Goal: Task Accomplishment & Management: Manage account settings

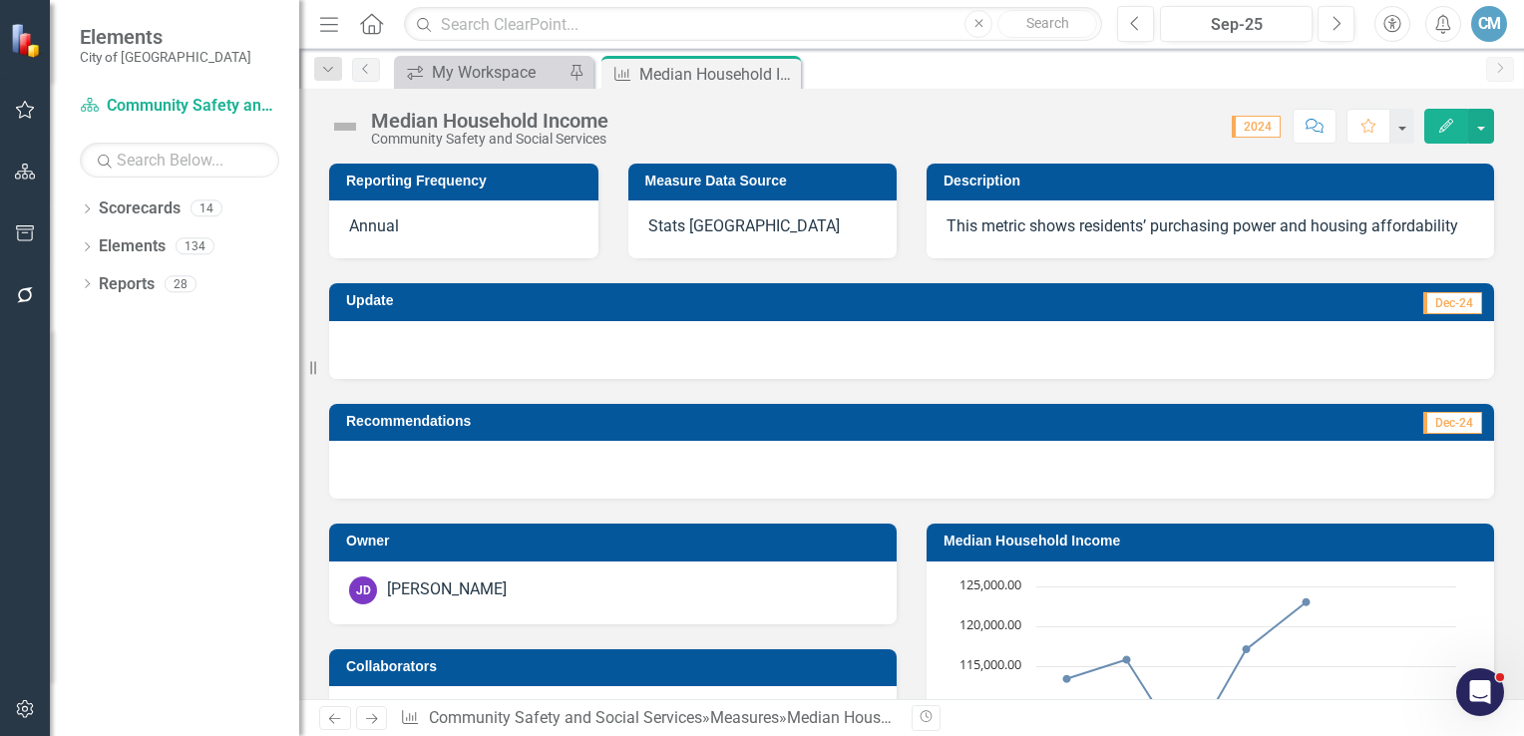
click at [760, 233] on div "Stats [GEOGRAPHIC_DATA]" at bounding box center [763, 230] width 269 height 58
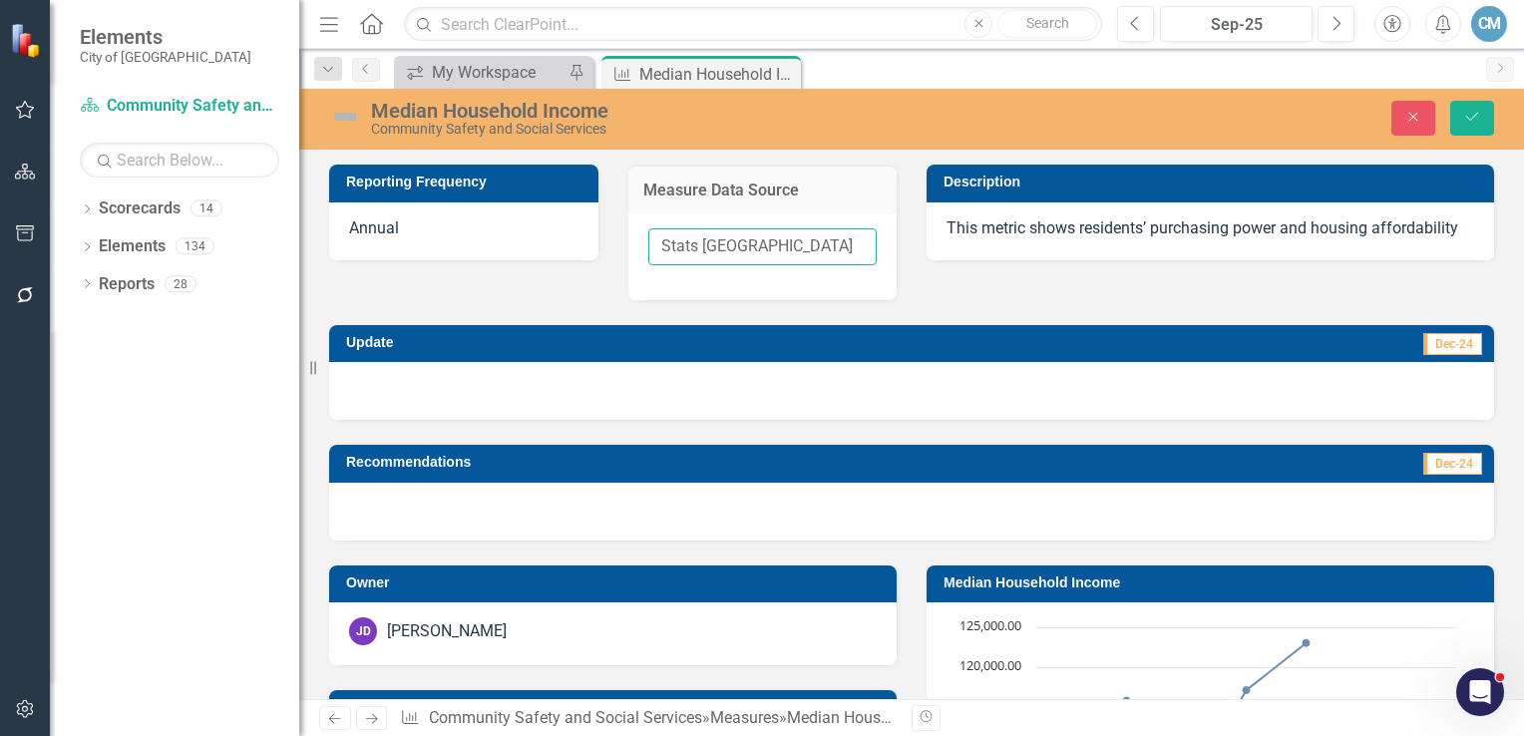
click at [781, 241] on input "Stats [GEOGRAPHIC_DATA]" at bounding box center [762, 246] width 229 height 37
drag, startPoint x: 775, startPoint y: 243, endPoint x: 739, endPoint y: 249, distance: 36.4
click at [739, 249] on input "Stats [GEOGRAPHIC_DATA]" at bounding box center [762, 246] width 229 height 37
click at [750, 245] on input "Stats [GEOGRAPHIC_DATA]" at bounding box center [762, 246] width 229 height 37
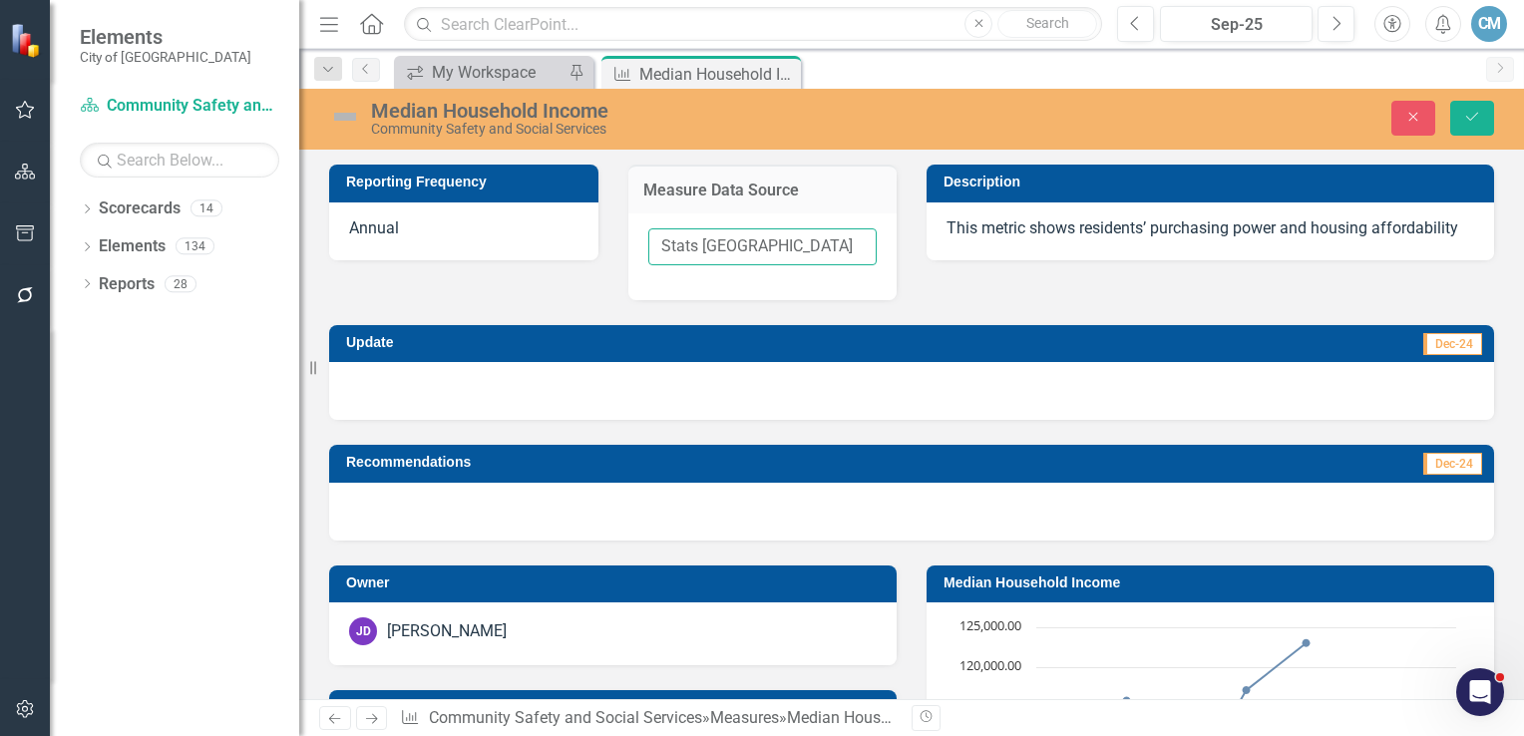
click at [751, 244] on input "Stats [GEOGRAPHIC_DATA]" at bounding box center [762, 246] width 229 height 37
click at [1405, 119] on icon "Close" at bounding box center [1414, 117] width 18 height 14
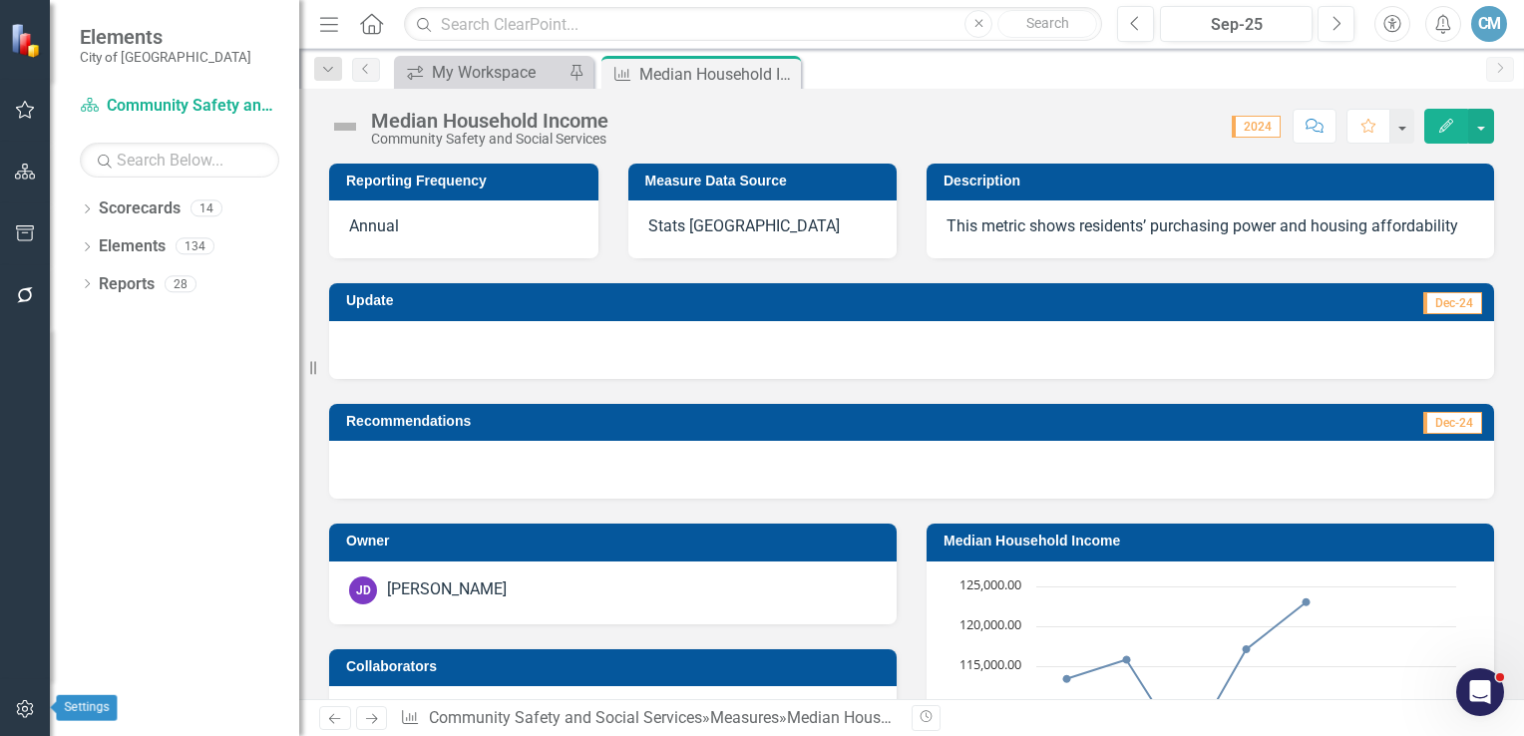
click at [24, 708] on icon "button" at bounding box center [25, 709] width 21 height 16
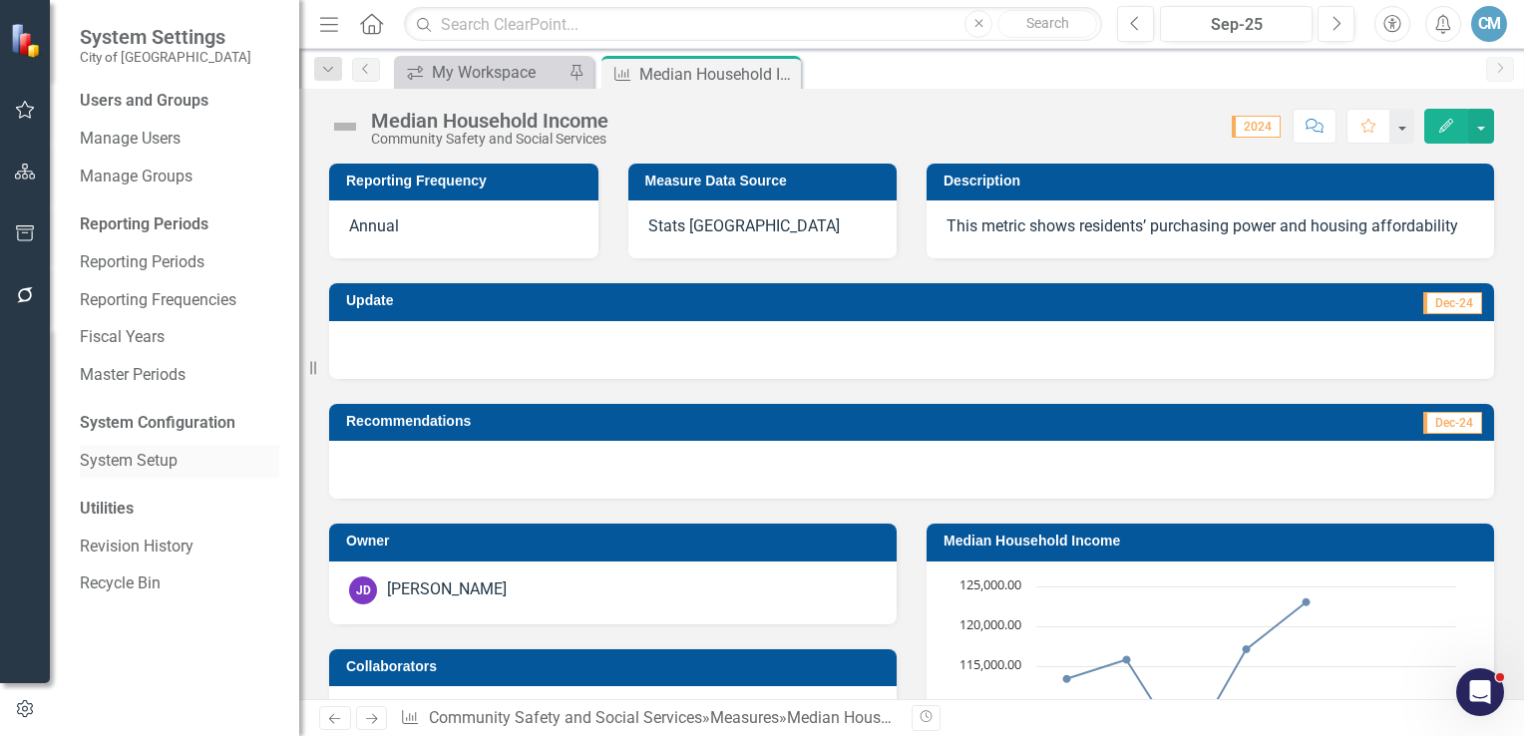
click at [138, 464] on link "System Setup" at bounding box center [180, 461] width 200 height 23
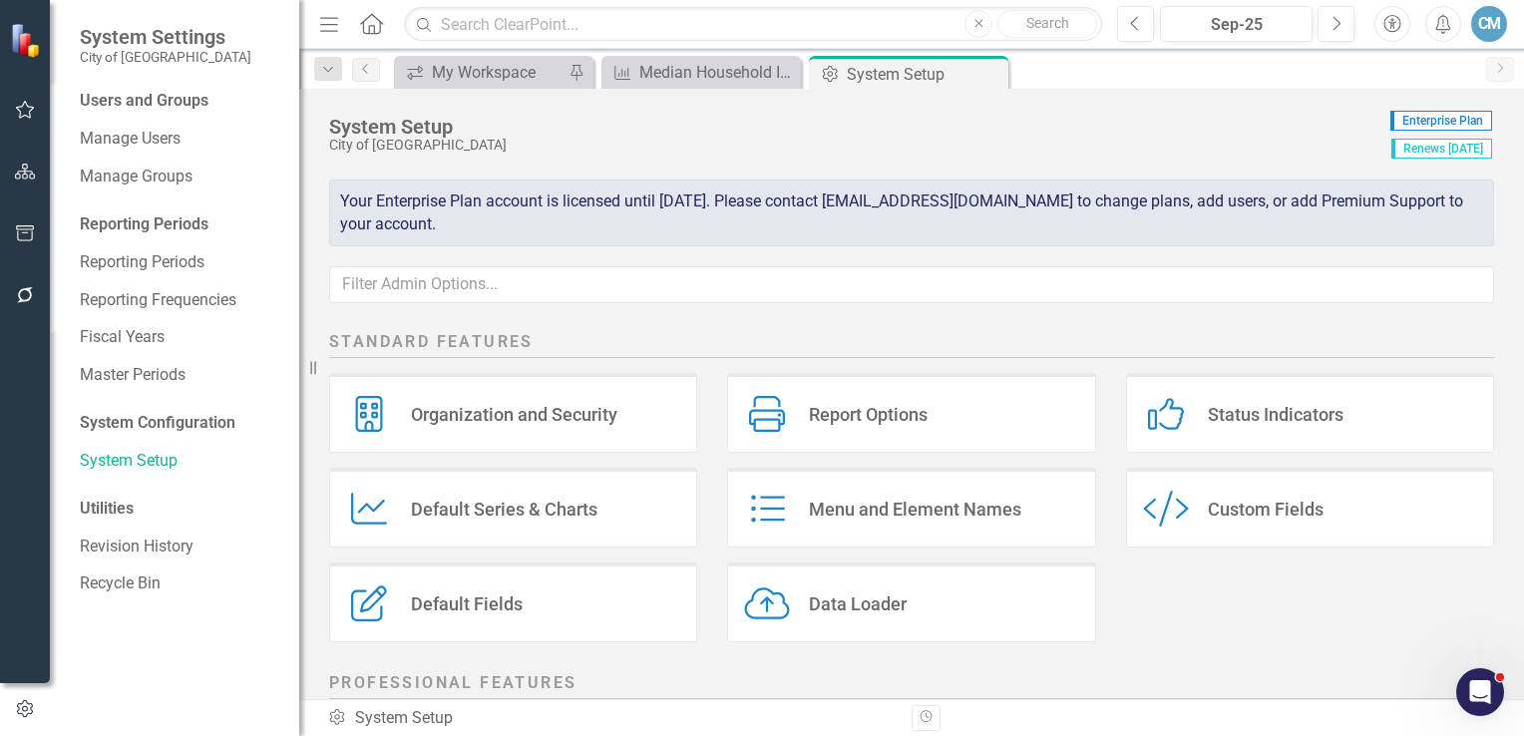
click at [1221, 501] on div "Custom Fields" at bounding box center [1266, 509] width 116 height 23
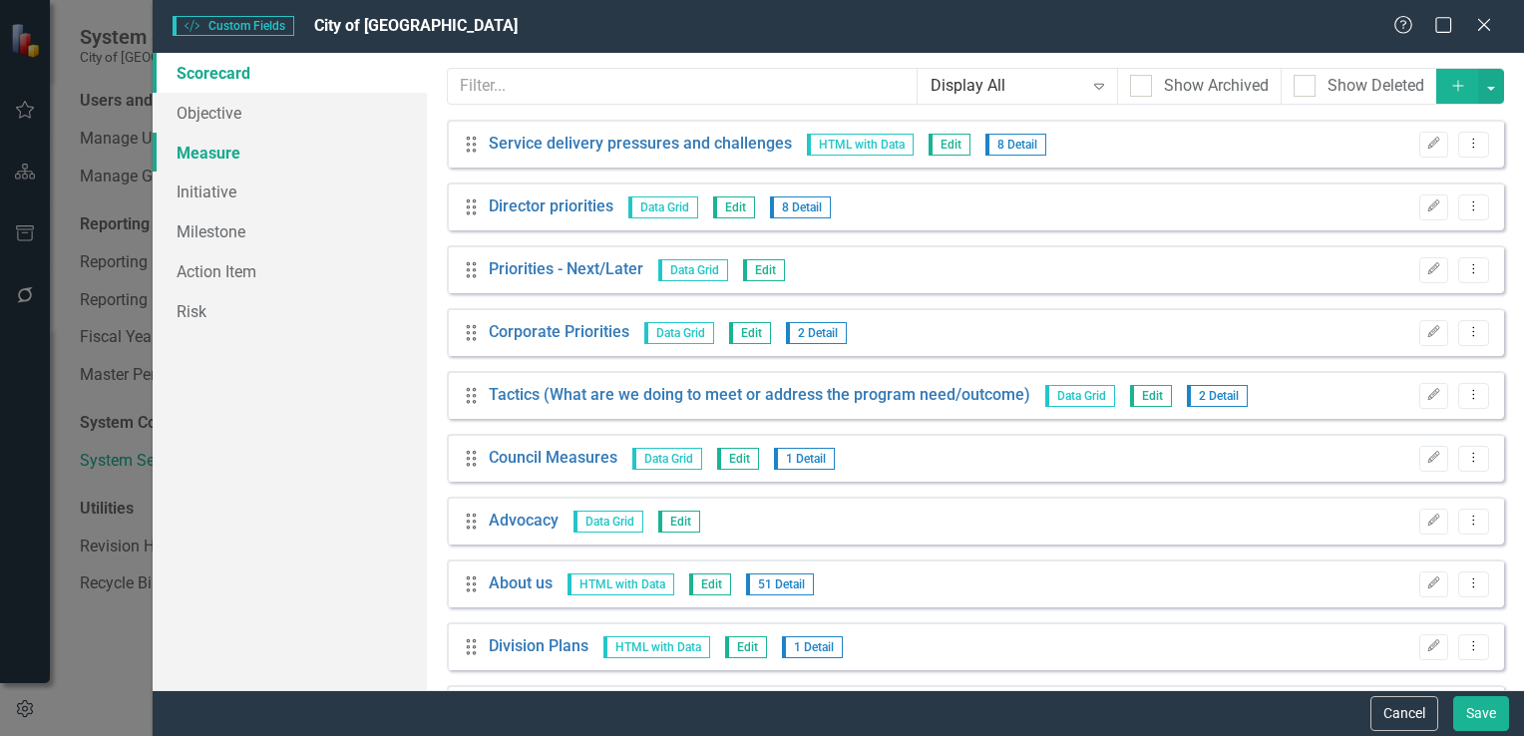
click at [208, 155] on link "Measure" at bounding box center [290, 153] width 274 height 40
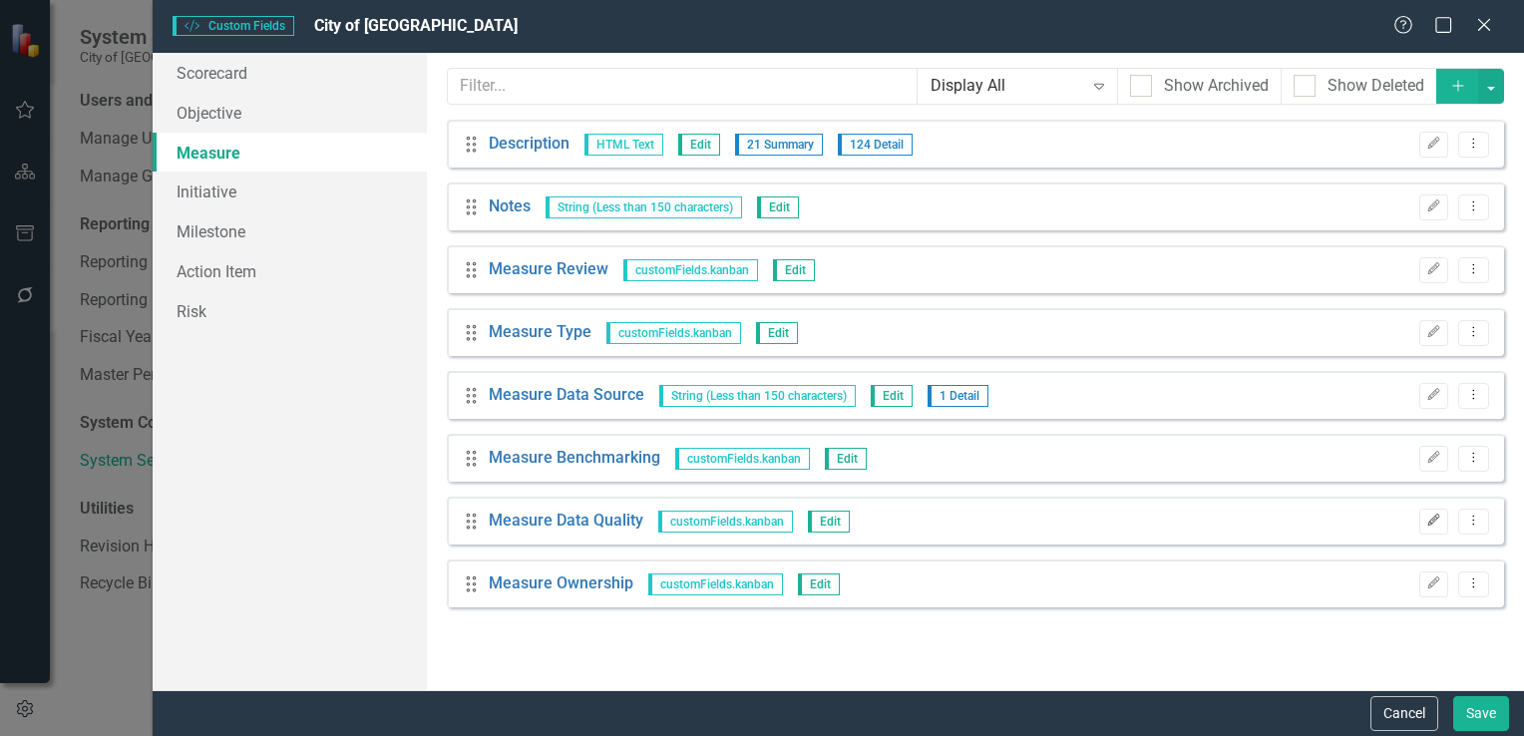
click at [1421, 522] on button "Edit" at bounding box center [1434, 522] width 29 height 26
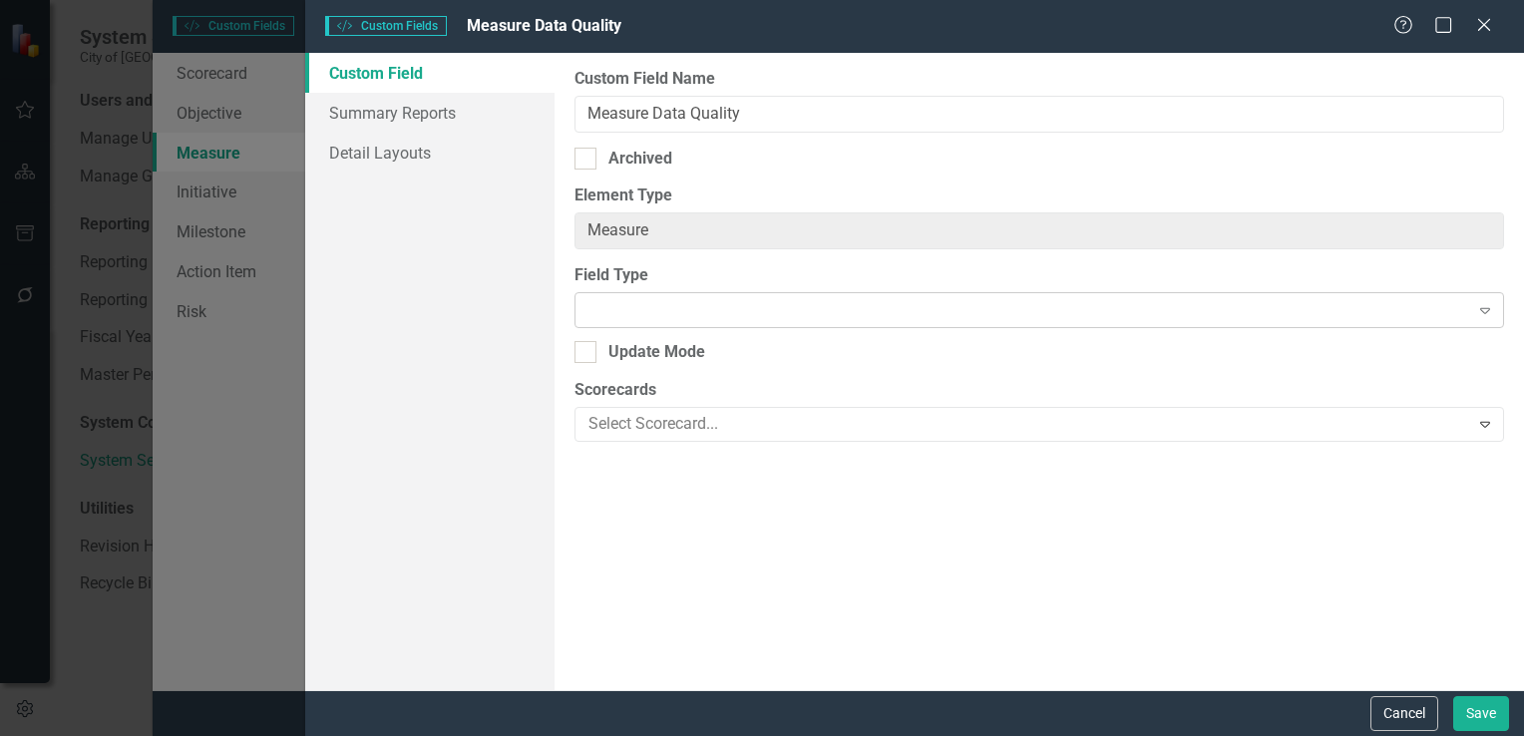
click at [656, 309] on div at bounding box center [1023, 310] width 889 height 4
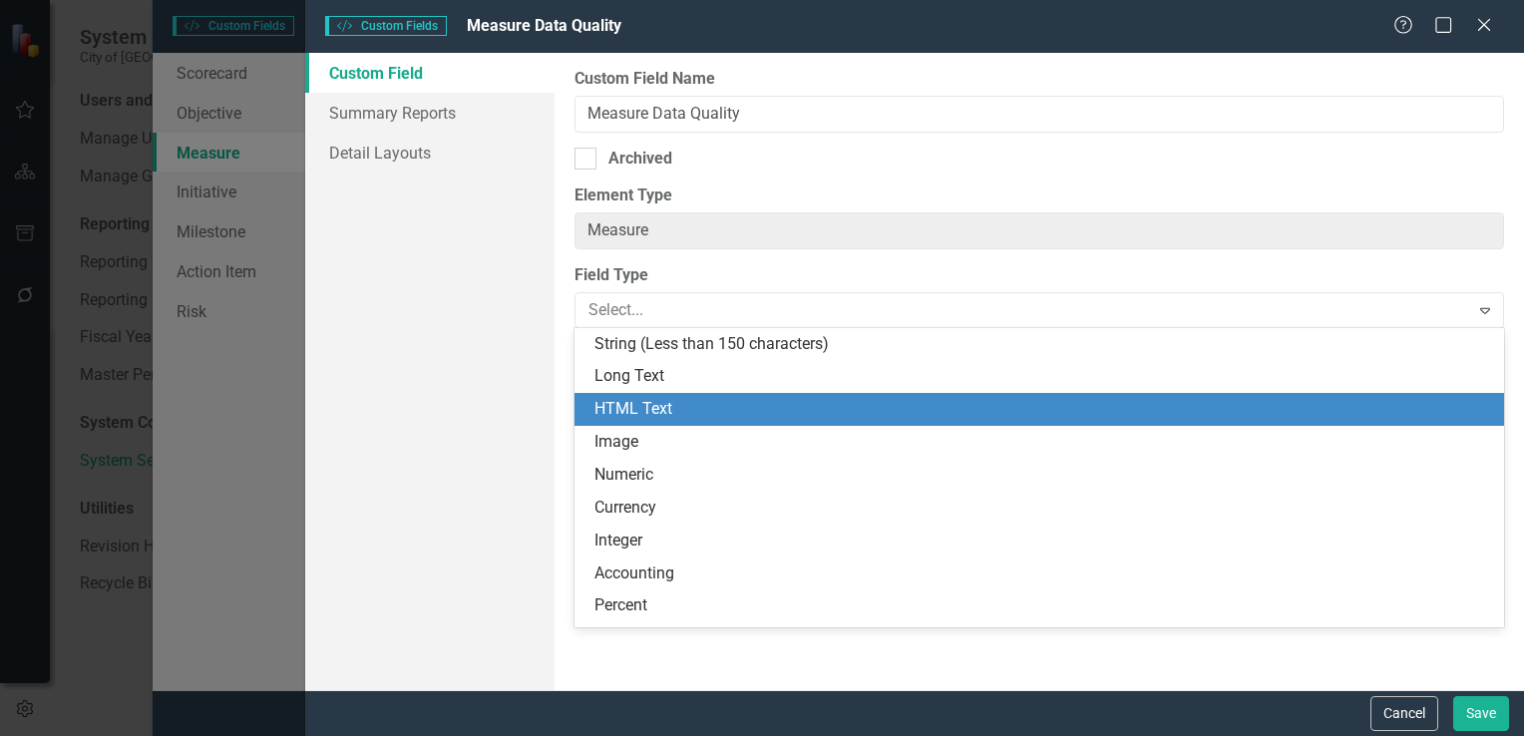
click at [644, 405] on div "HTML Text" at bounding box center [1044, 409] width 898 height 23
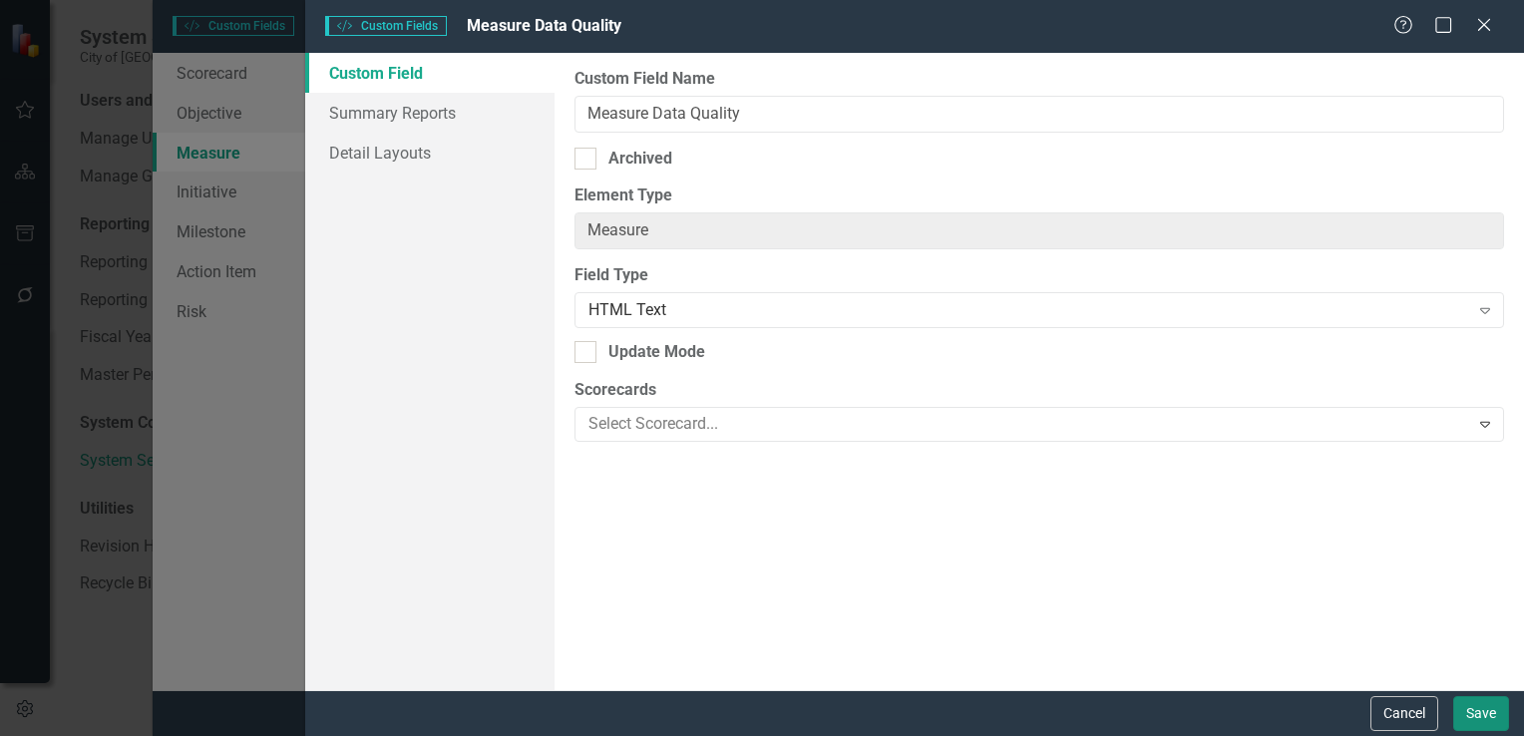
click at [1478, 719] on button "Save" at bounding box center [1482, 713] width 56 height 35
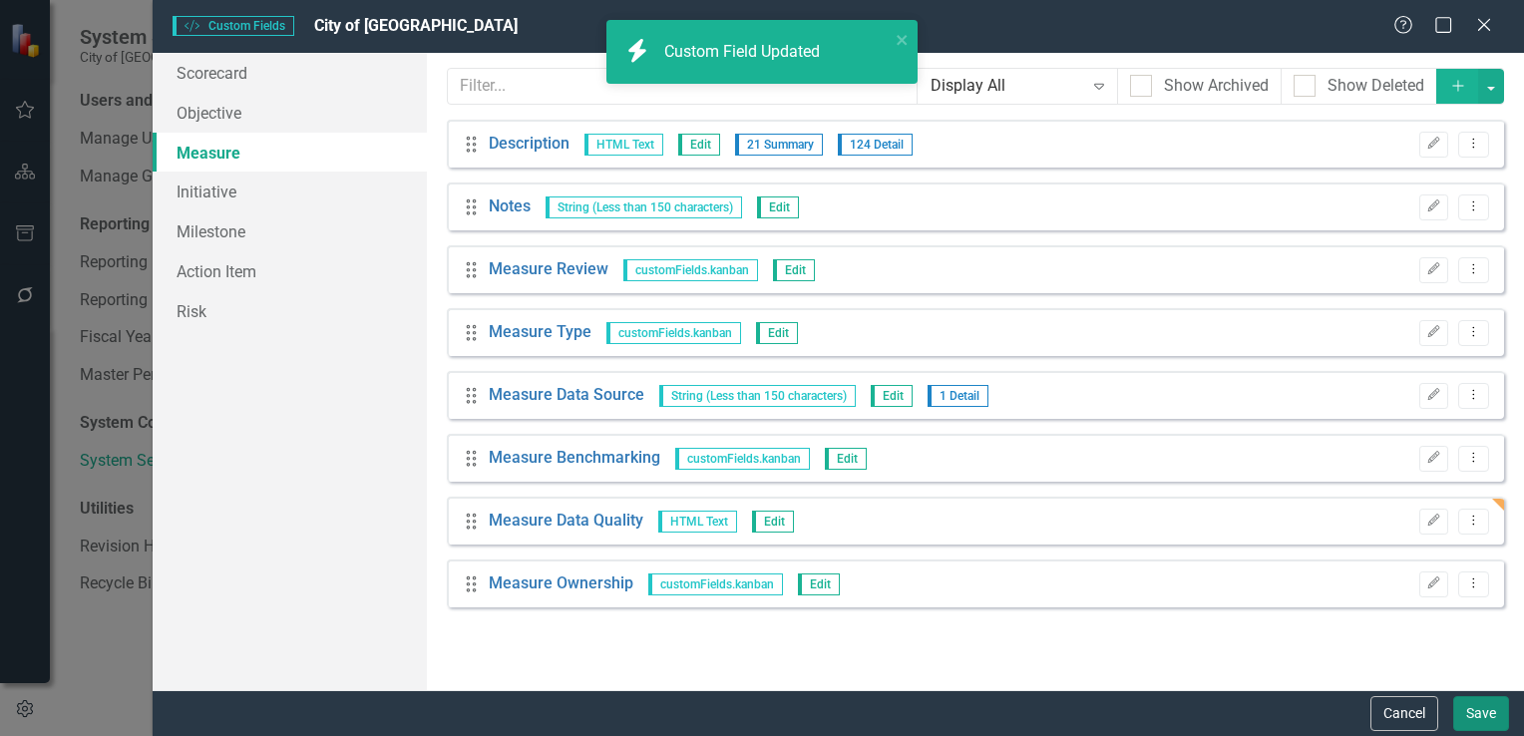
click at [1469, 717] on button "Save" at bounding box center [1482, 713] width 56 height 35
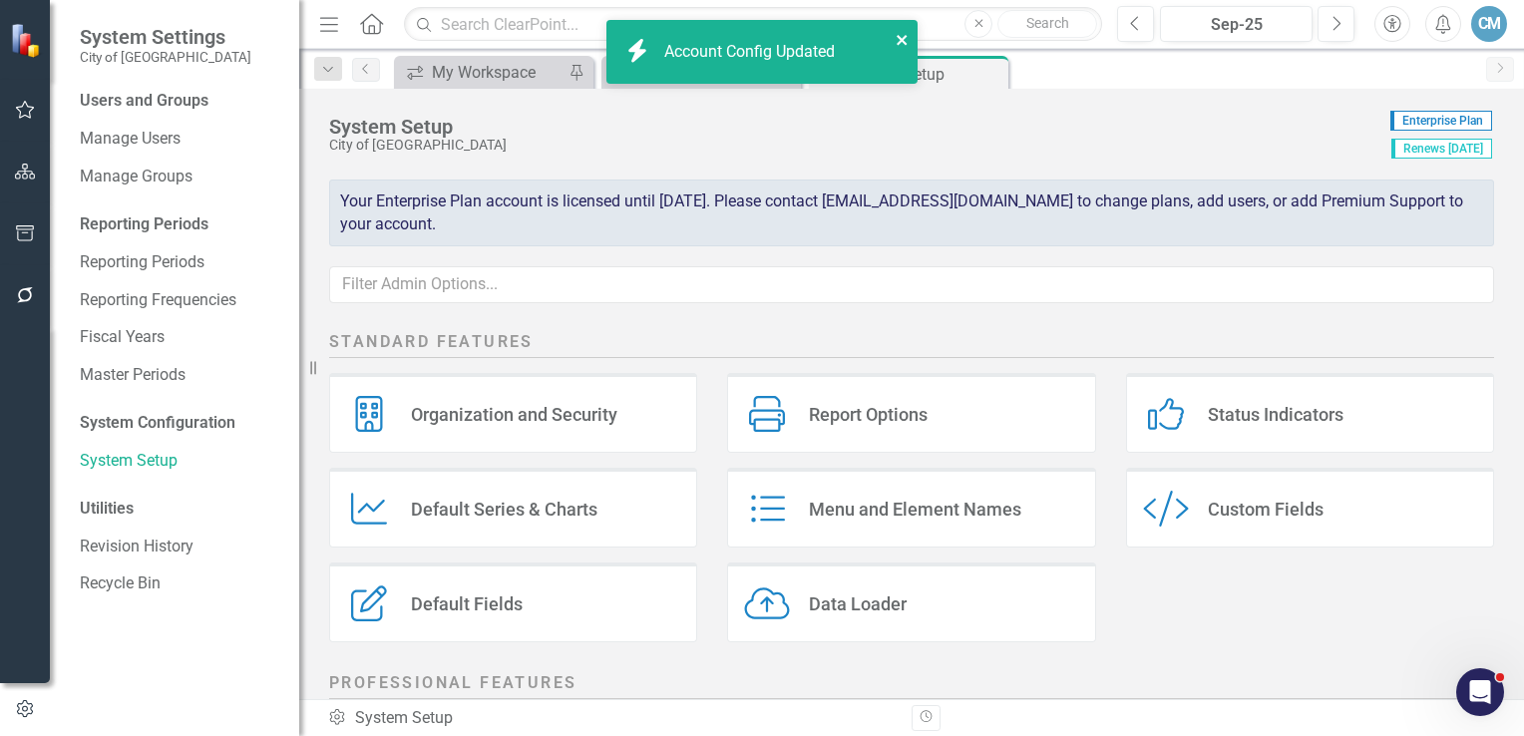
click at [898, 35] on icon "close" at bounding box center [903, 40] width 14 height 16
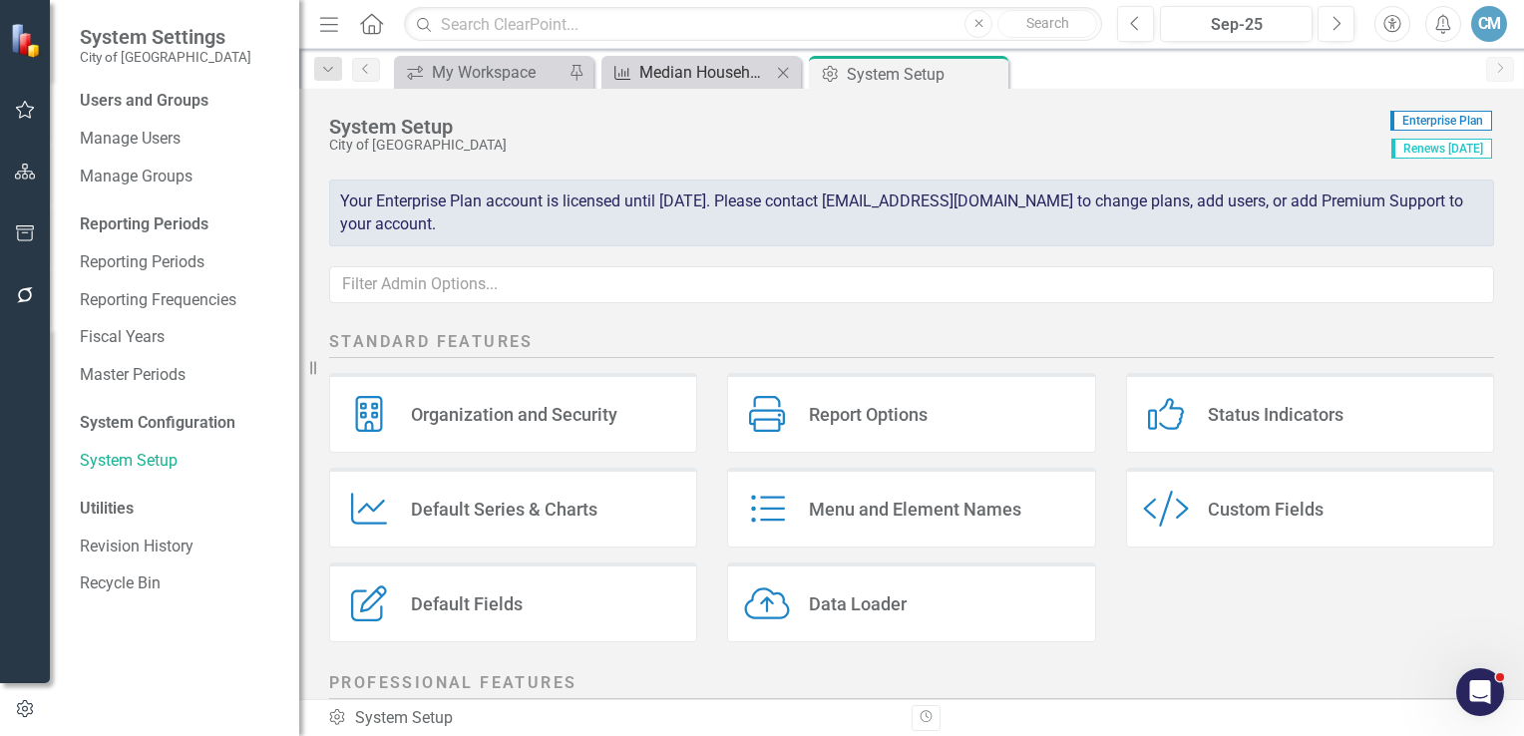
click at [740, 79] on div "Median Household Income" at bounding box center [705, 72] width 132 height 25
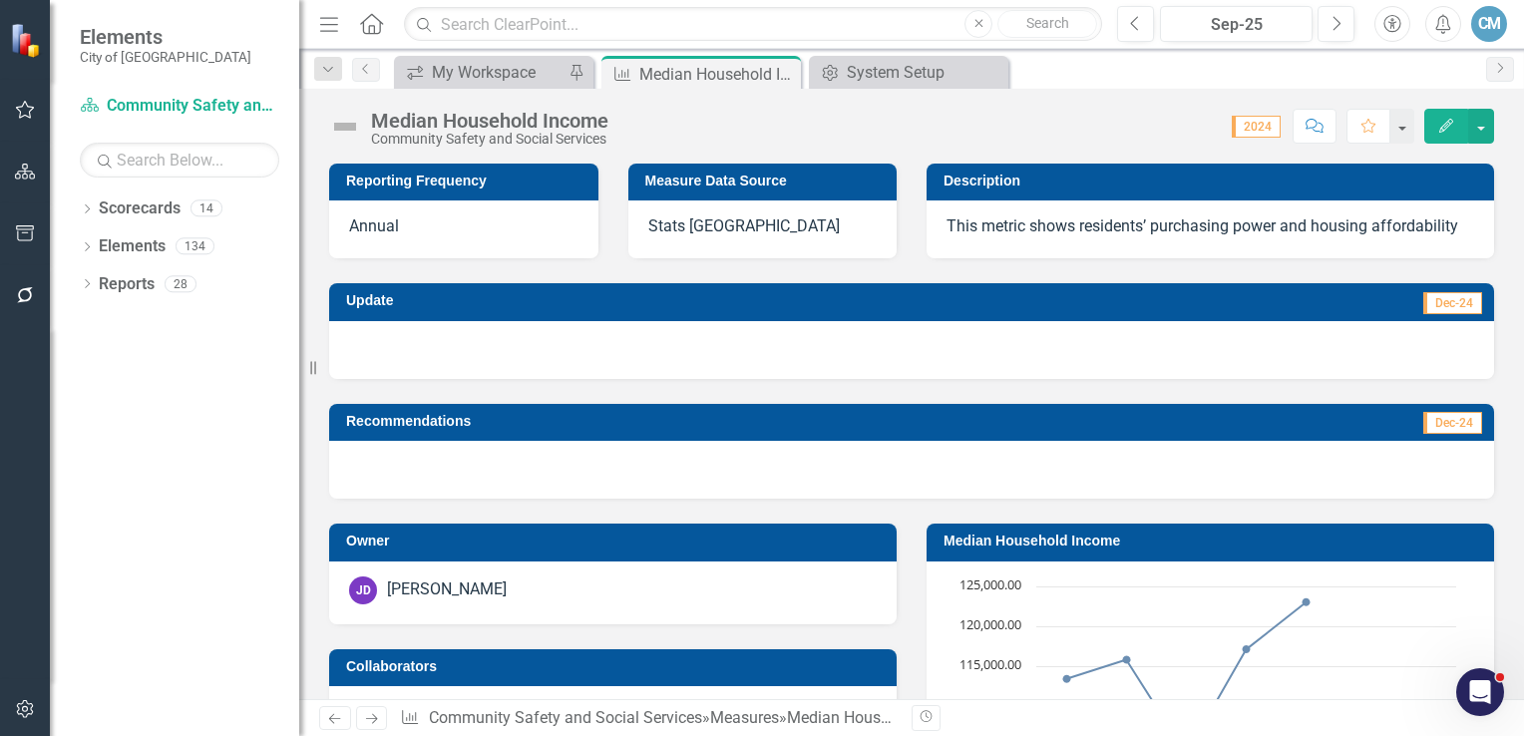
click at [767, 233] on div "Stats [GEOGRAPHIC_DATA]" at bounding box center [763, 230] width 269 height 58
click at [762, 225] on div "Stats [GEOGRAPHIC_DATA]" at bounding box center [763, 230] width 269 height 58
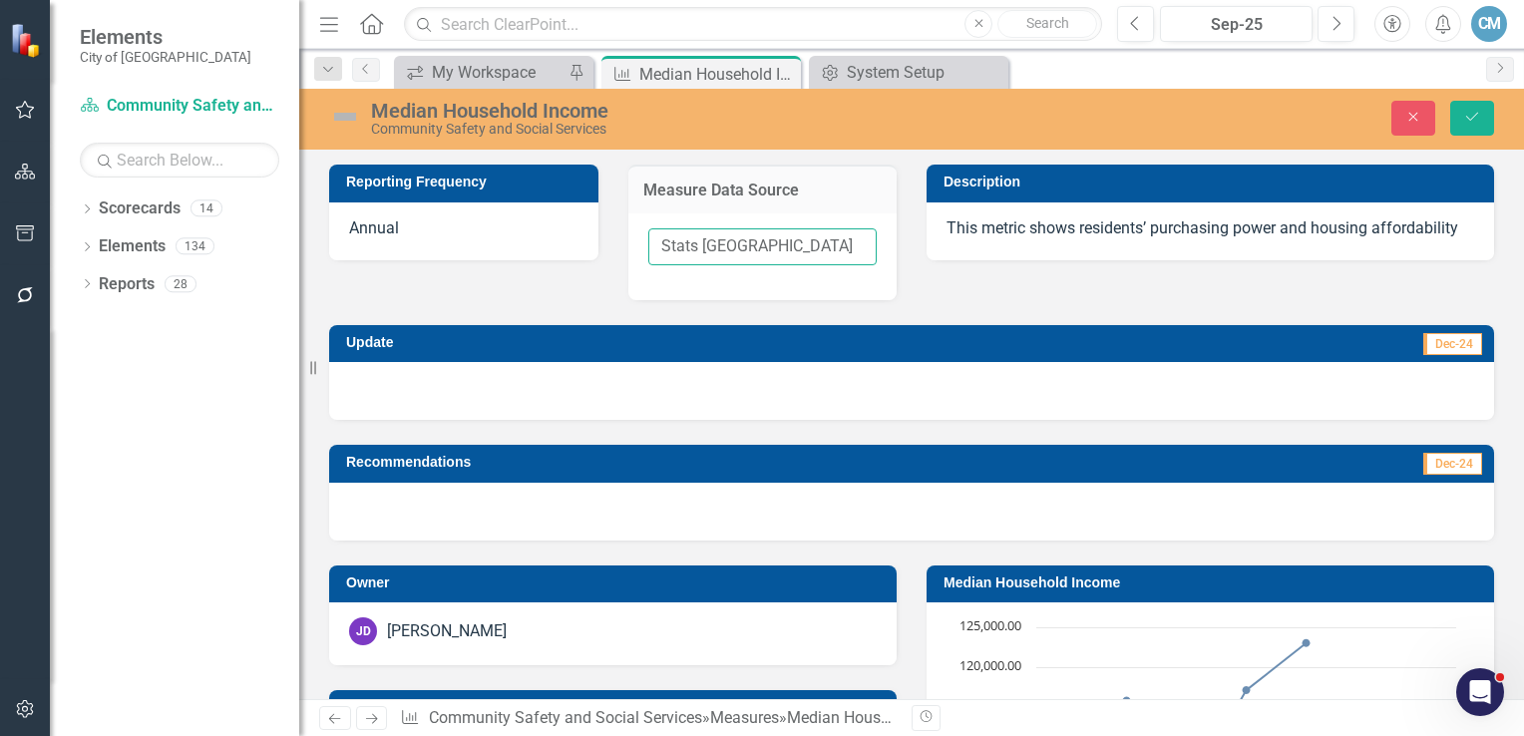
click at [756, 249] on input "Stats [GEOGRAPHIC_DATA]" at bounding box center [762, 246] width 229 height 37
click at [1414, 118] on icon "button" at bounding box center [1414, 117] width 9 height 9
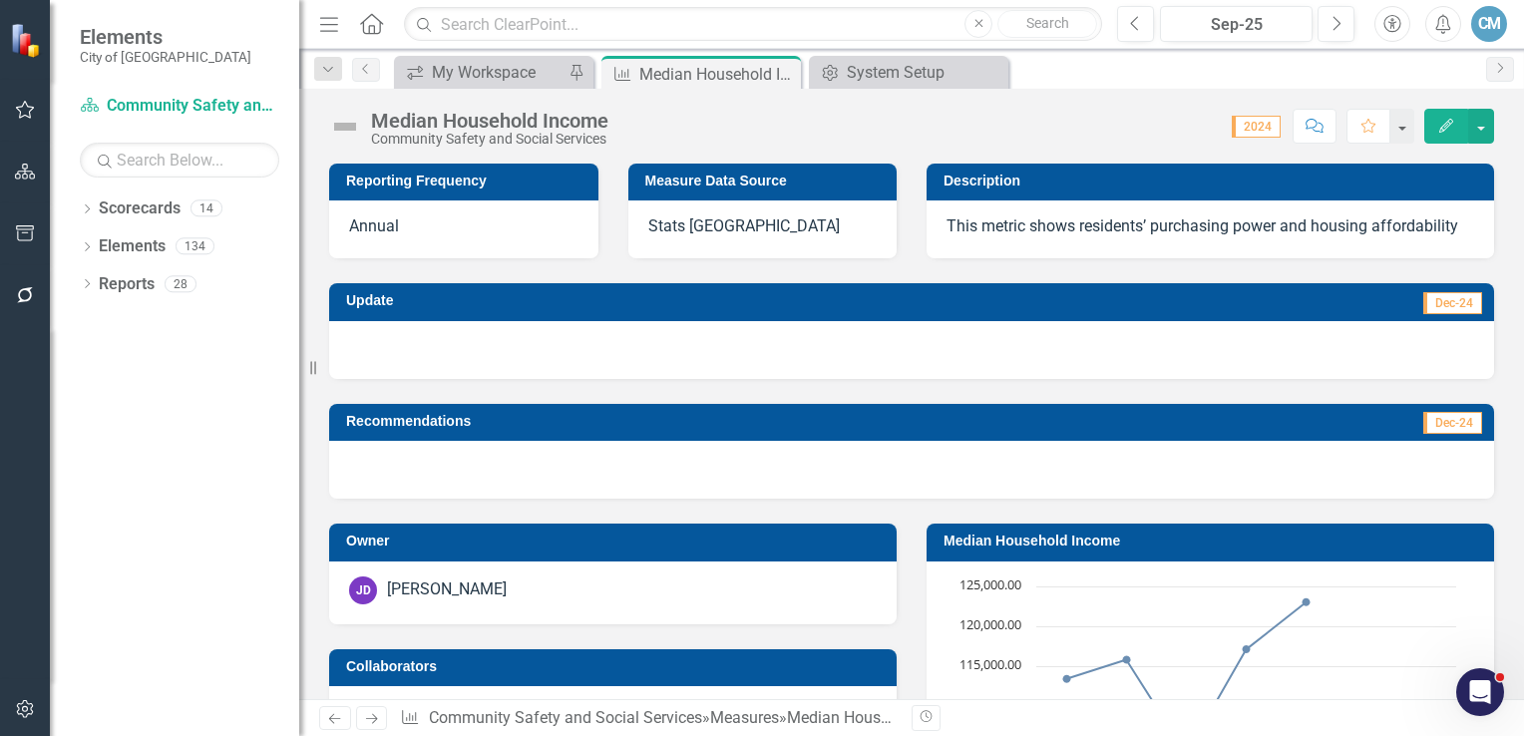
click at [1441, 128] on icon "Edit" at bounding box center [1447, 126] width 18 height 14
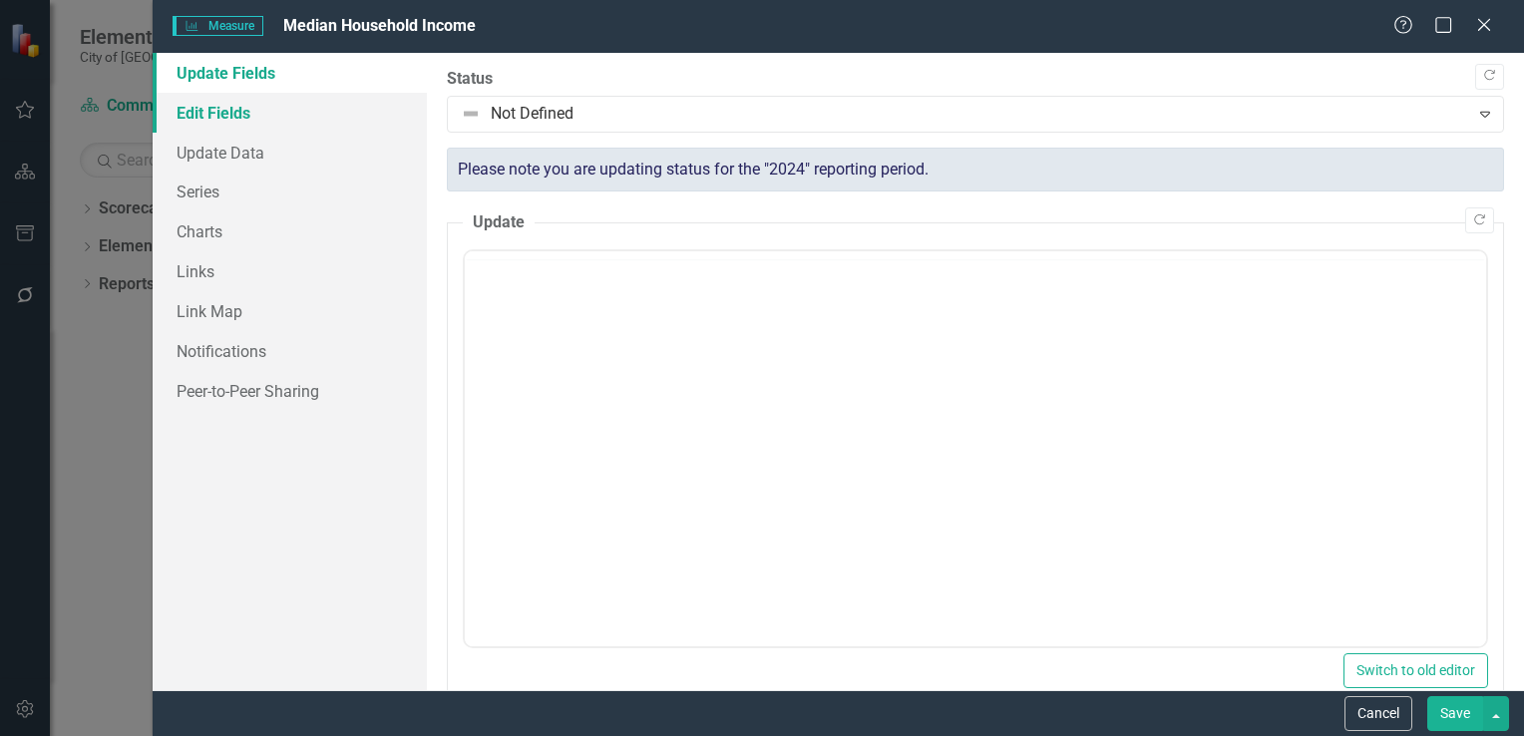
click at [213, 118] on link "Edit Fields" at bounding box center [290, 113] width 274 height 40
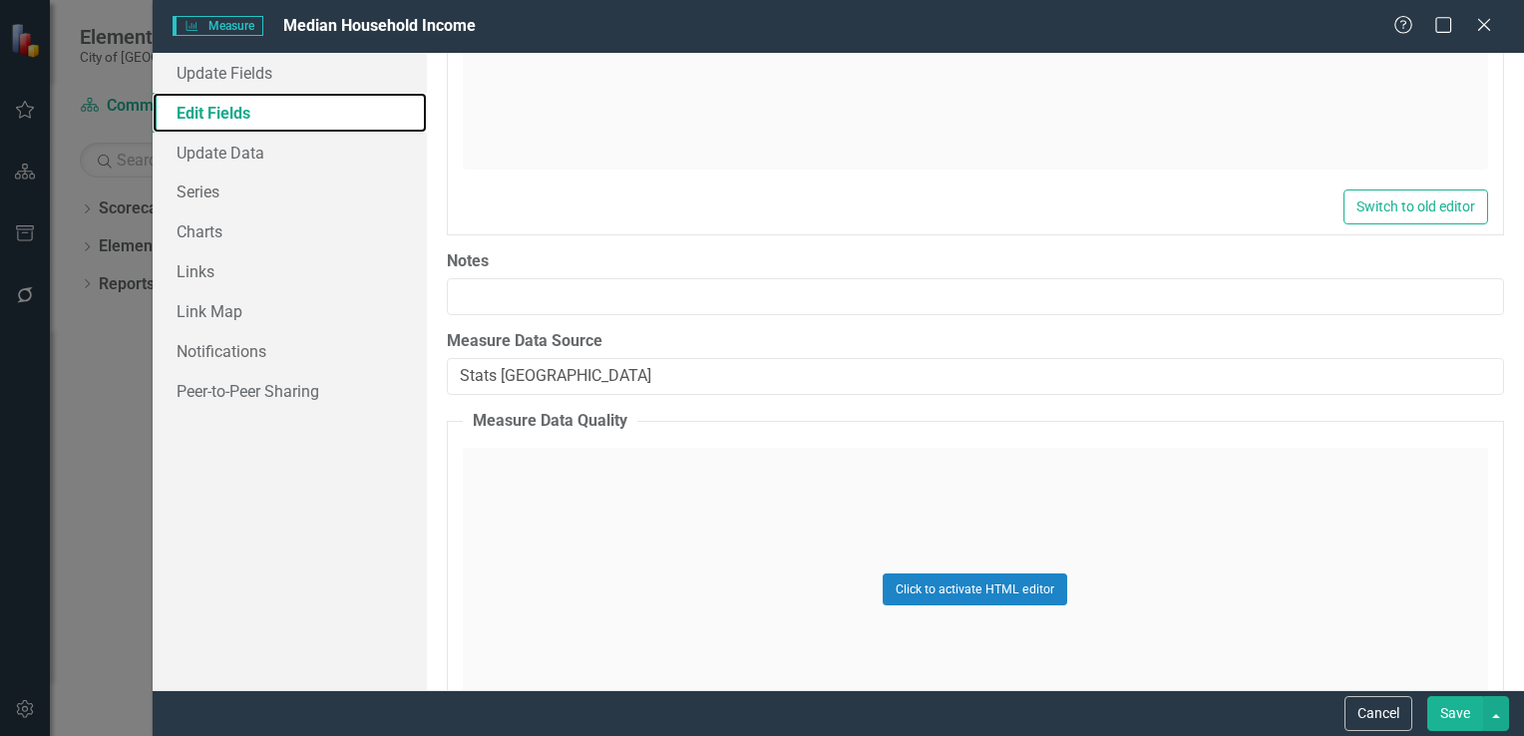
scroll to position [798, 0]
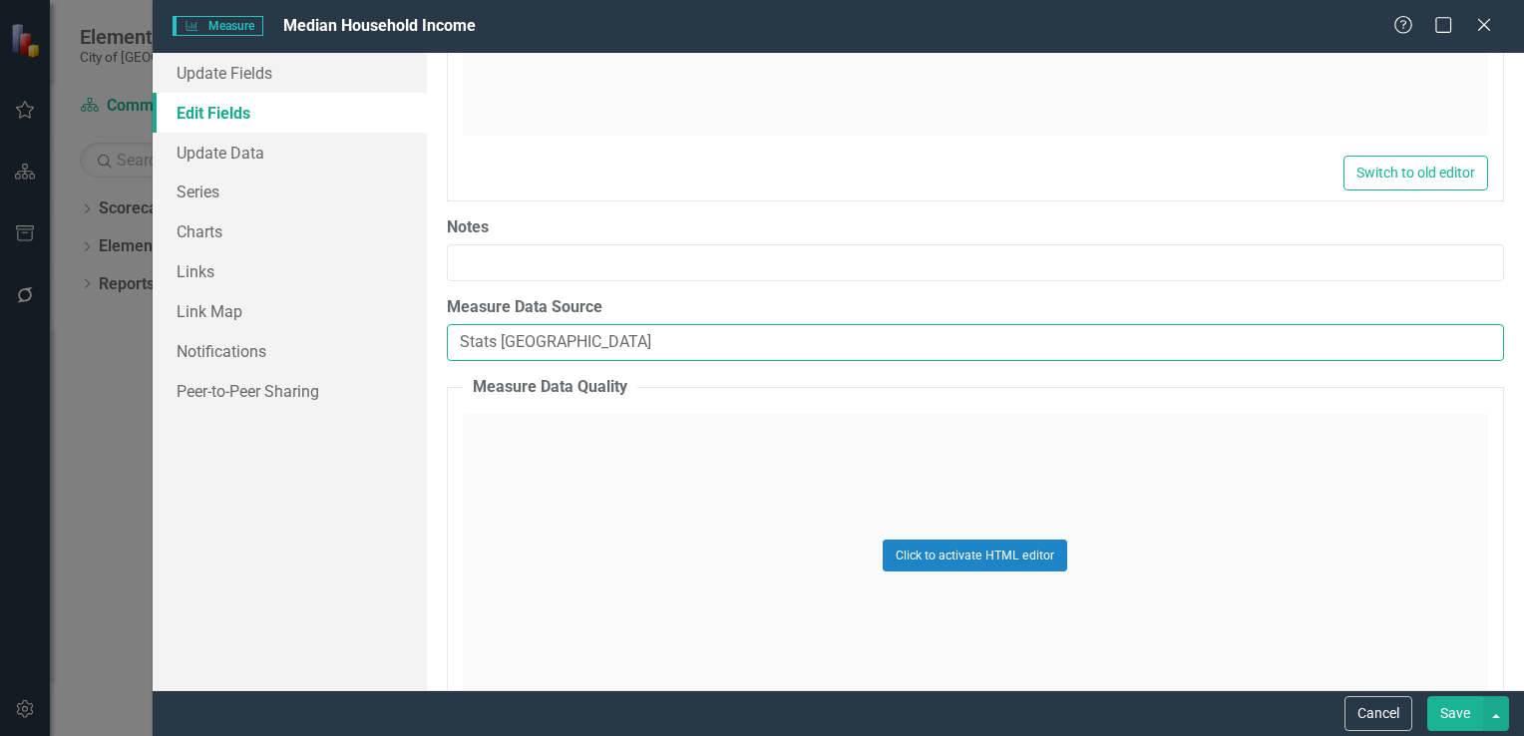
click at [638, 353] on input "Stats [GEOGRAPHIC_DATA]" at bounding box center [976, 342] width 1058 height 37
click at [638, 346] on input "Stats [GEOGRAPHIC_DATA]" at bounding box center [976, 342] width 1058 height 37
click at [638, 345] on input "Stats [GEOGRAPHIC_DATA]" at bounding box center [976, 342] width 1058 height 37
click at [637, 345] on input "Stats [GEOGRAPHIC_DATA]" at bounding box center [976, 342] width 1058 height 37
click at [527, 331] on input "Stats [GEOGRAPHIC_DATA]" at bounding box center [976, 342] width 1058 height 37
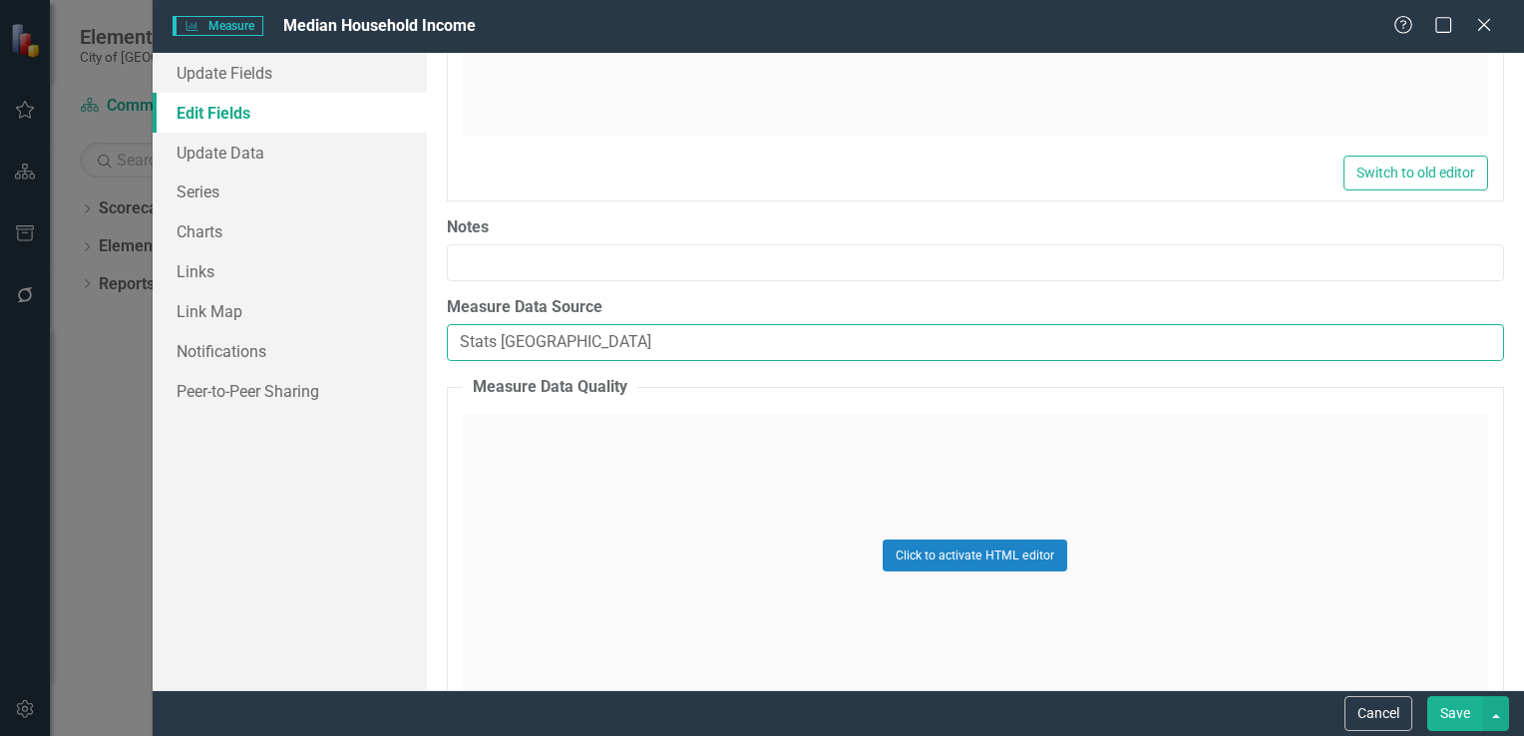
click at [558, 339] on input "Stats [GEOGRAPHIC_DATA]" at bounding box center [976, 342] width 1058 height 37
click at [559, 341] on input "Stats [GEOGRAPHIC_DATA]" at bounding box center [976, 342] width 1058 height 37
drag, startPoint x: 559, startPoint y: 341, endPoint x: 527, endPoint y: 339, distance: 32.0
click at [527, 339] on input "Stats [GEOGRAPHIC_DATA]" at bounding box center [976, 342] width 1058 height 37
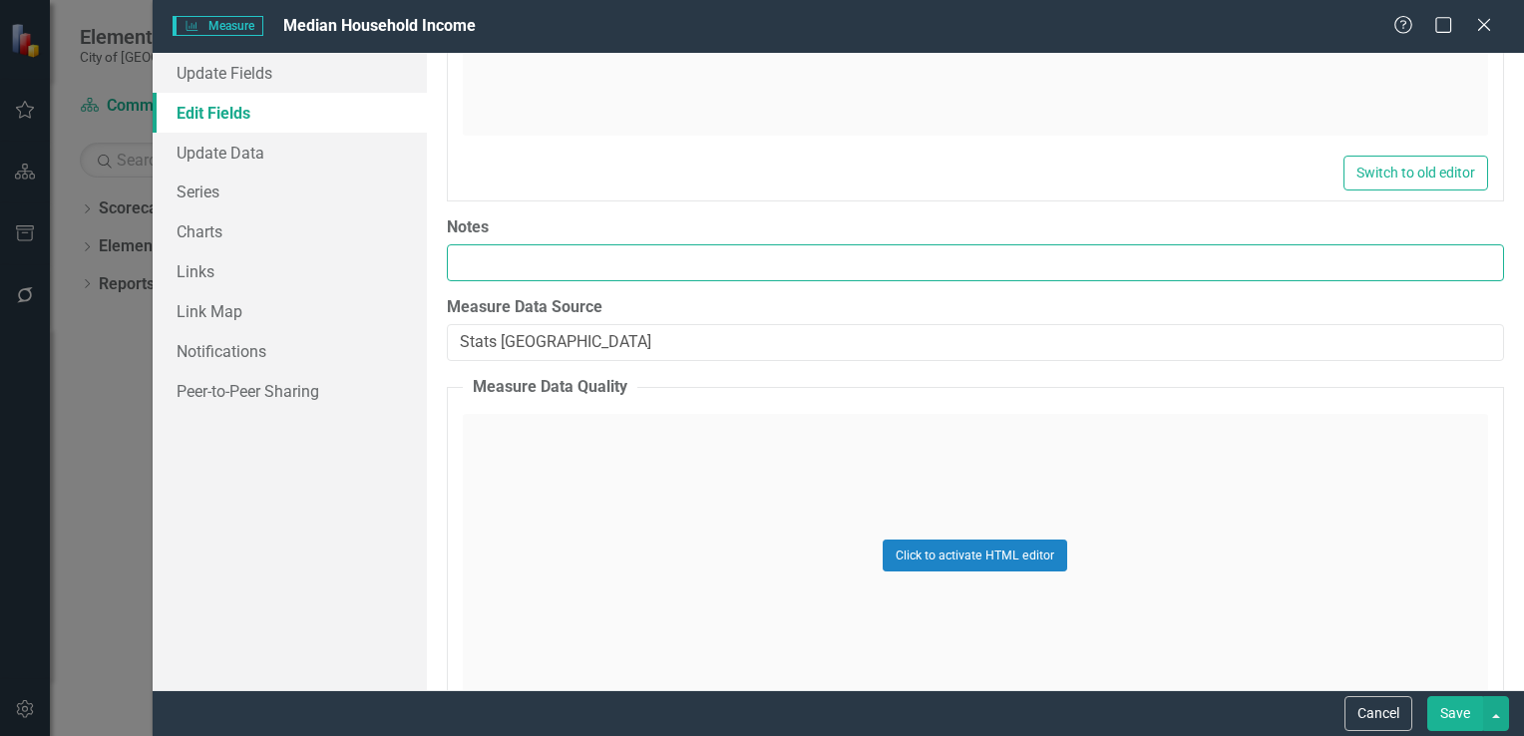
drag, startPoint x: 532, startPoint y: 336, endPoint x: 766, endPoint y: 269, distance: 243.8
click at [770, 260] on input "Notes" at bounding box center [976, 262] width 1058 height 37
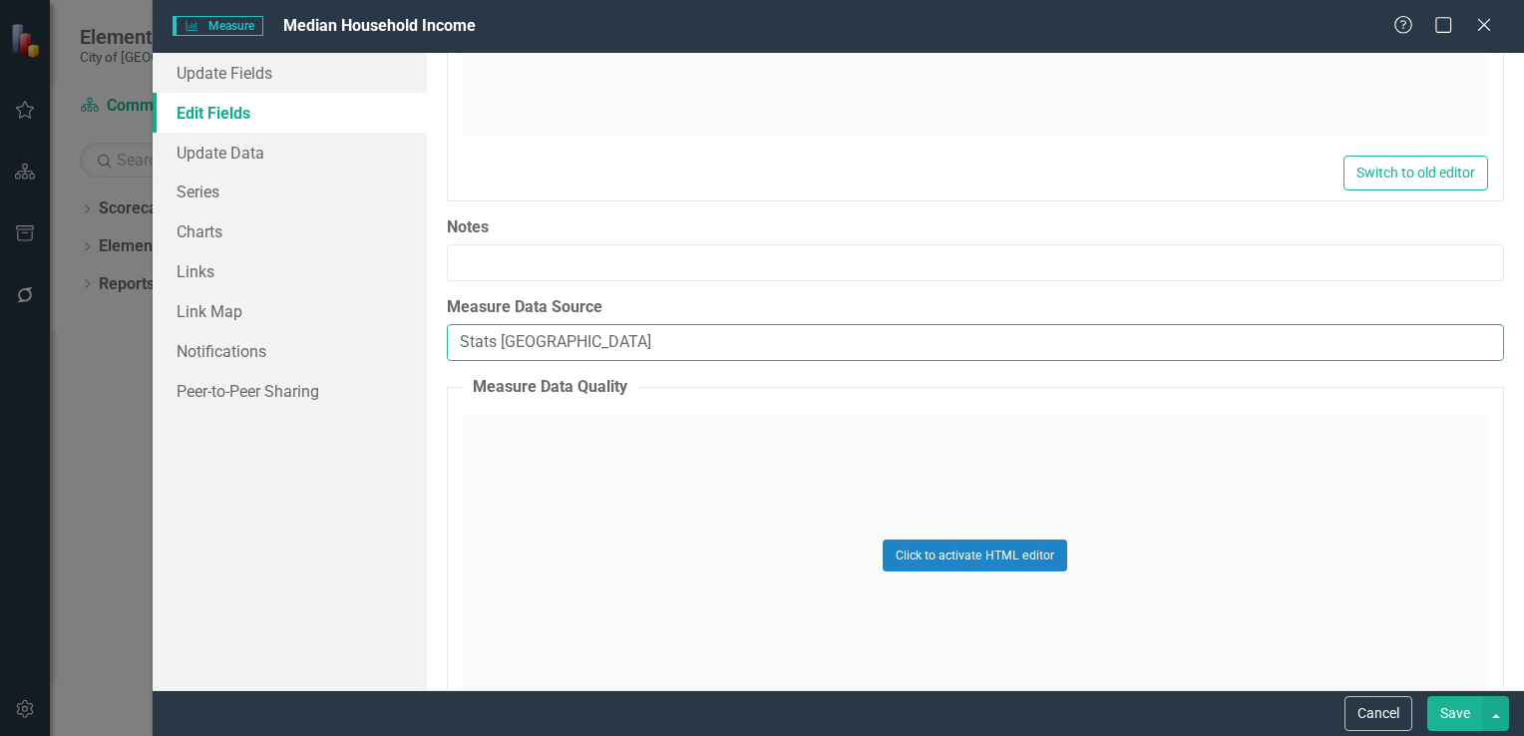
click at [619, 333] on input "Stats [GEOGRAPHIC_DATA]" at bounding box center [976, 342] width 1058 height 37
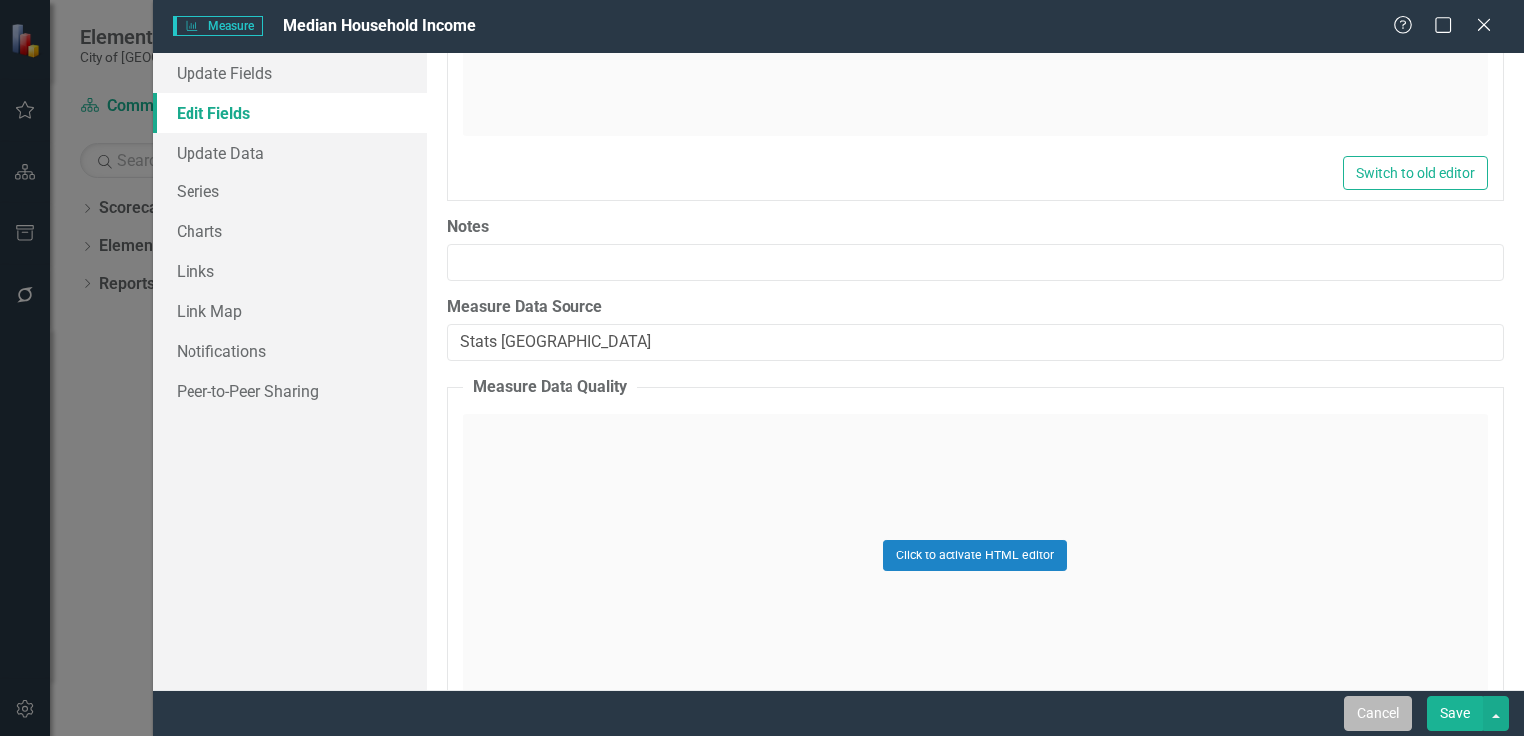
click at [1384, 710] on button "Cancel" at bounding box center [1379, 713] width 68 height 35
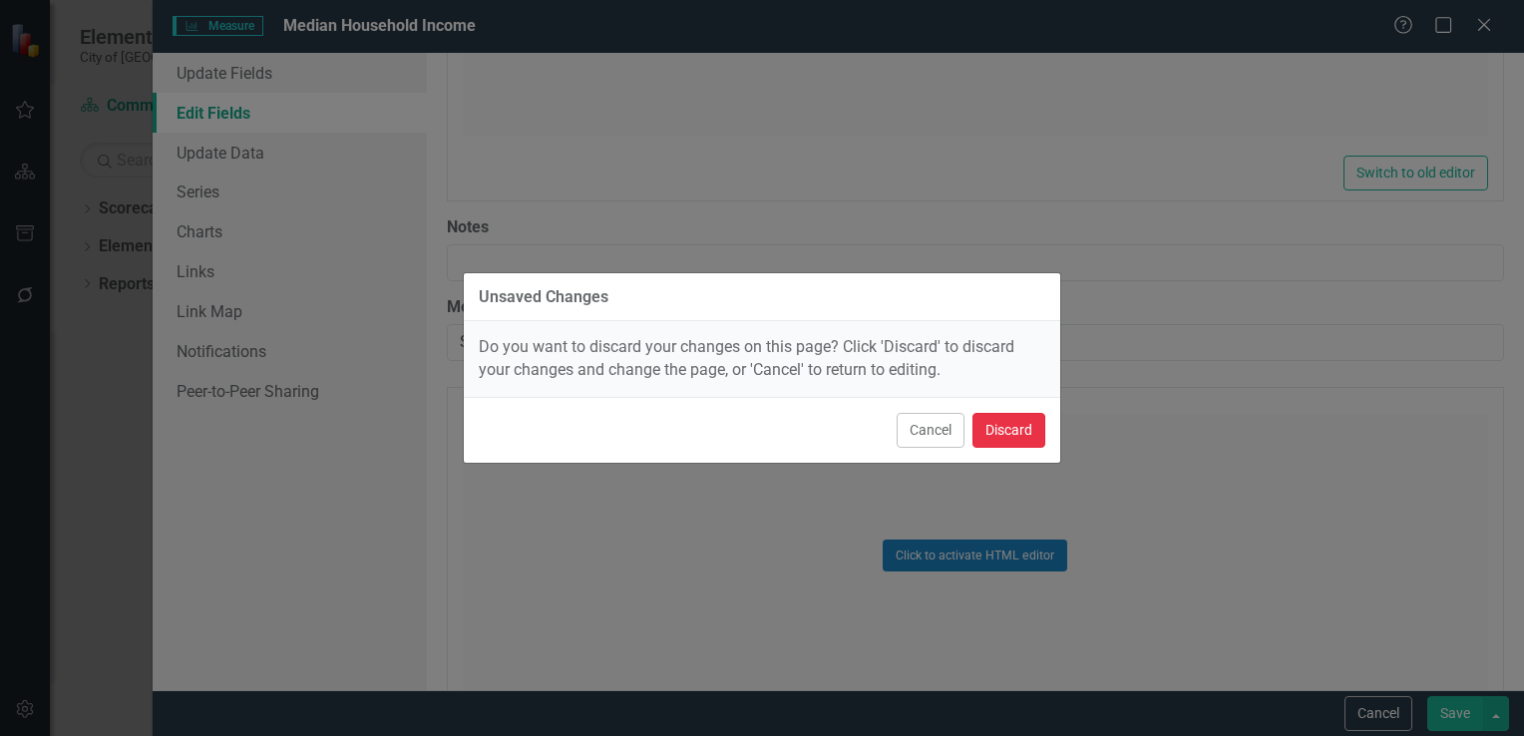
click at [1019, 444] on button "Discard" at bounding box center [1009, 430] width 73 height 35
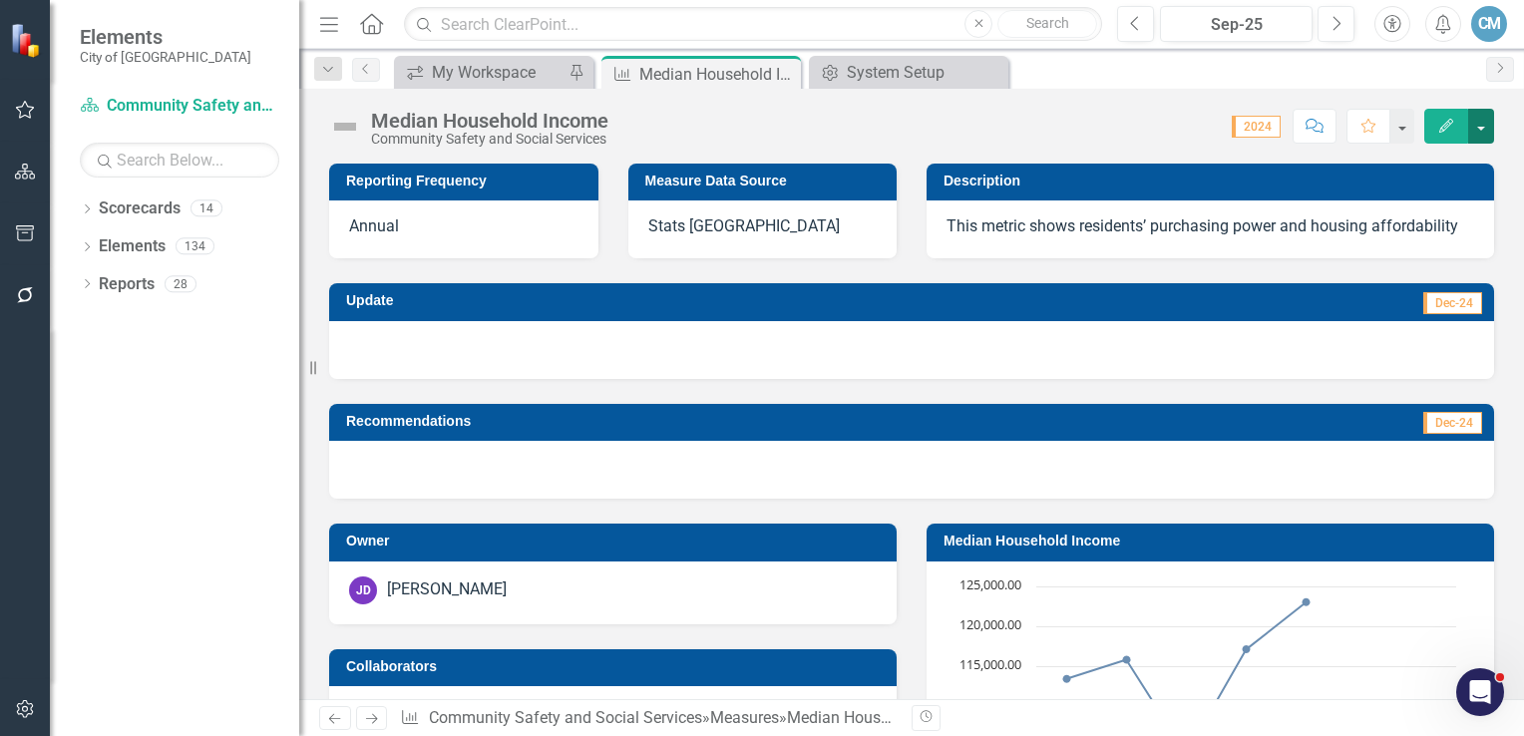
click at [1485, 130] on button "button" at bounding box center [1482, 126] width 26 height 35
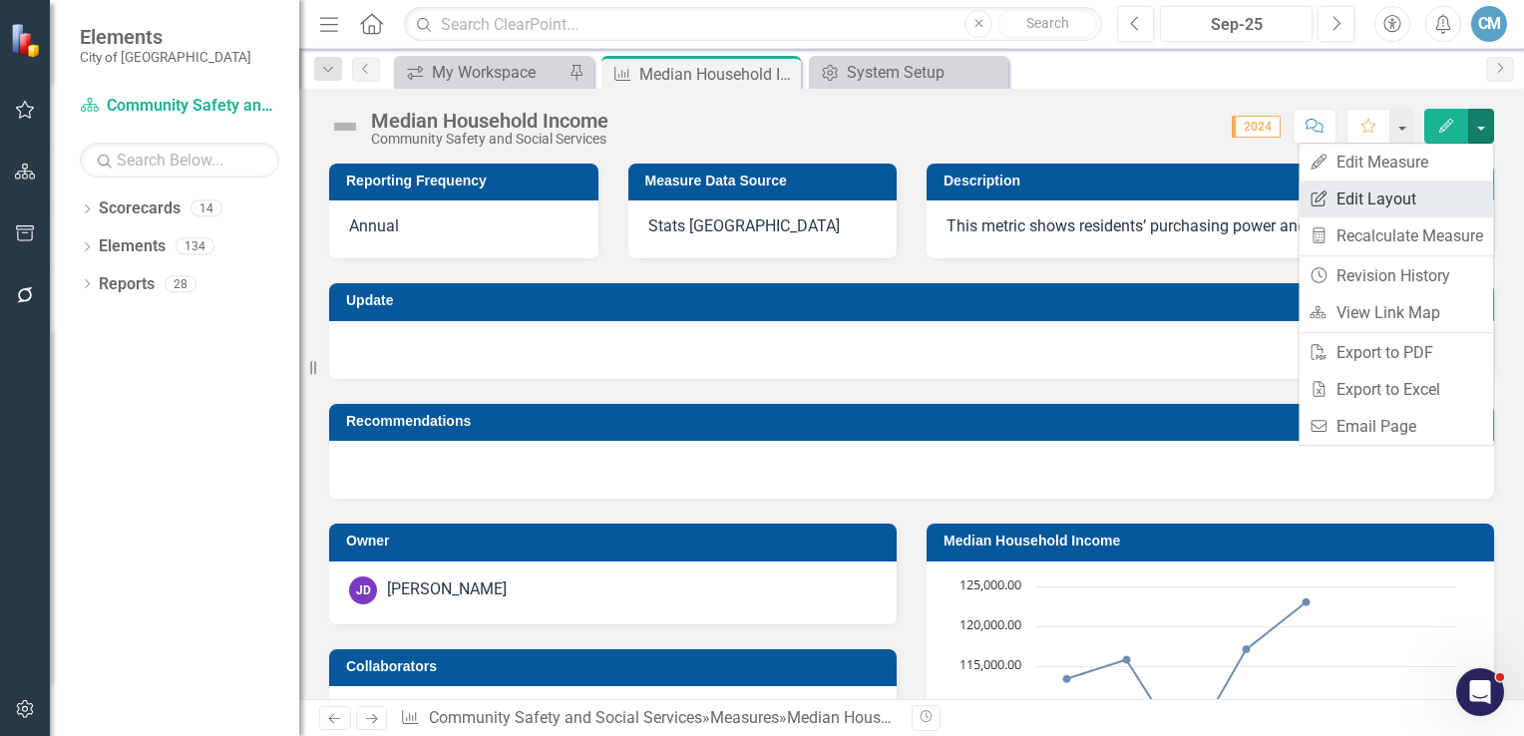
click at [1361, 199] on link "Edit Report Edit Layout" at bounding box center [1396, 199] width 195 height 37
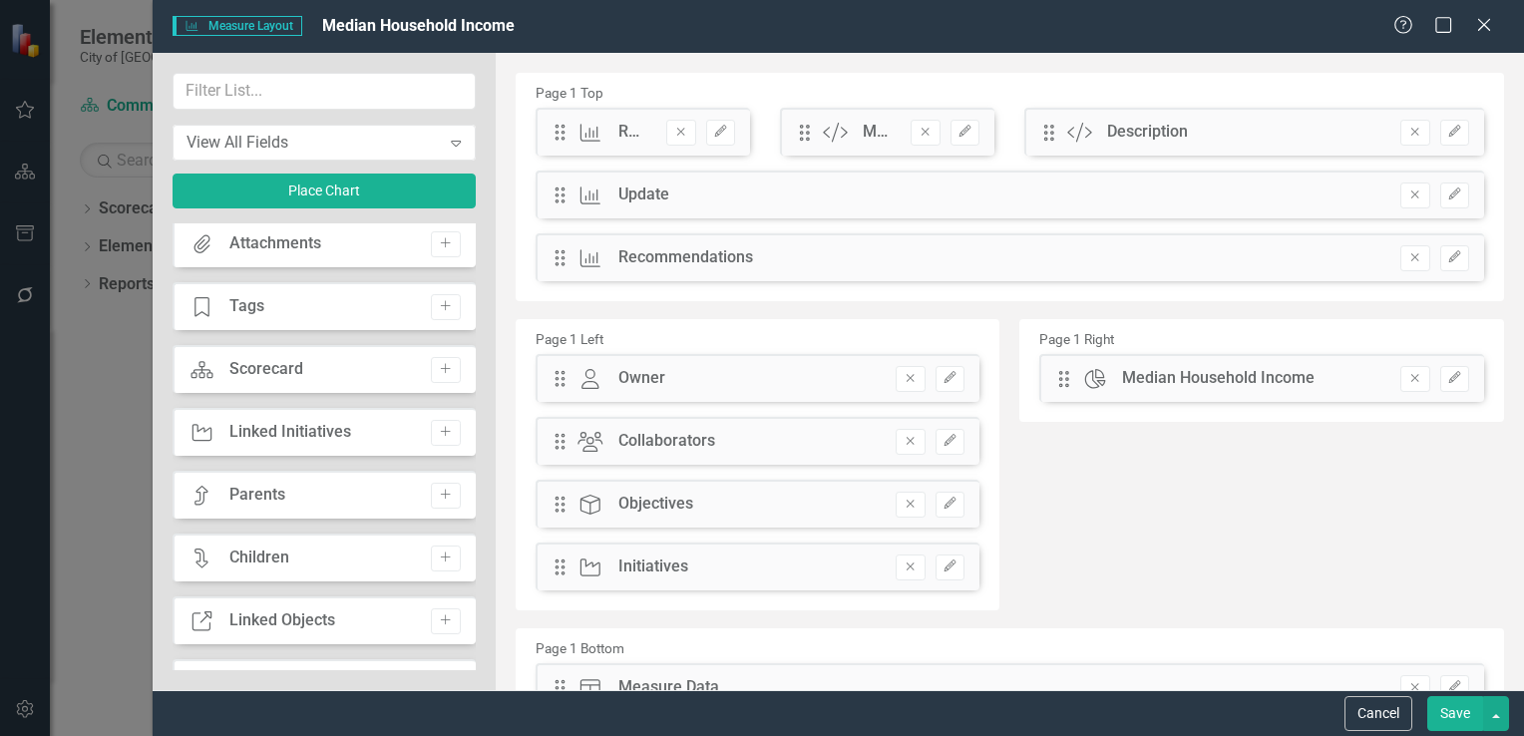
scroll to position [0, 0]
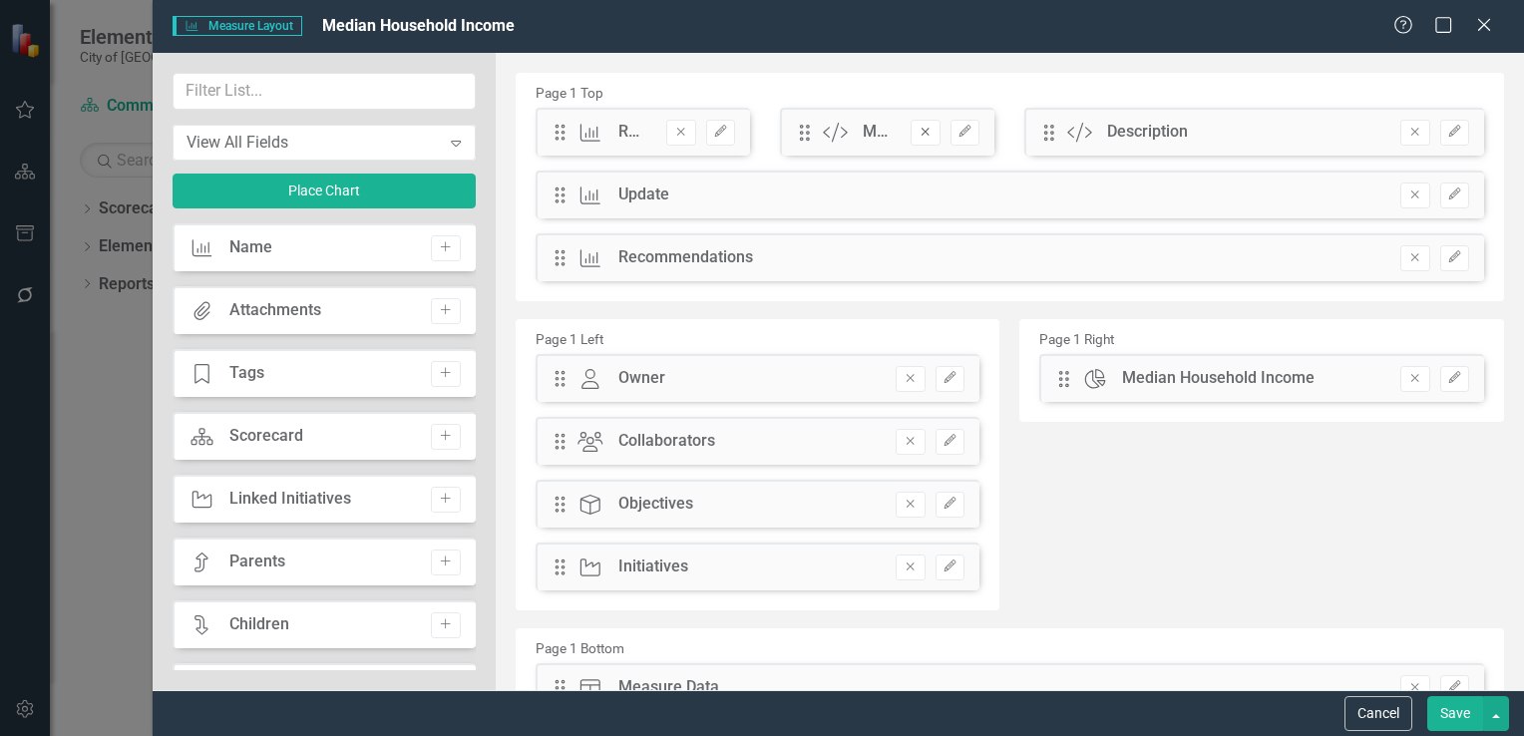
click at [918, 132] on icon "Remove" at bounding box center [925, 132] width 15 height 12
click at [1466, 717] on button "Save" at bounding box center [1456, 713] width 56 height 35
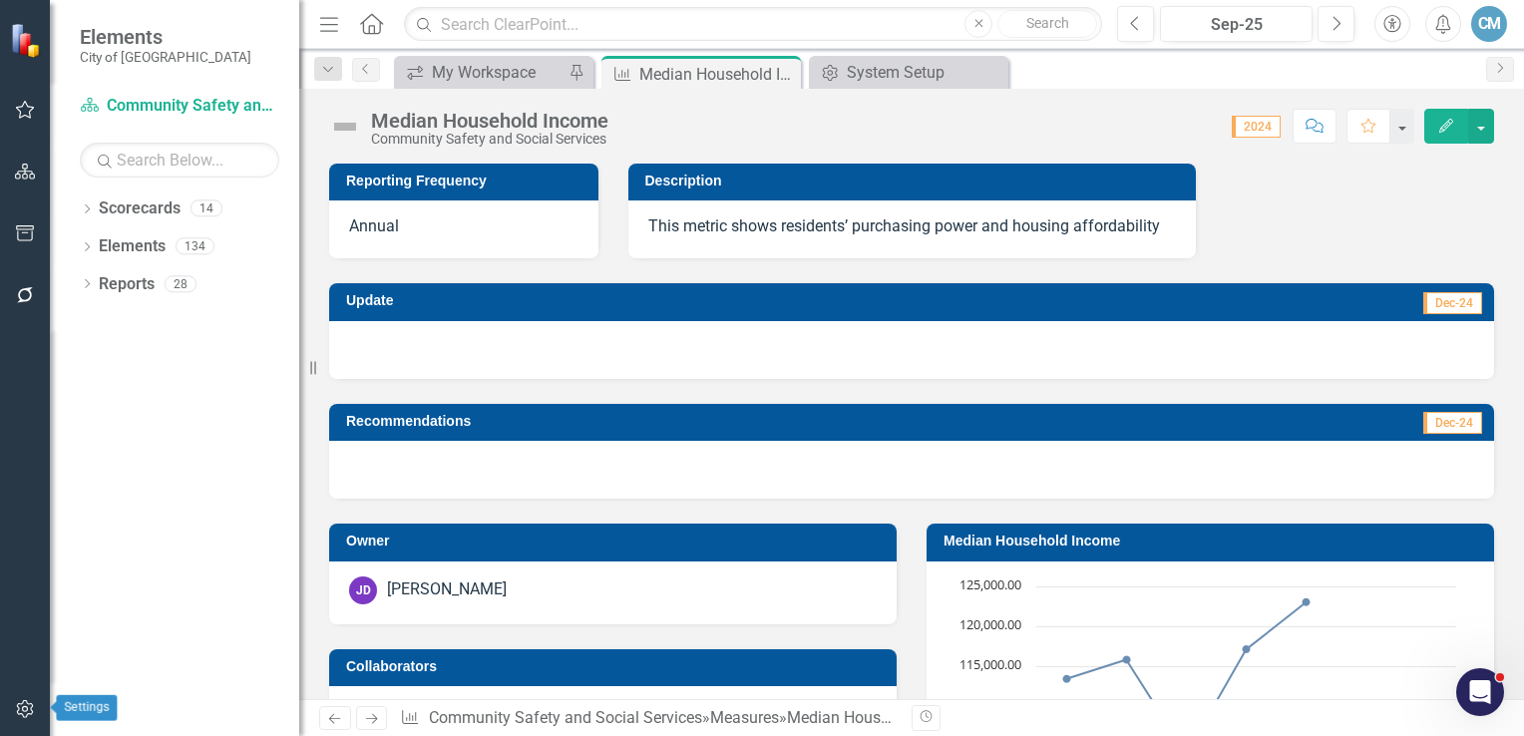
click at [17, 712] on icon "button" at bounding box center [24, 709] width 17 height 18
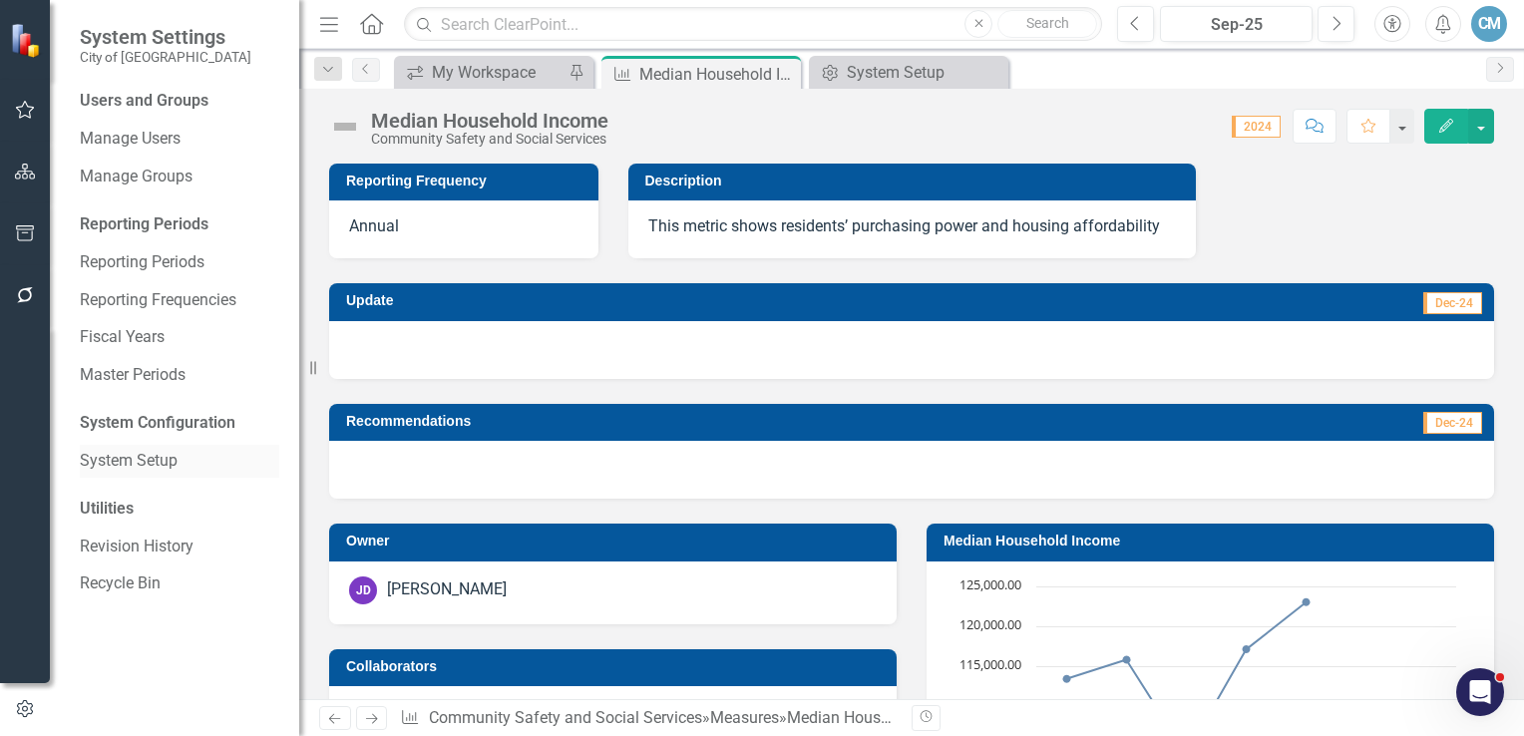
click at [122, 464] on link "System Setup" at bounding box center [180, 461] width 200 height 23
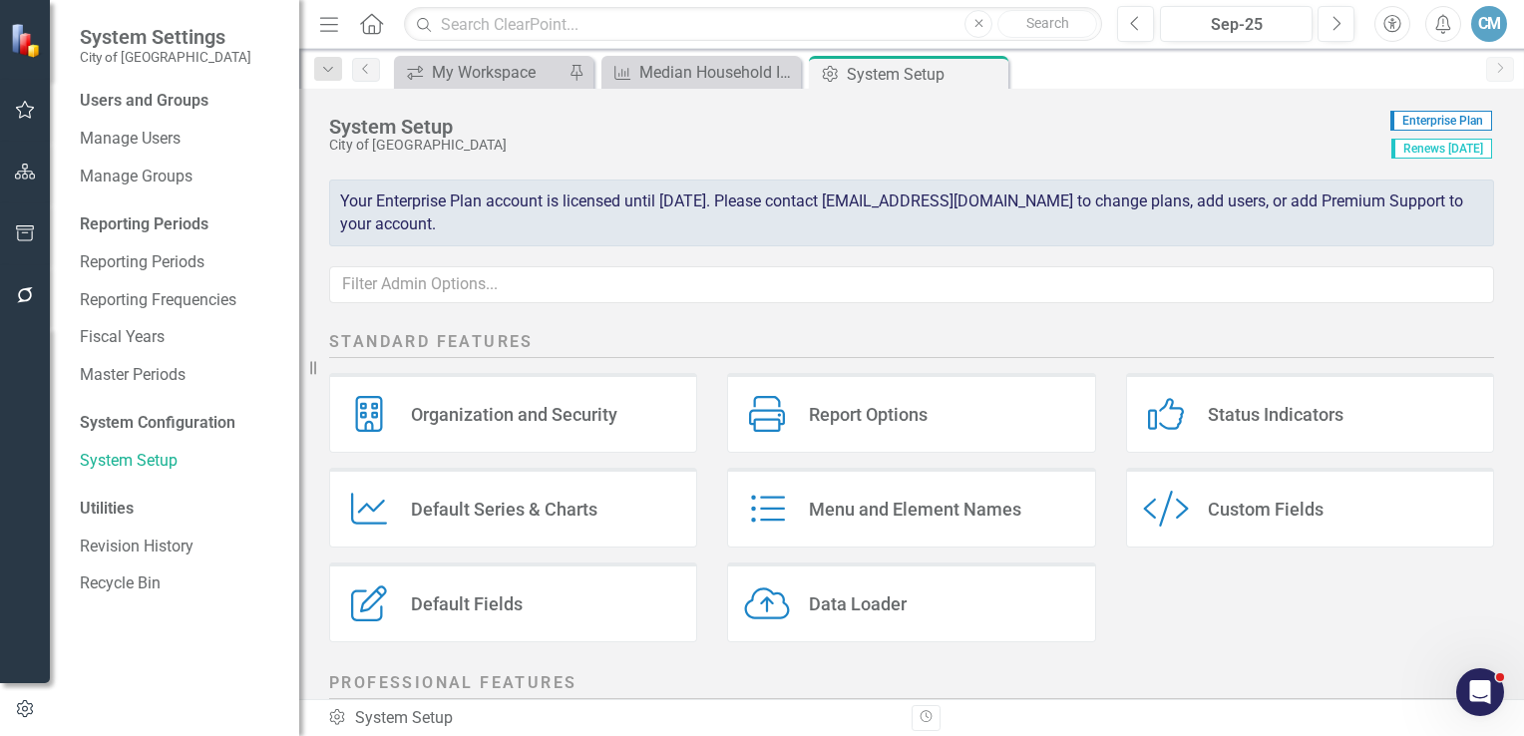
click at [1230, 518] on div "Custom Fields" at bounding box center [1266, 509] width 116 height 23
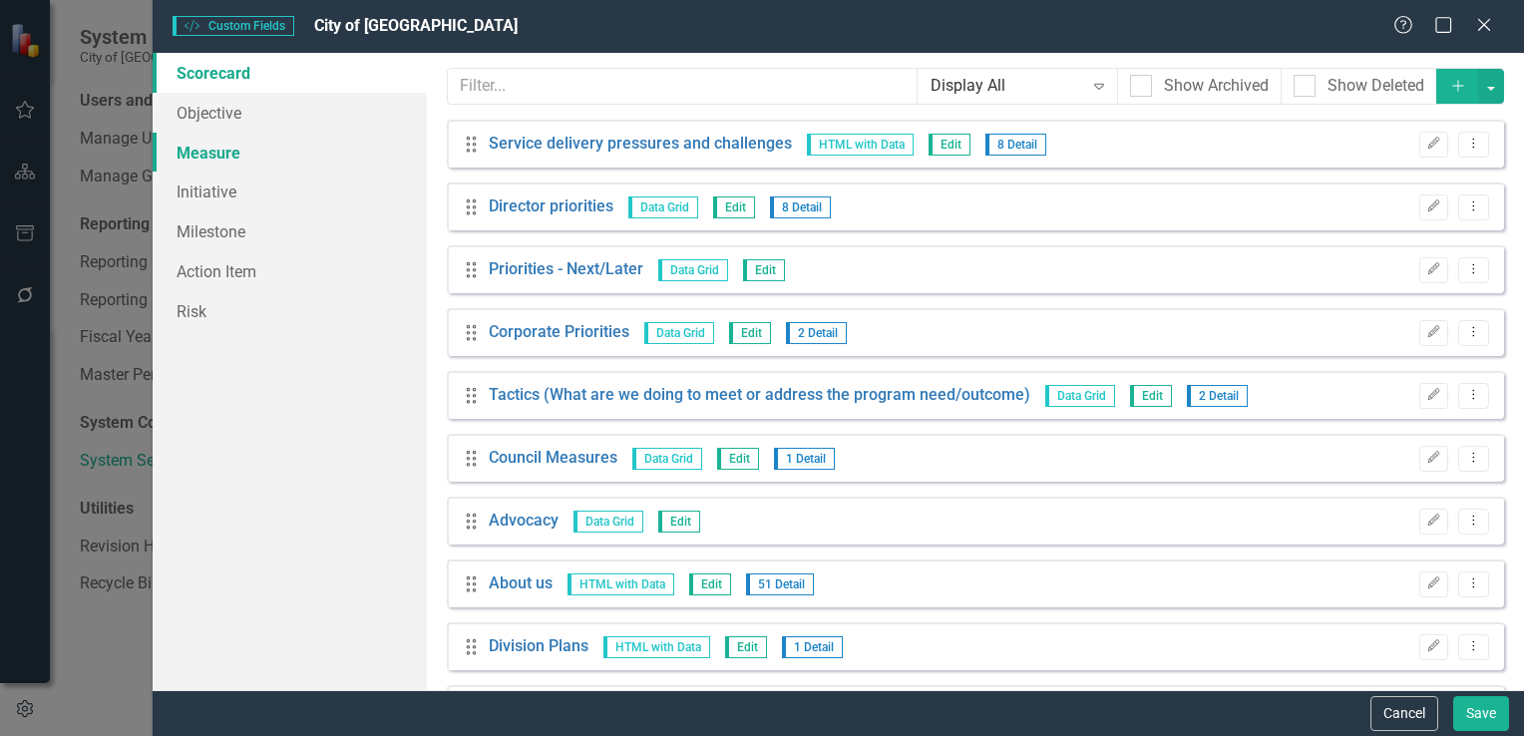
click at [220, 158] on link "Measure" at bounding box center [290, 153] width 274 height 40
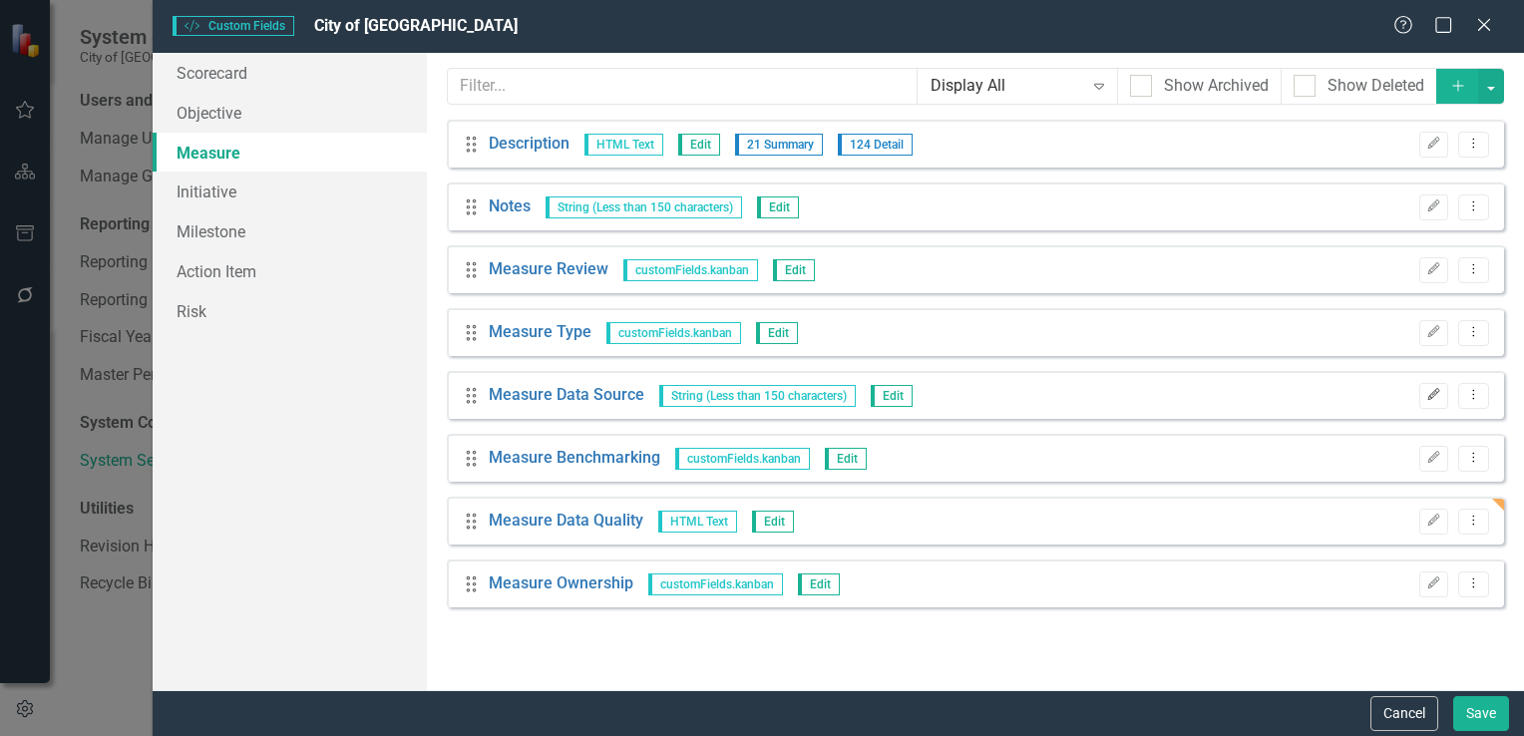
click at [1435, 397] on icon "Edit" at bounding box center [1434, 395] width 15 height 12
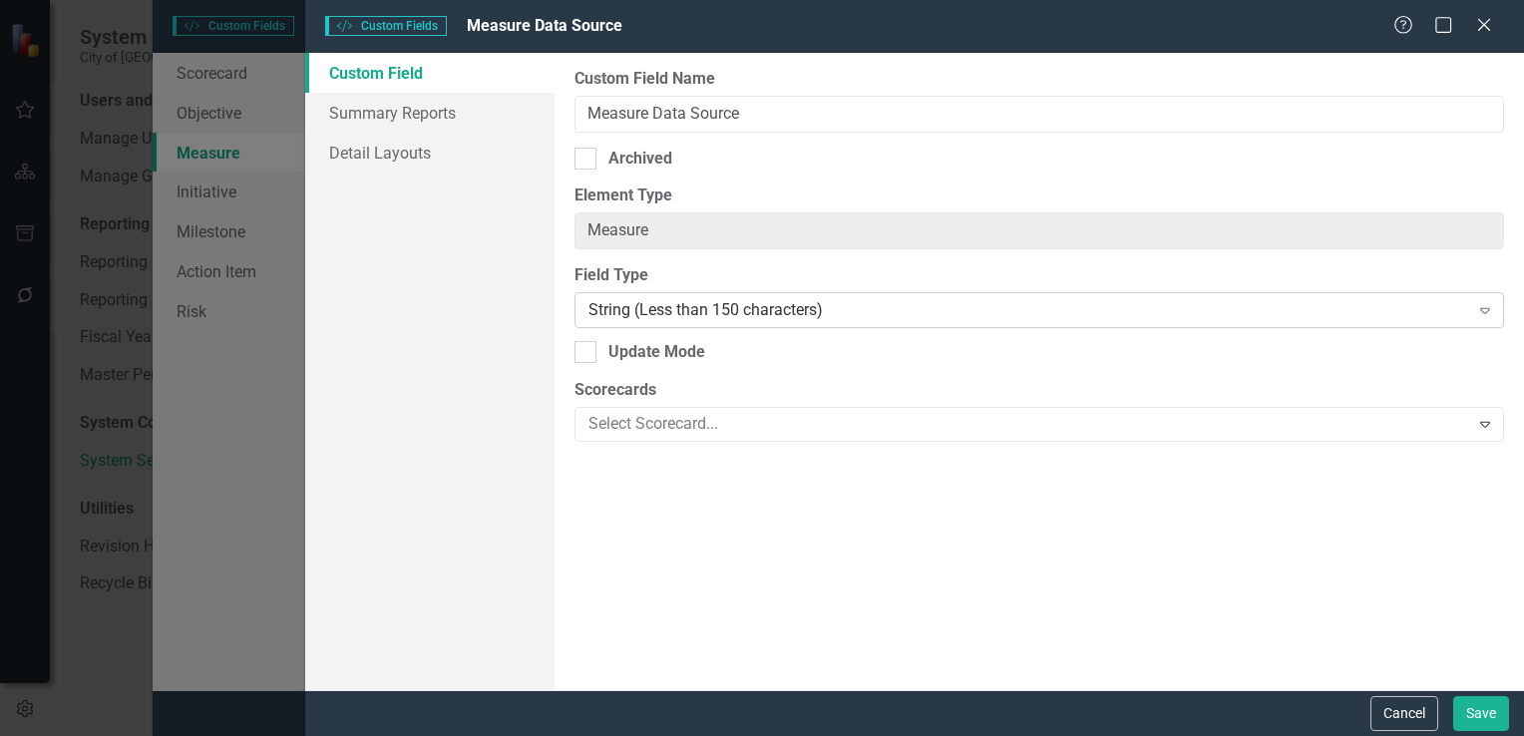
click at [1491, 312] on icon "Expand" at bounding box center [1486, 310] width 20 height 16
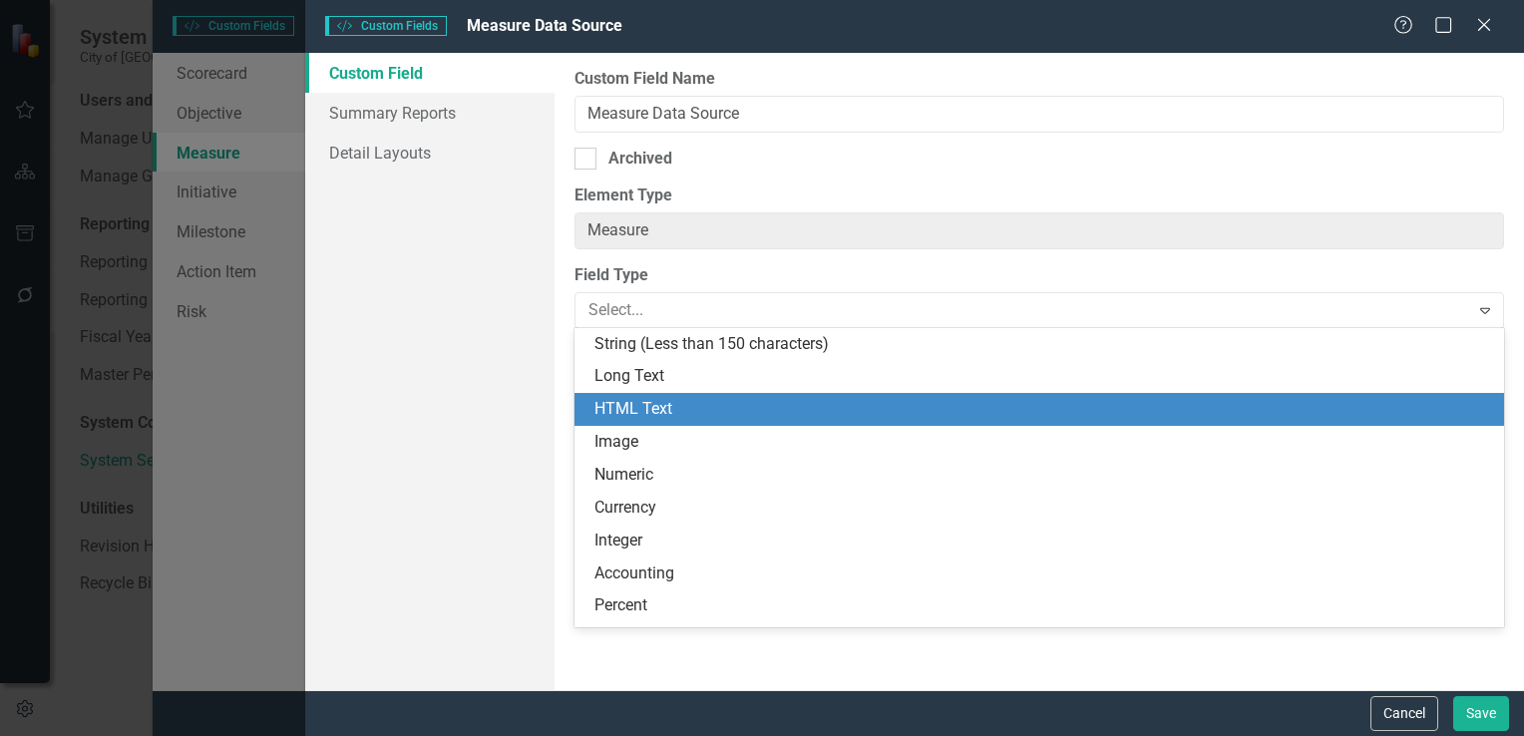
click at [685, 399] on div "HTML Text" at bounding box center [1044, 409] width 898 height 23
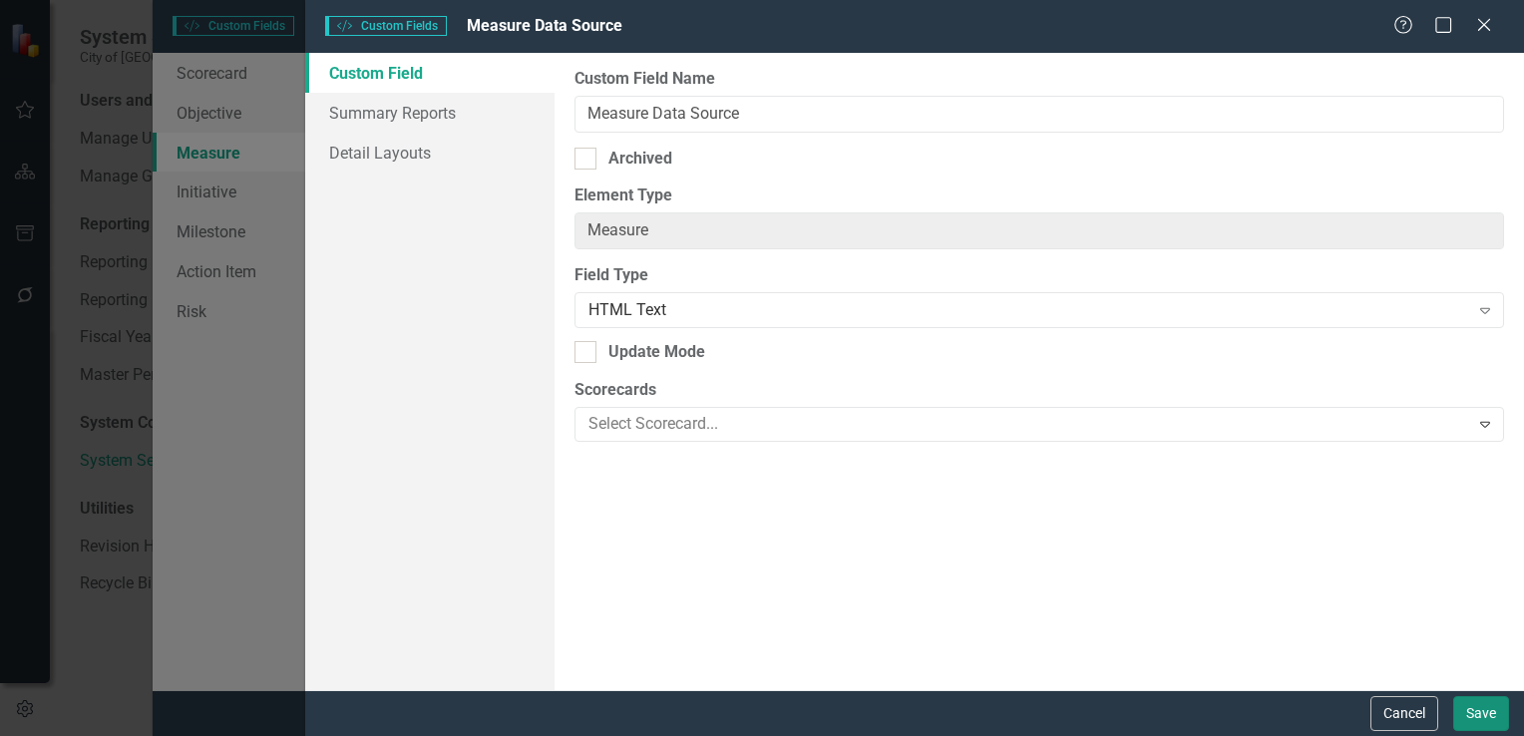
click at [1473, 713] on button "Save" at bounding box center [1482, 713] width 56 height 35
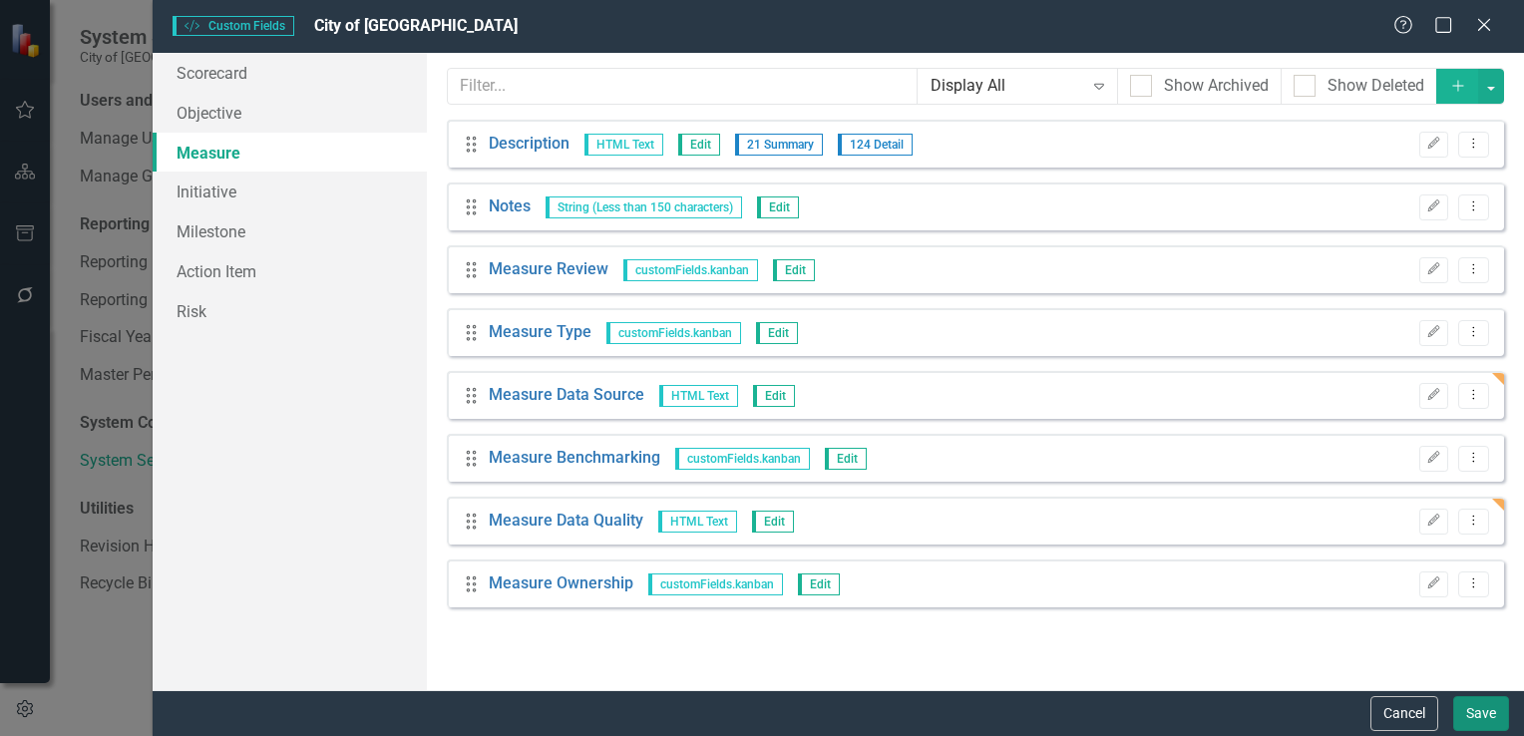
click at [1487, 724] on button "Save" at bounding box center [1482, 713] width 56 height 35
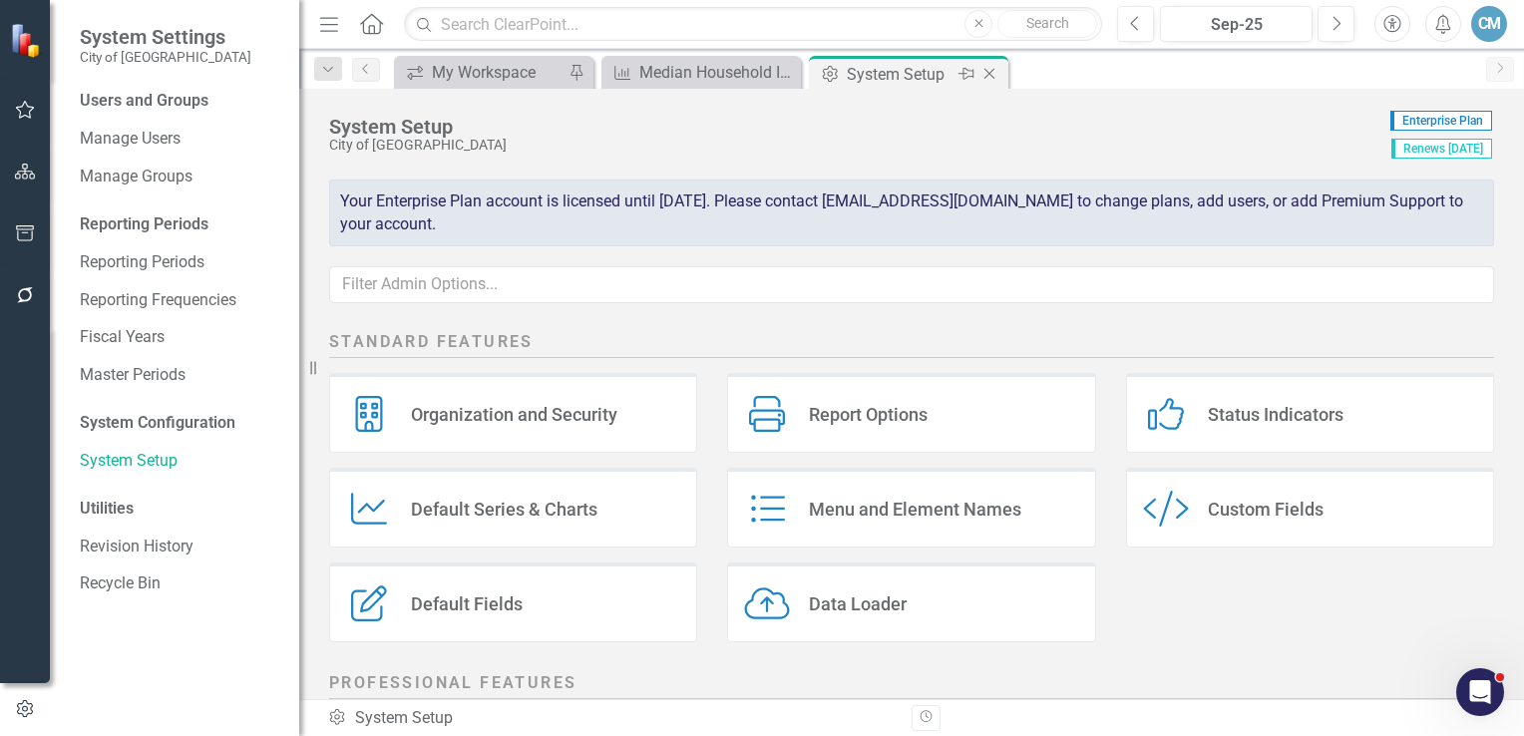
click at [987, 78] on icon "Close" at bounding box center [990, 74] width 20 height 16
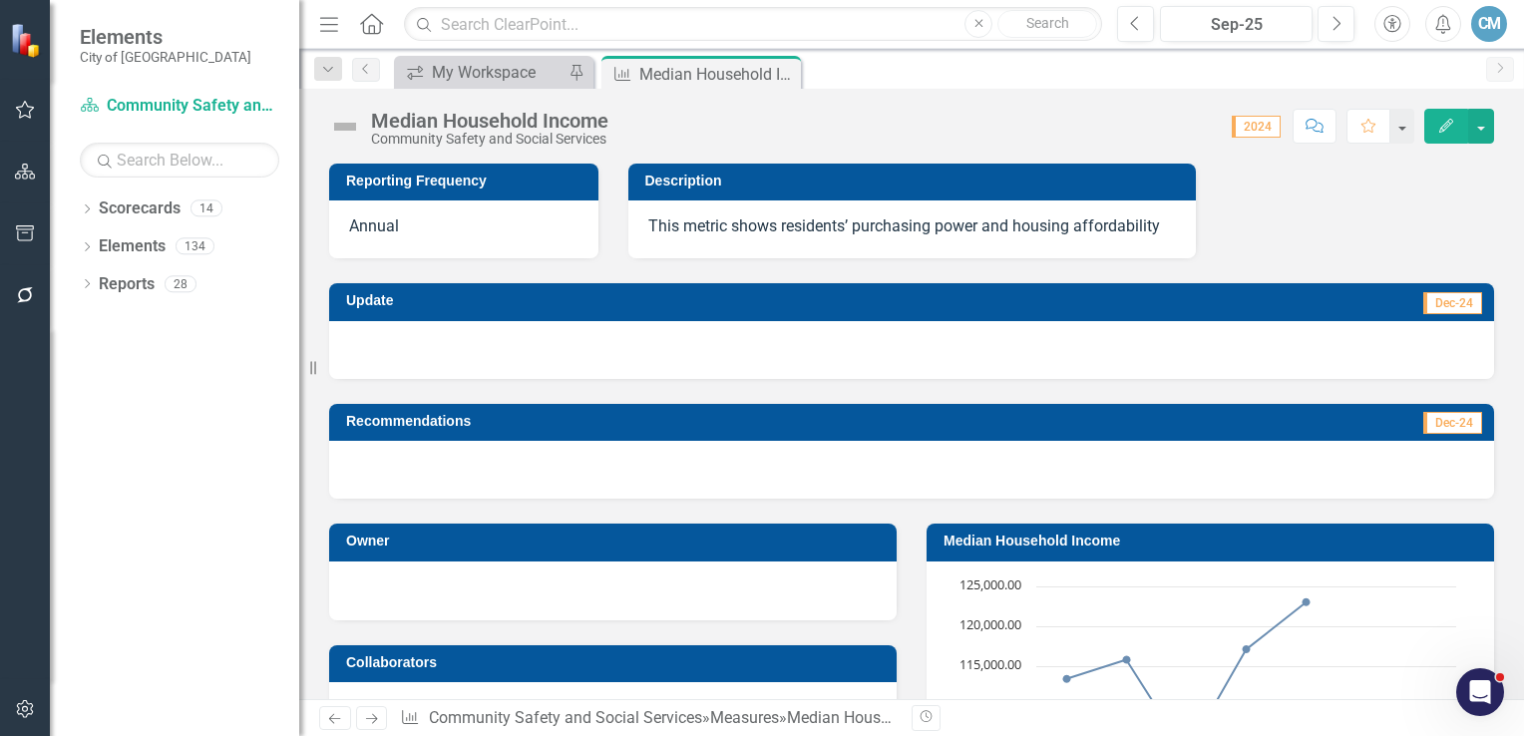
click at [1449, 128] on icon "Edit" at bounding box center [1447, 126] width 18 height 14
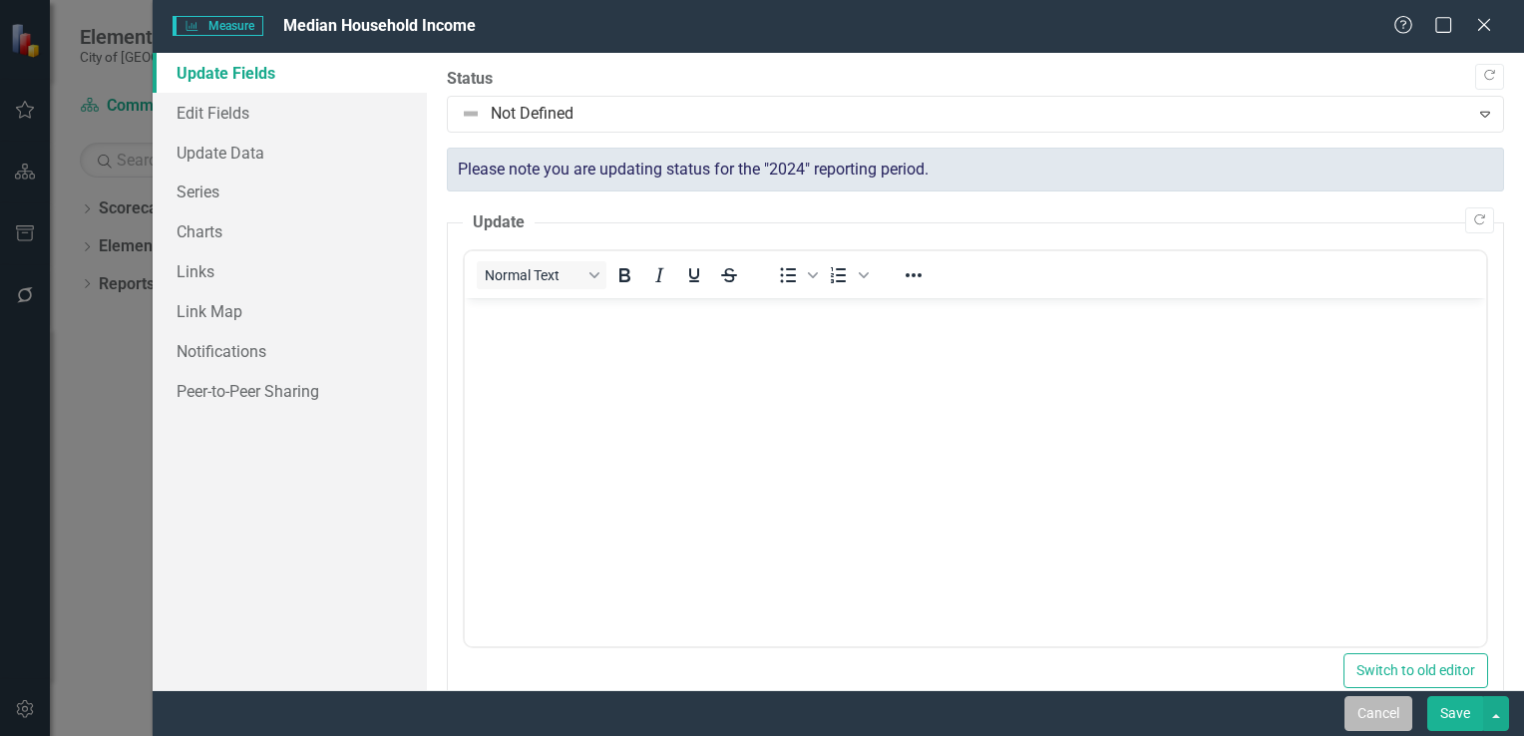
click at [1408, 715] on button "Cancel" at bounding box center [1379, 713] width 68 height 35
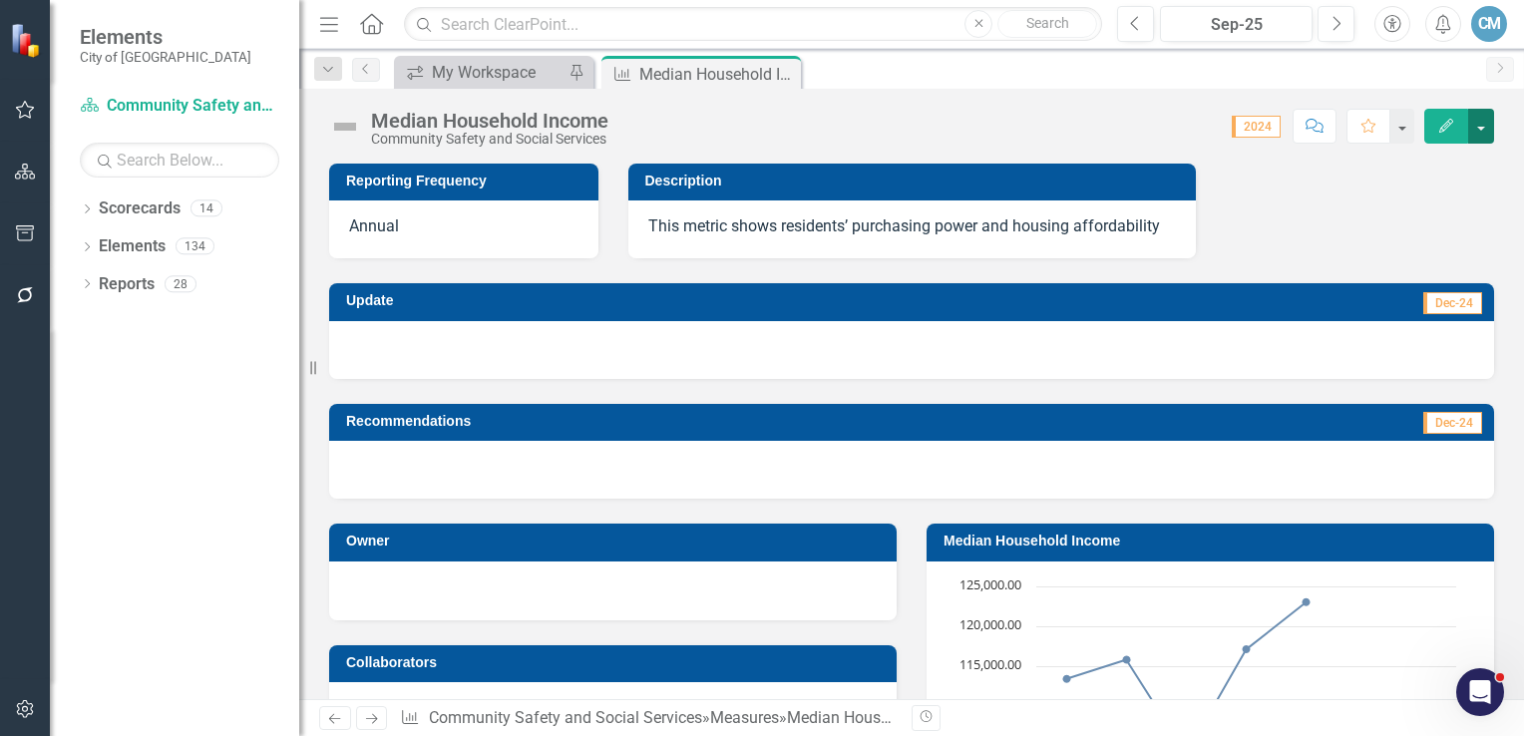
click at [1489, 135] on button "button" at bounding box center [1482, 126] width 26 height 35
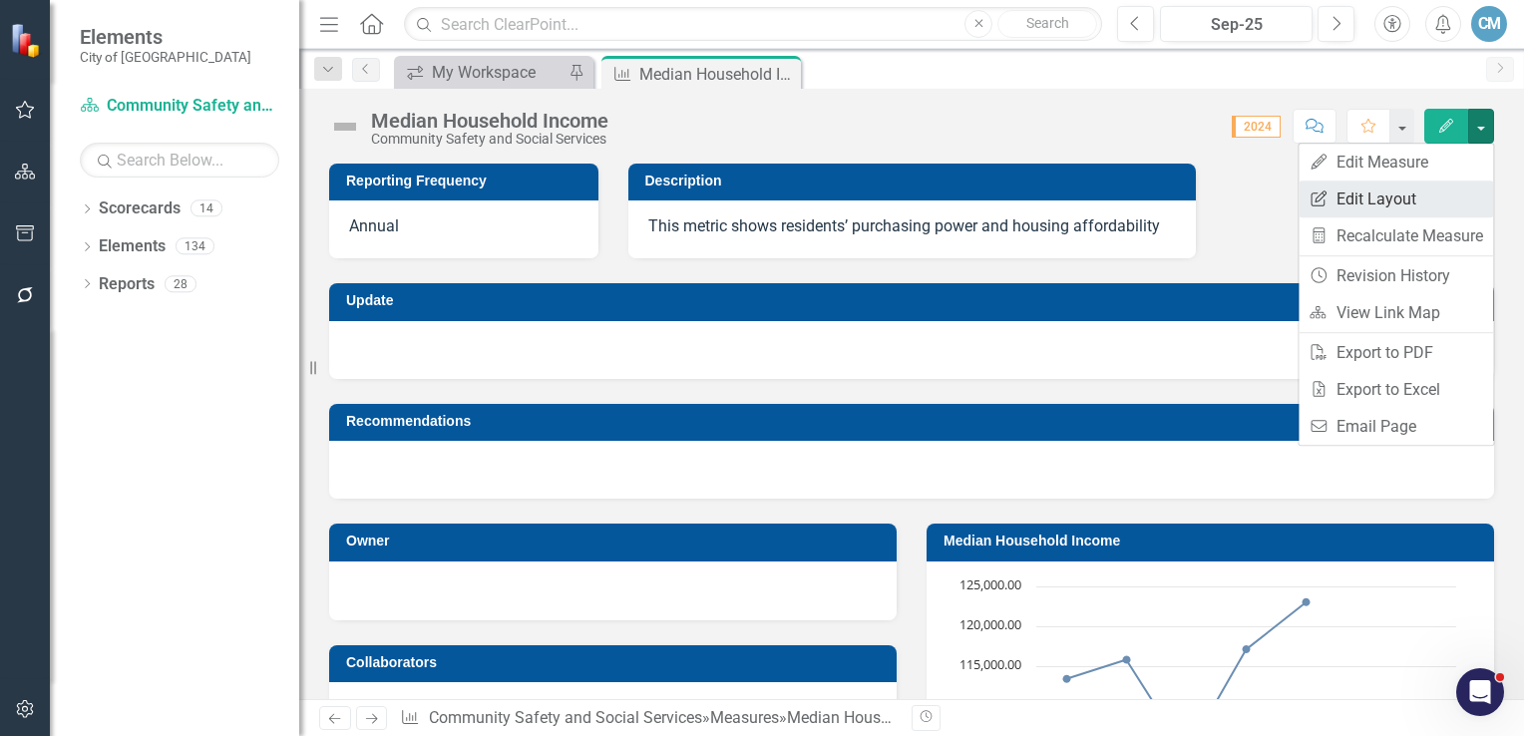
click at [1393, 194] on link "Edit Report Edit Layout" at bounding box center [1396, 199] width 195 height 37
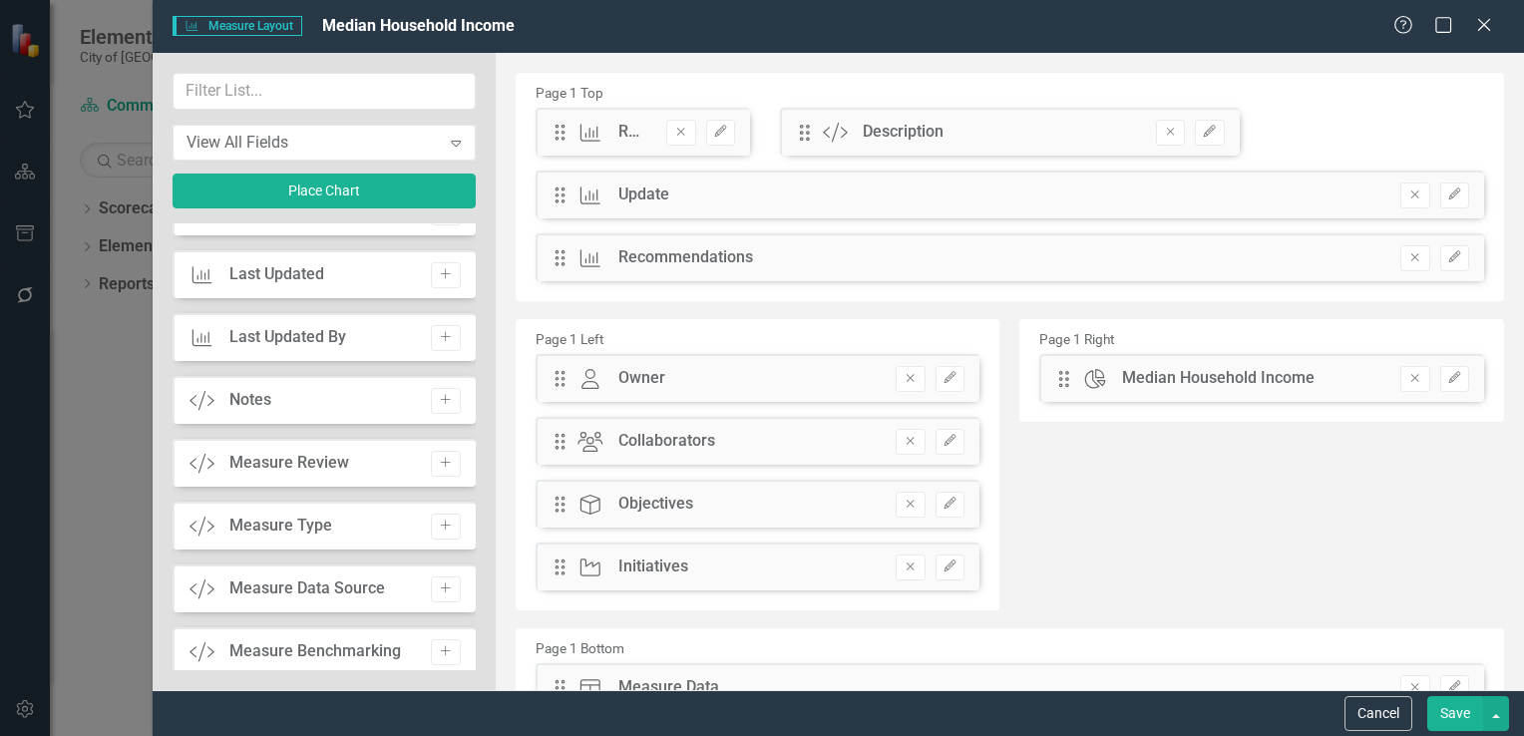
scroll to position [898, 0]
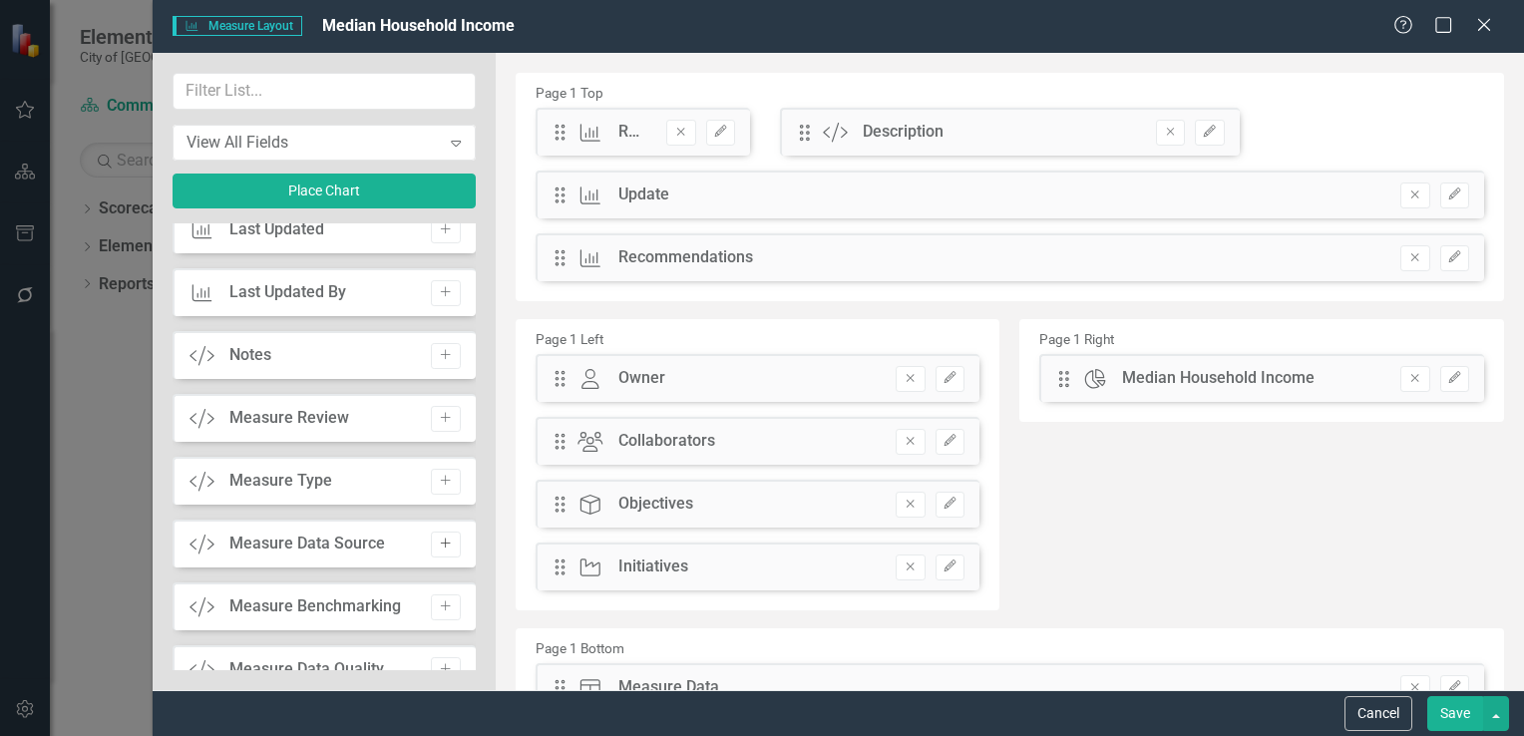
click at [432, 549] on button "Add" at bounding box center [445, 545] width 29 height 26
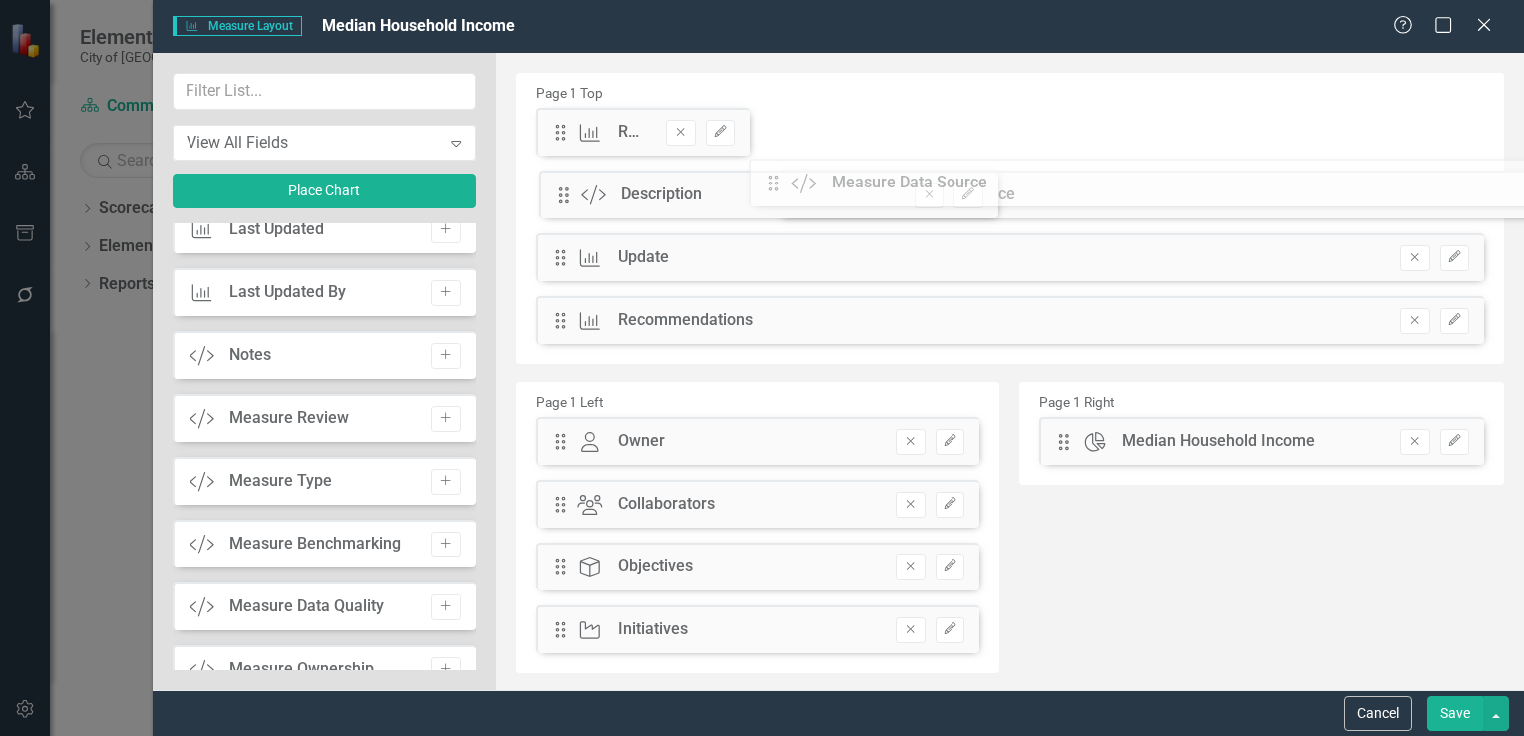
drag, startPoint x: 555, startPoint y: 131, endPoint x: 783, endPoint y: 182, distance: 234.1
drag, startPoint x: 801, startPoint y: 134, endPoint x: 809, endPoint y: 175, distance: 41.7
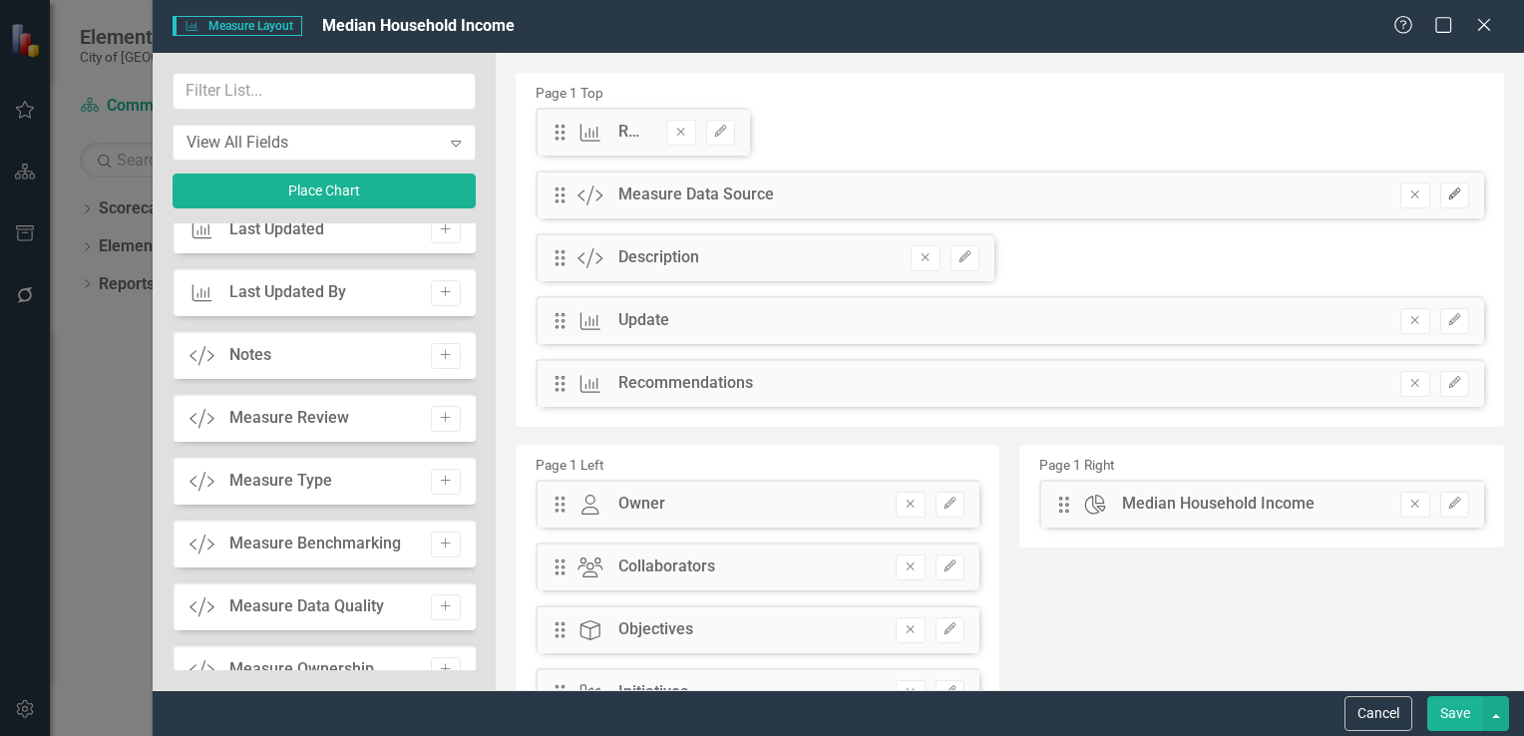
click at [1448, 194] on icon "Edit" at bounding box center [1455, 195] width 15 height 12
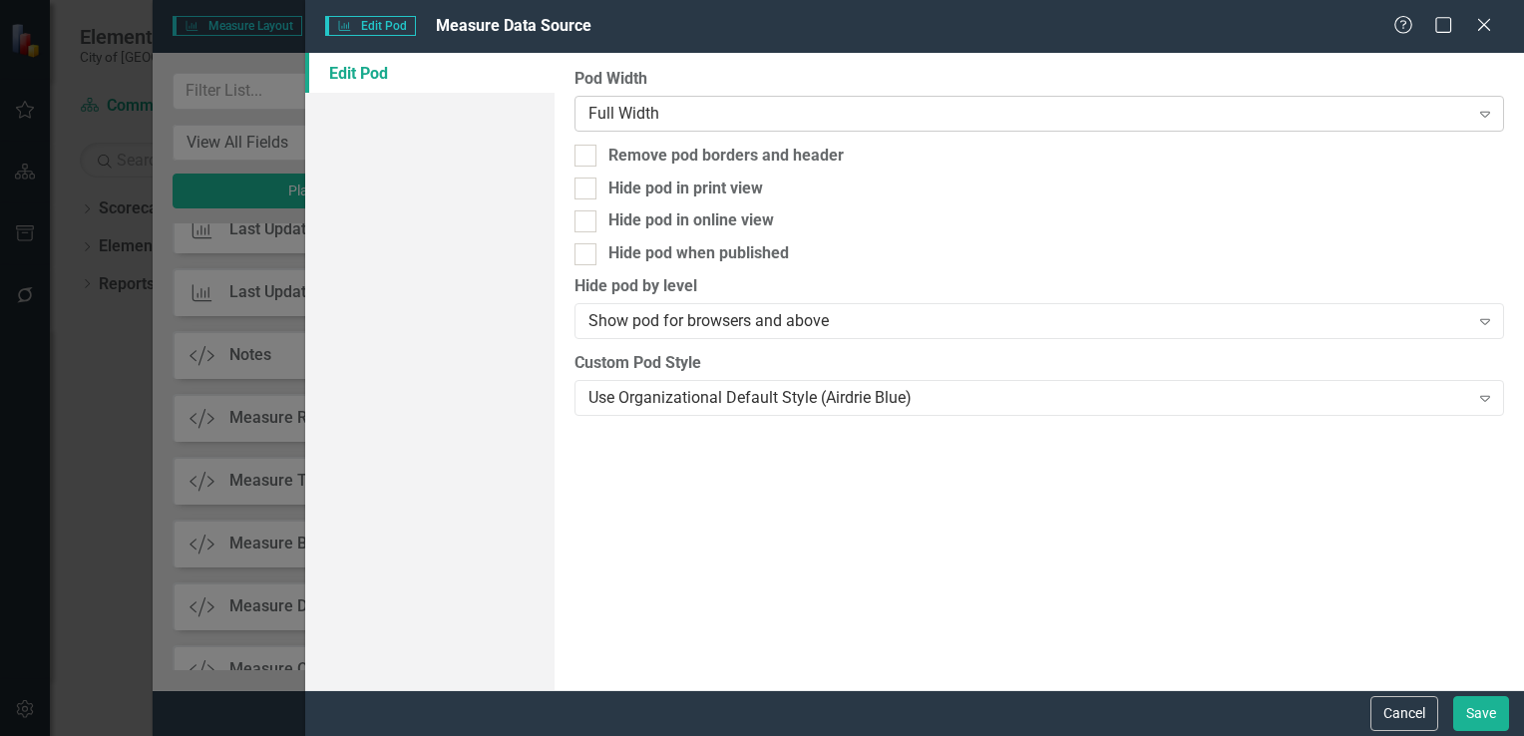
click at [650, 120] on div "Full Width" at bounding box center [1029, 113] width 881 height 23
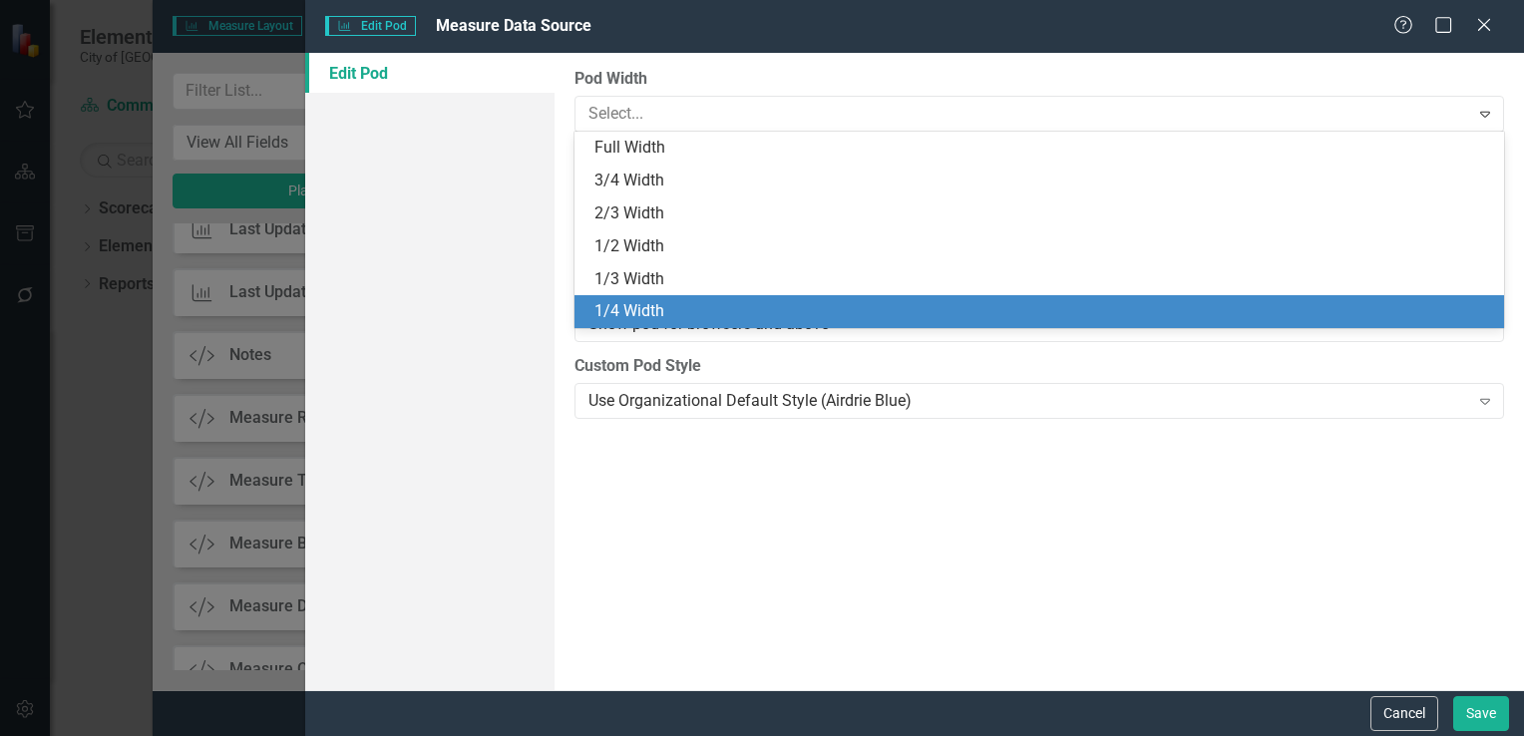
click at [654, 308] on div "1/4 Width" at bounding box center [1044, 311] width 898 height 23
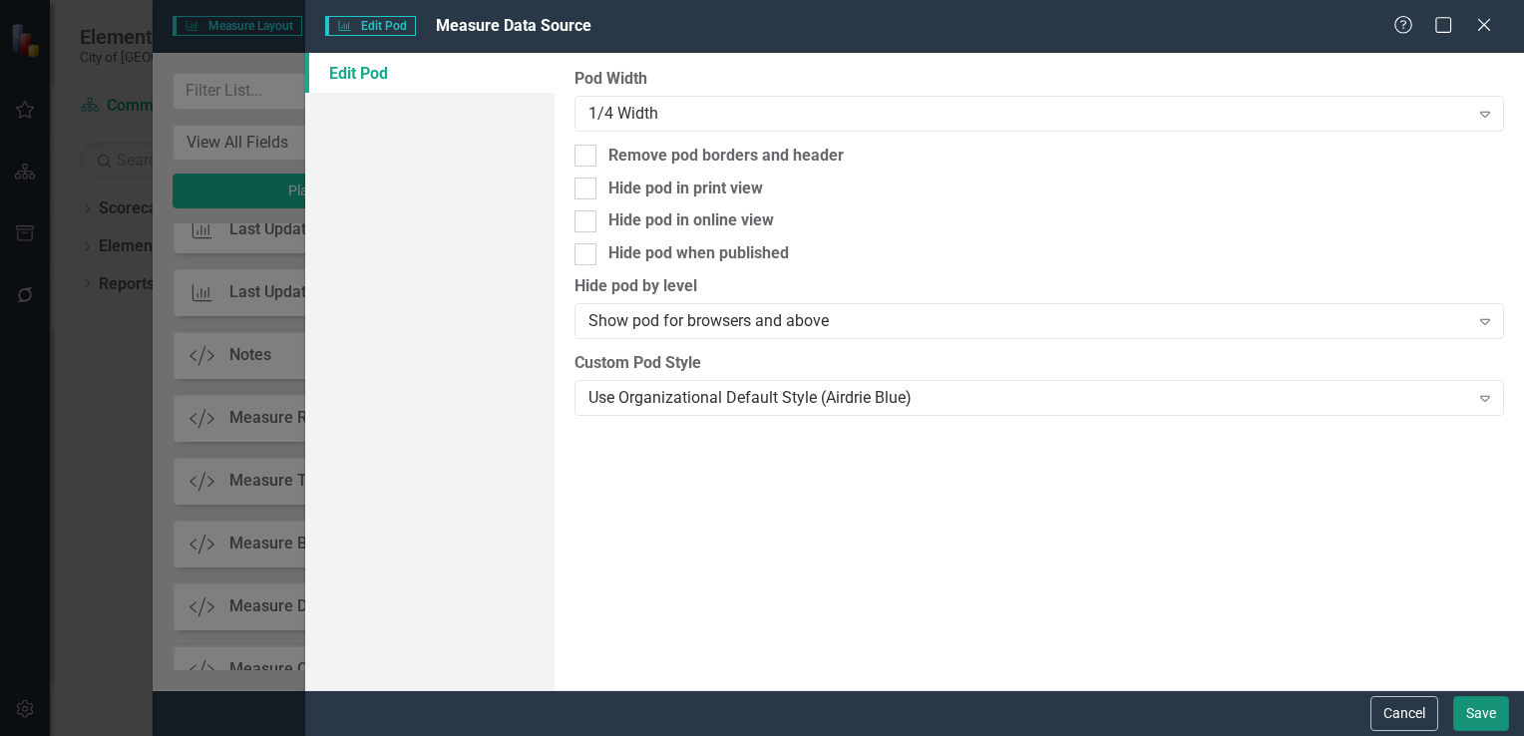
click at [1478, 719] on button "Save" at bounding box center [1482, 713] width 56 height 35
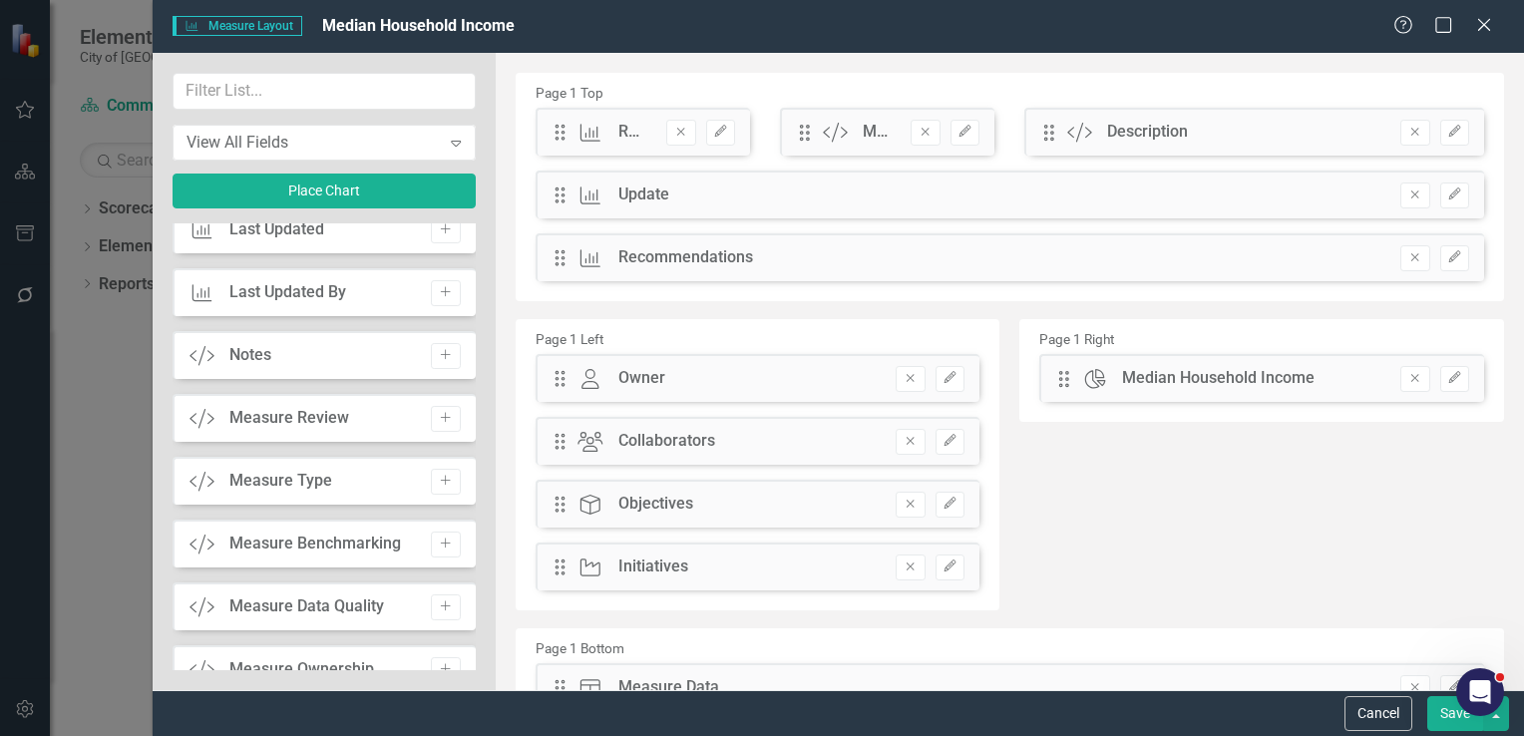
click at [1446, 723] on button "Save" at bounding box center [1456, 713] width 56 height 35
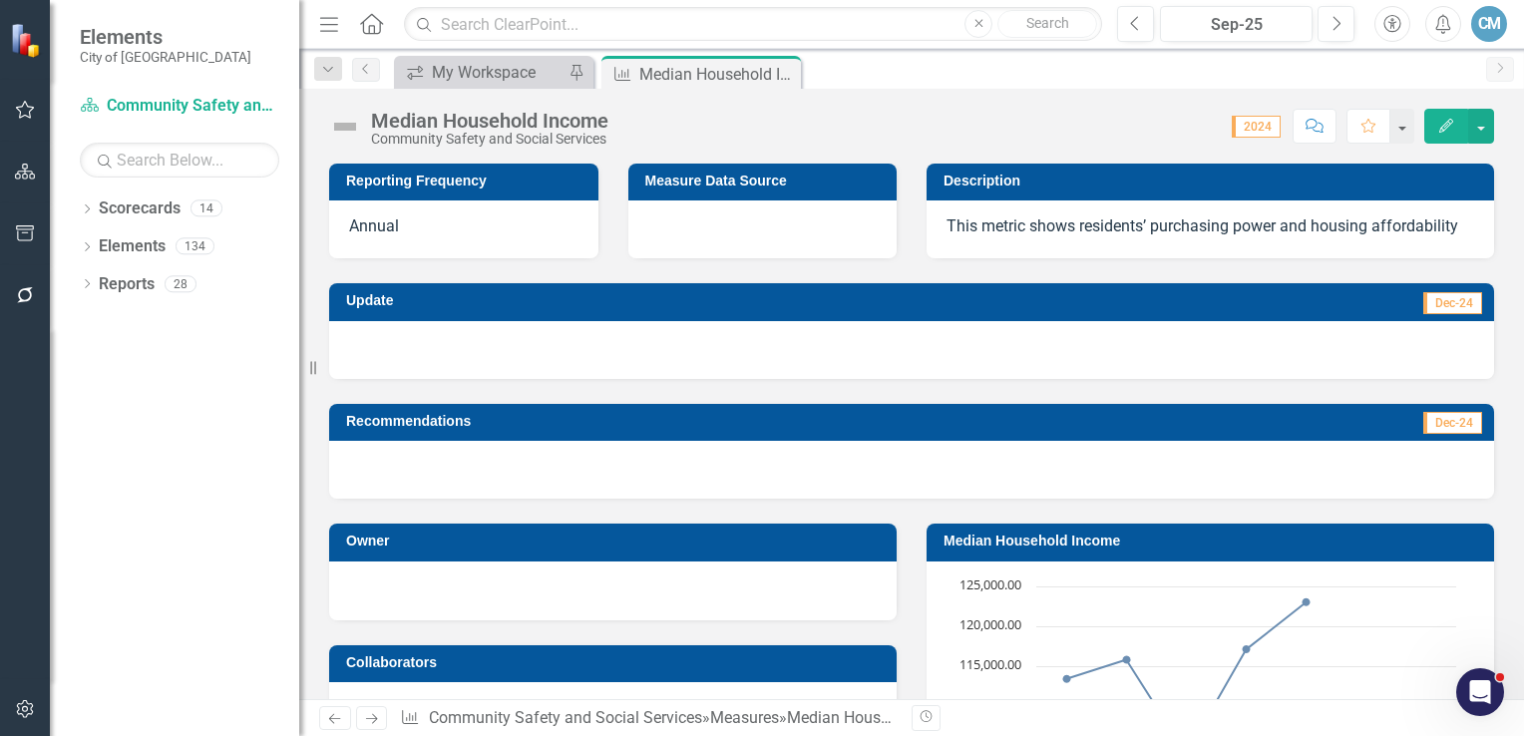
click at [702, 232] on div at bounding box center [763, 230] width 269 height 58
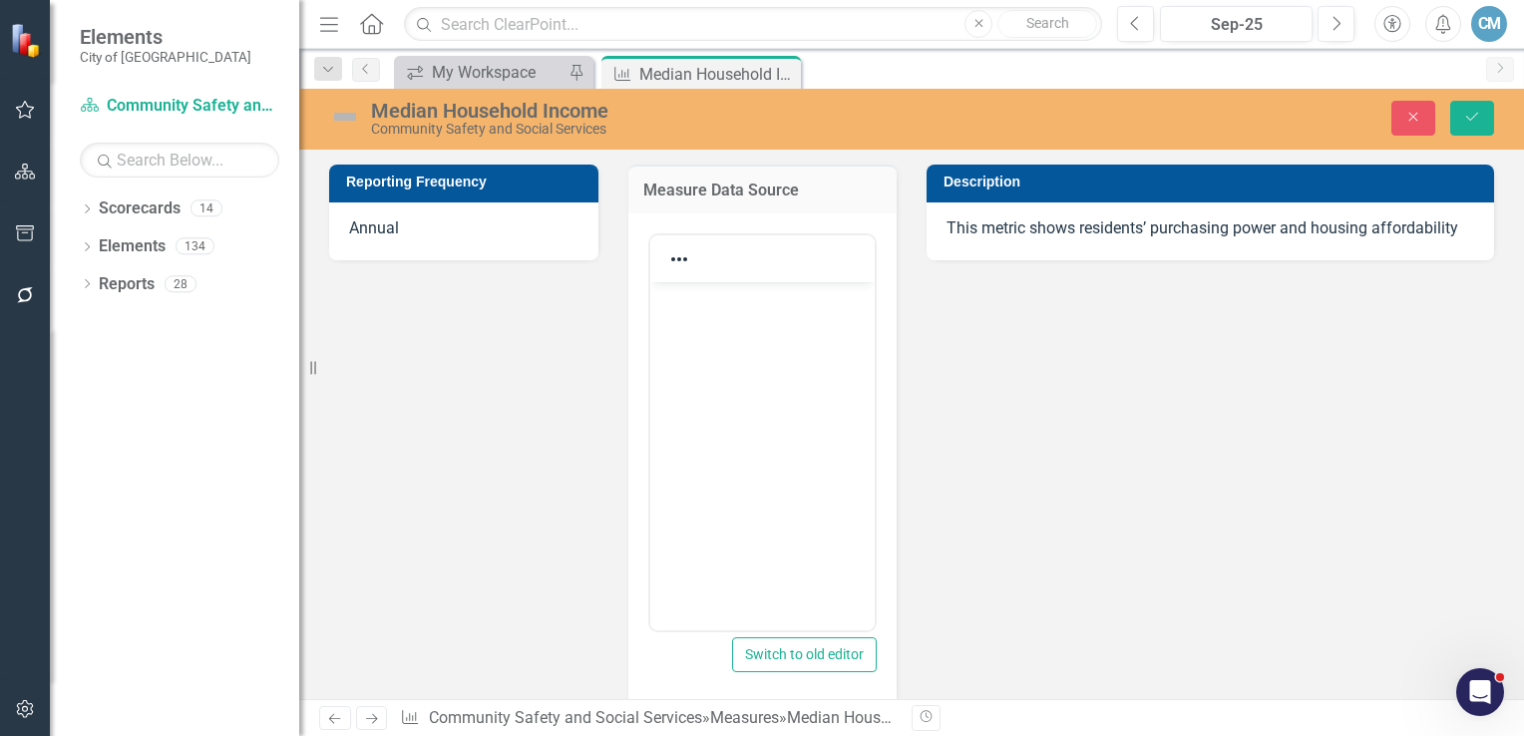
scroll to position [0, 0]
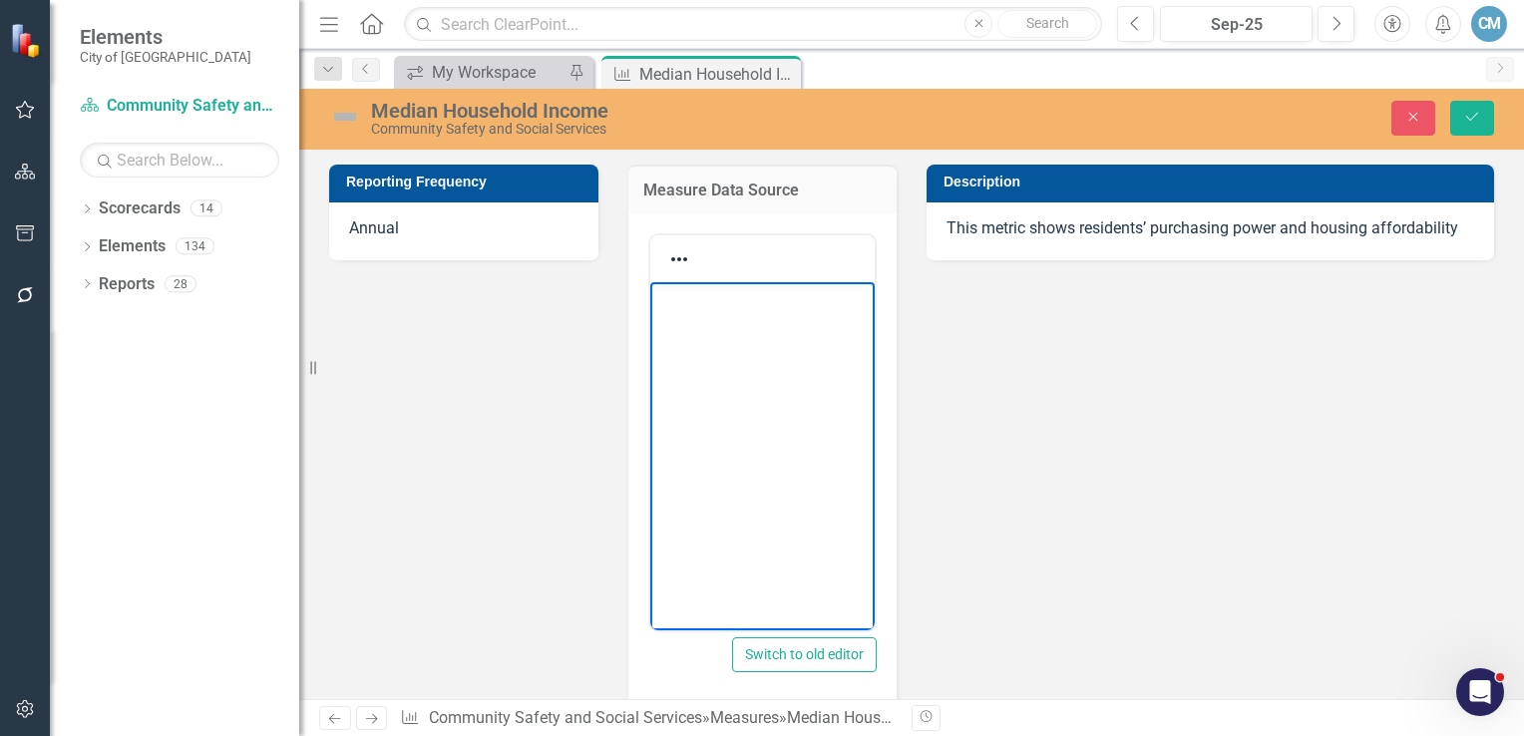
click at [688, 349] on body "Rich Text Area. Press ALT-0 for help." at bounding box center [761, 430] width 225 height 299
drag, startPoint x: 819, startPoint y: 321, endPoint x: 635, endPoint y: 294, distance: 186.5
click at [649, 294] on html "[DOMAIN_NAME] Regional Dashboard ([GEOGRAPHIC_DATA])" at bounding box center [761, 430] width 225 height 299
drag, startPoint x: 51, startPoint y: 34, endPoint x: 1357, endPoint y: 369, distance: 1348.3
click at [1357, 369] on div "Reporting Frequency Annual Measure Data Source Switch to old editor Description…" at bounding box center [911, 543] width 1195 height 807
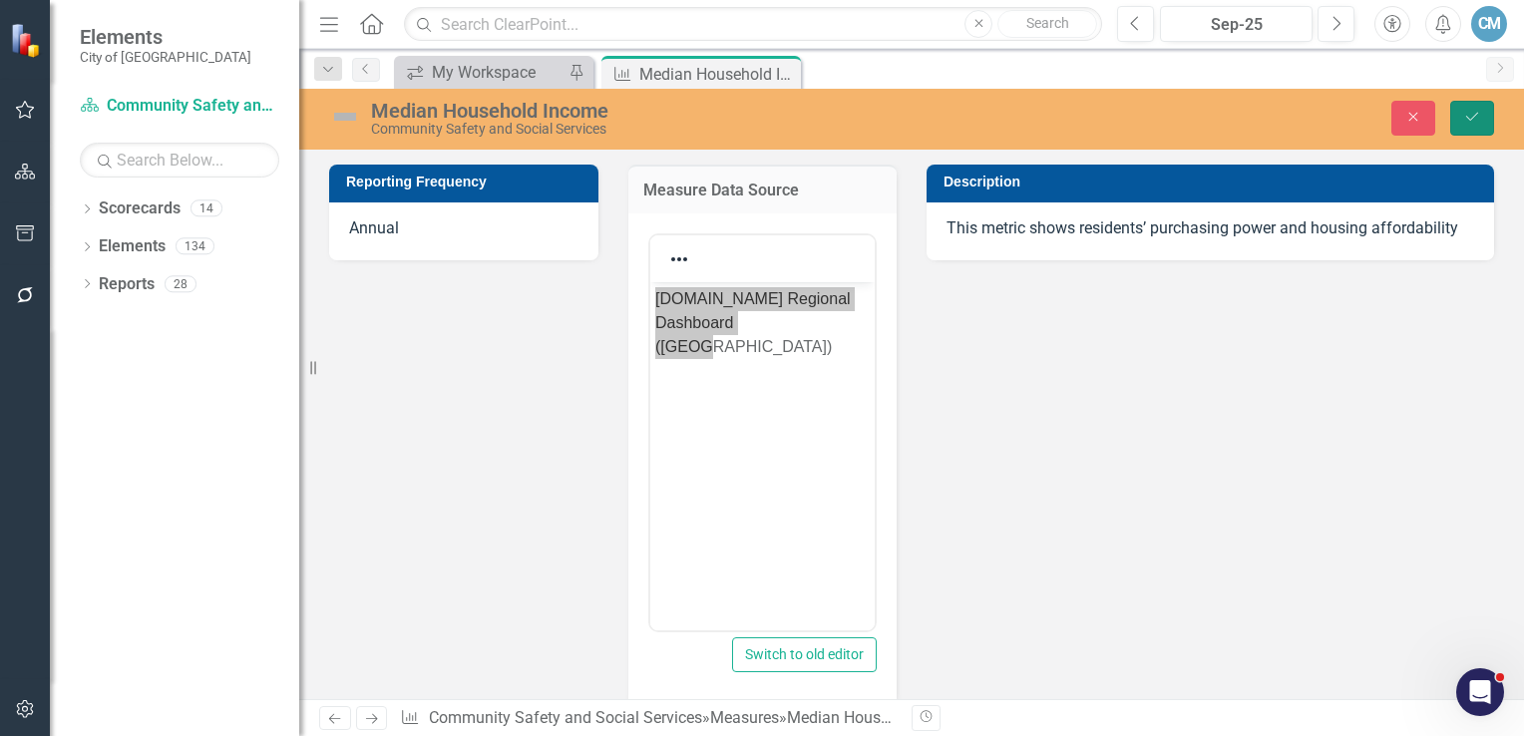
click at [1465, 118] on icon "Save" at bounding box center [1473, 117] width 18 height 14
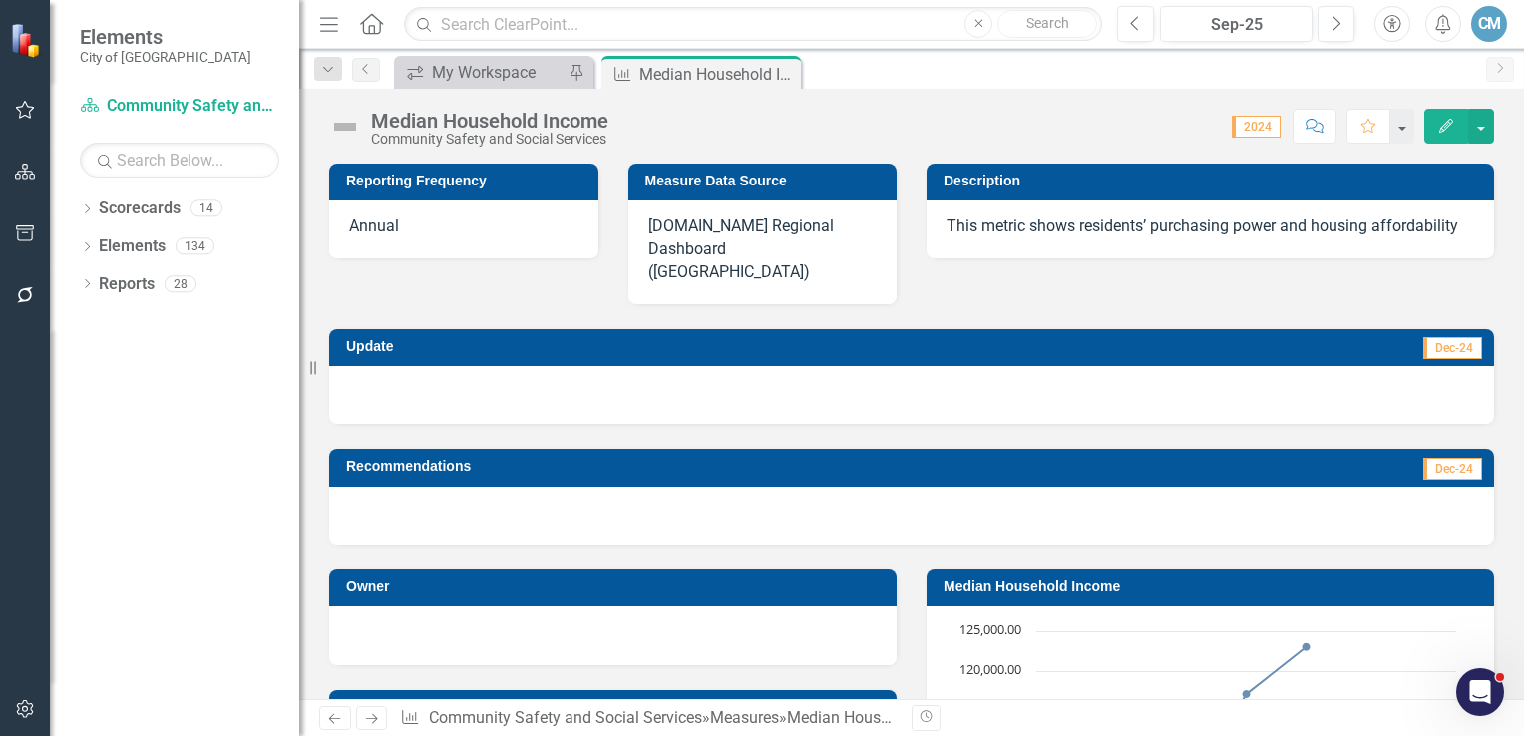
click at [719, 240] on p "[DOMAIN_NAME] Regional Dashboard ([GEOGRAPHIC_DATA])" at bounding box center [762, 249] width 229 height 69
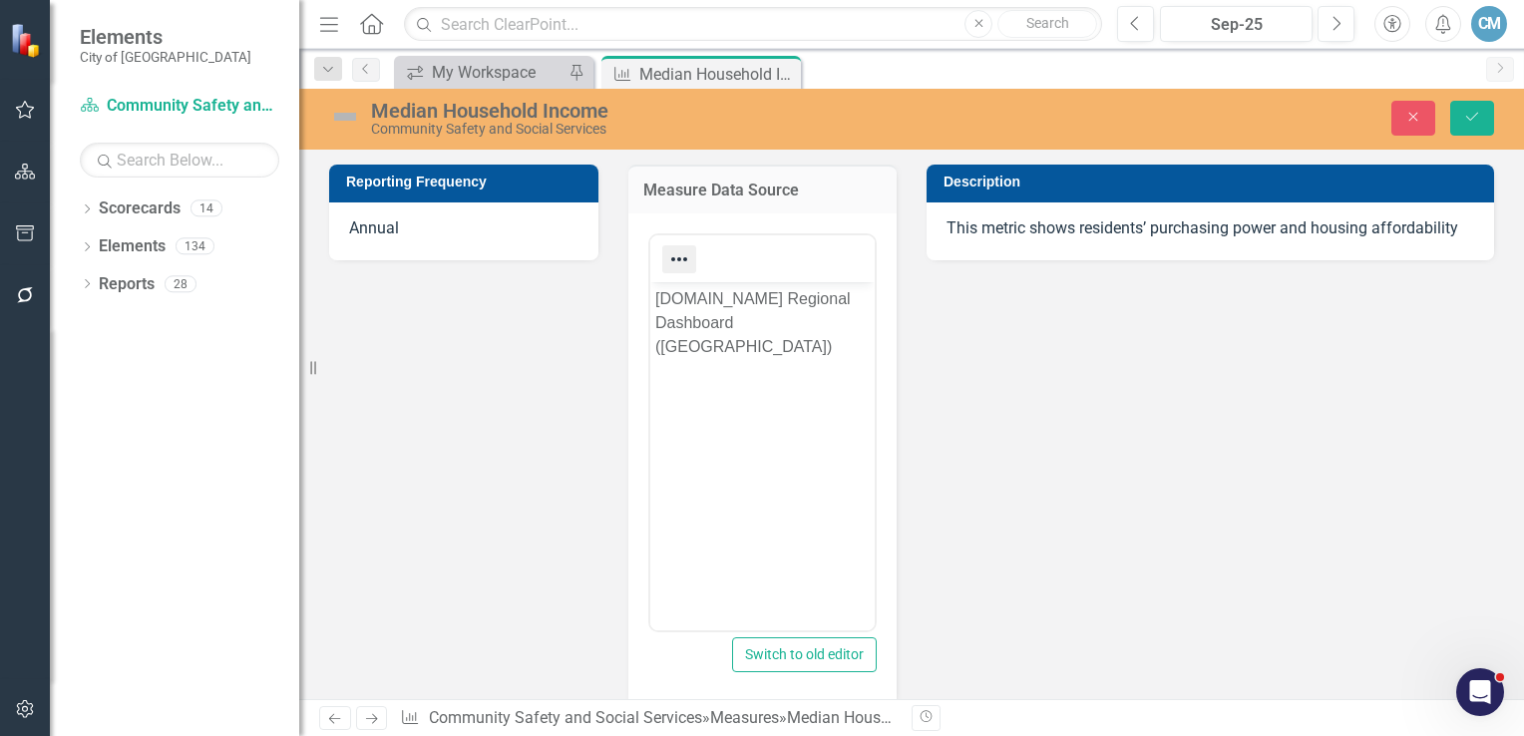
click at [678, 260] on icon "Reveal or hide additional toolbar items" at bounding box center [679, 259] width 24 height 24
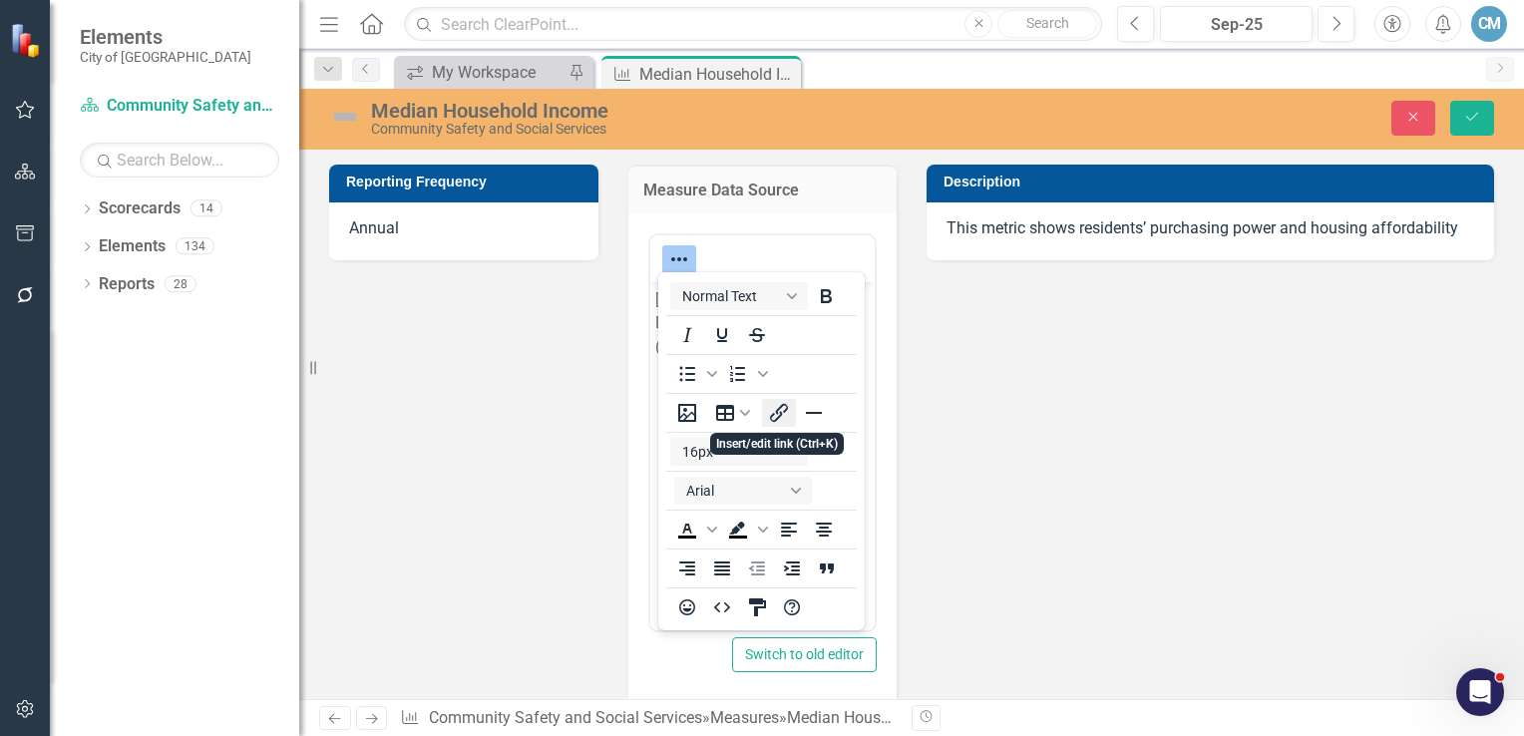
click at [786, 417] on icon "Insert/edit link" at bounding box center [779, 413] width 24 height 24
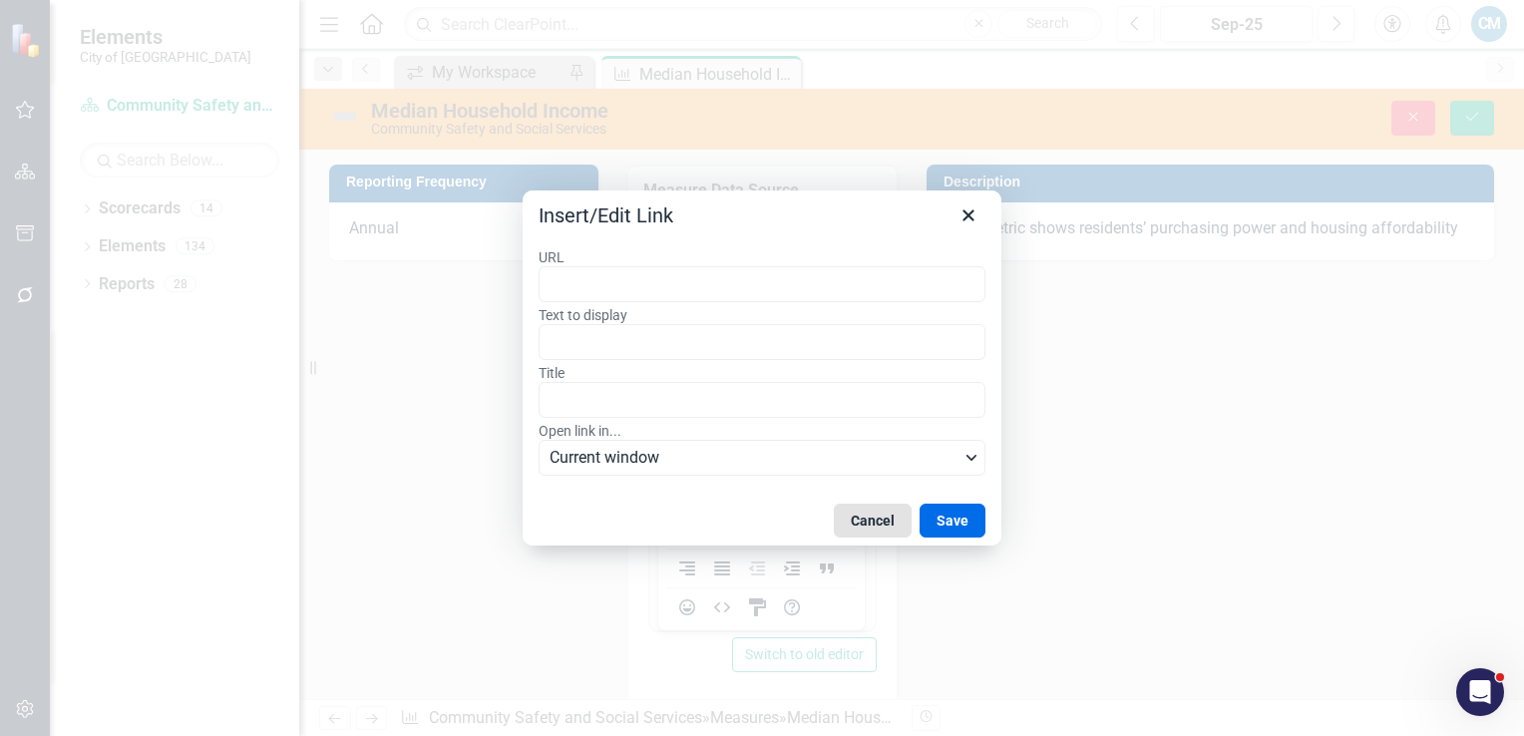
click at [870, 514] on button "Cancel" at bounding box center [873, 521] width 78 height 34
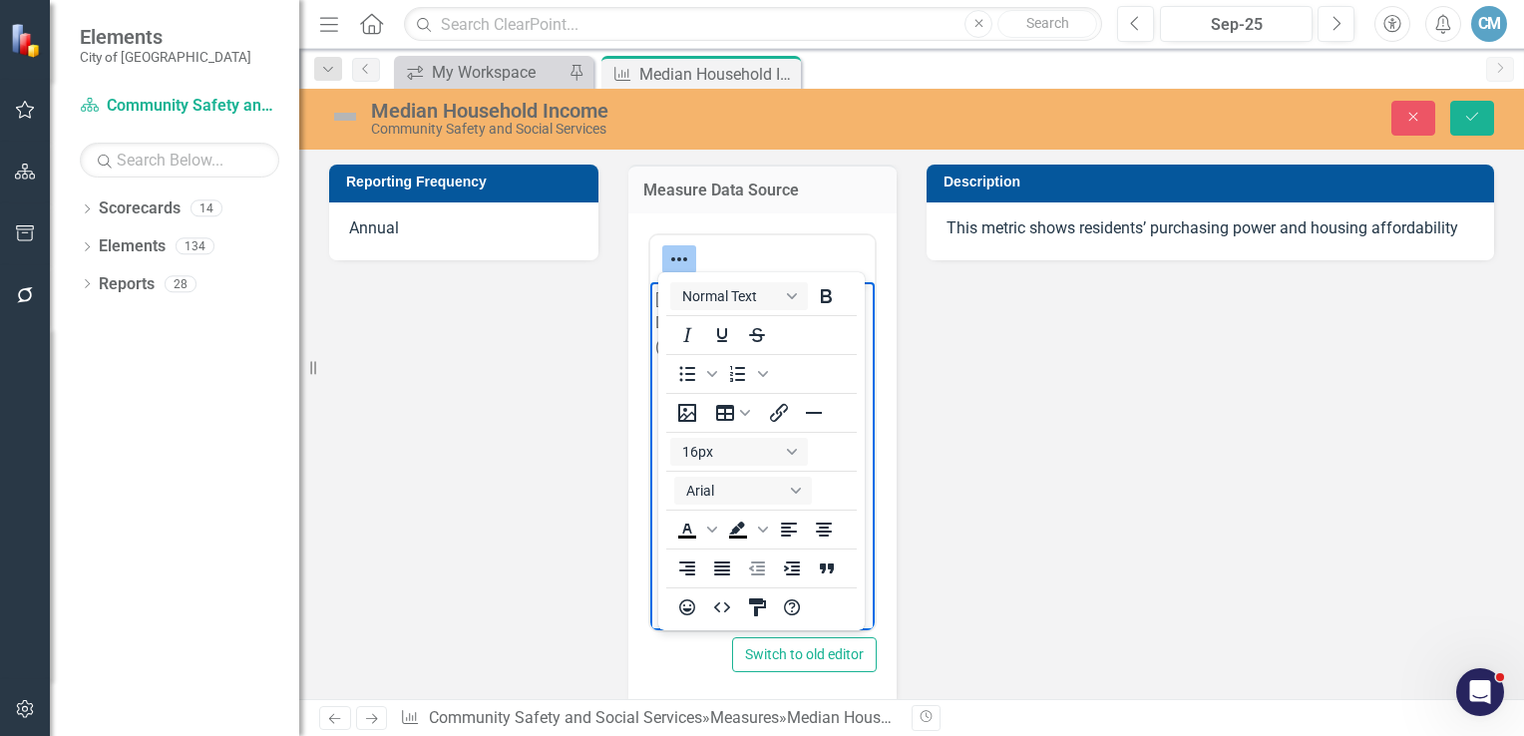
click at [992, 480] on div "Reporting Frequency Annual Measure Data Source <p>[DOMAIN_NAME] Regional Dashbo…" at bounding box center [911, 543] width 1195 height 807
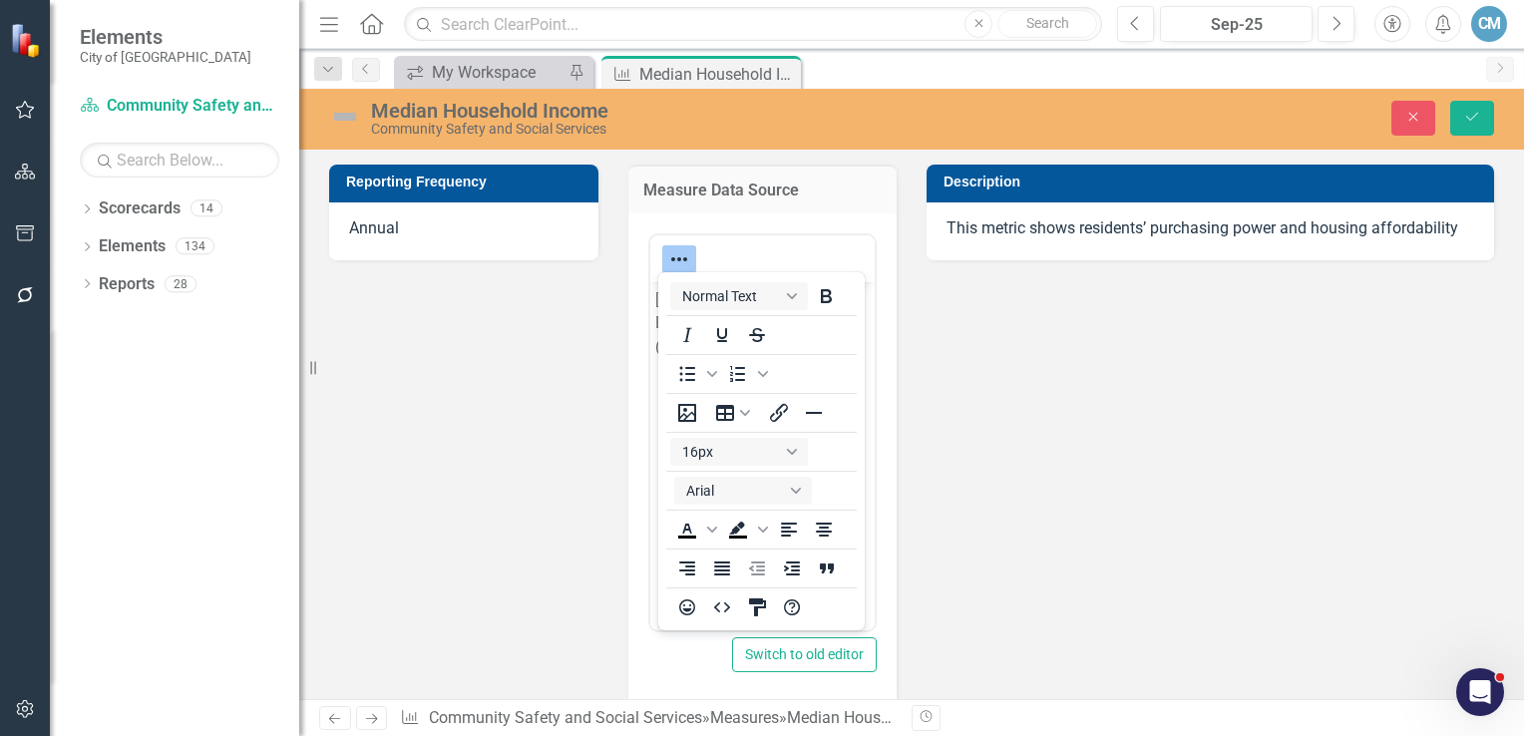
click at [677, 270] on button "Reveal or hide additional toolbar items" at bounding box center [679, 259] width 34 height 28
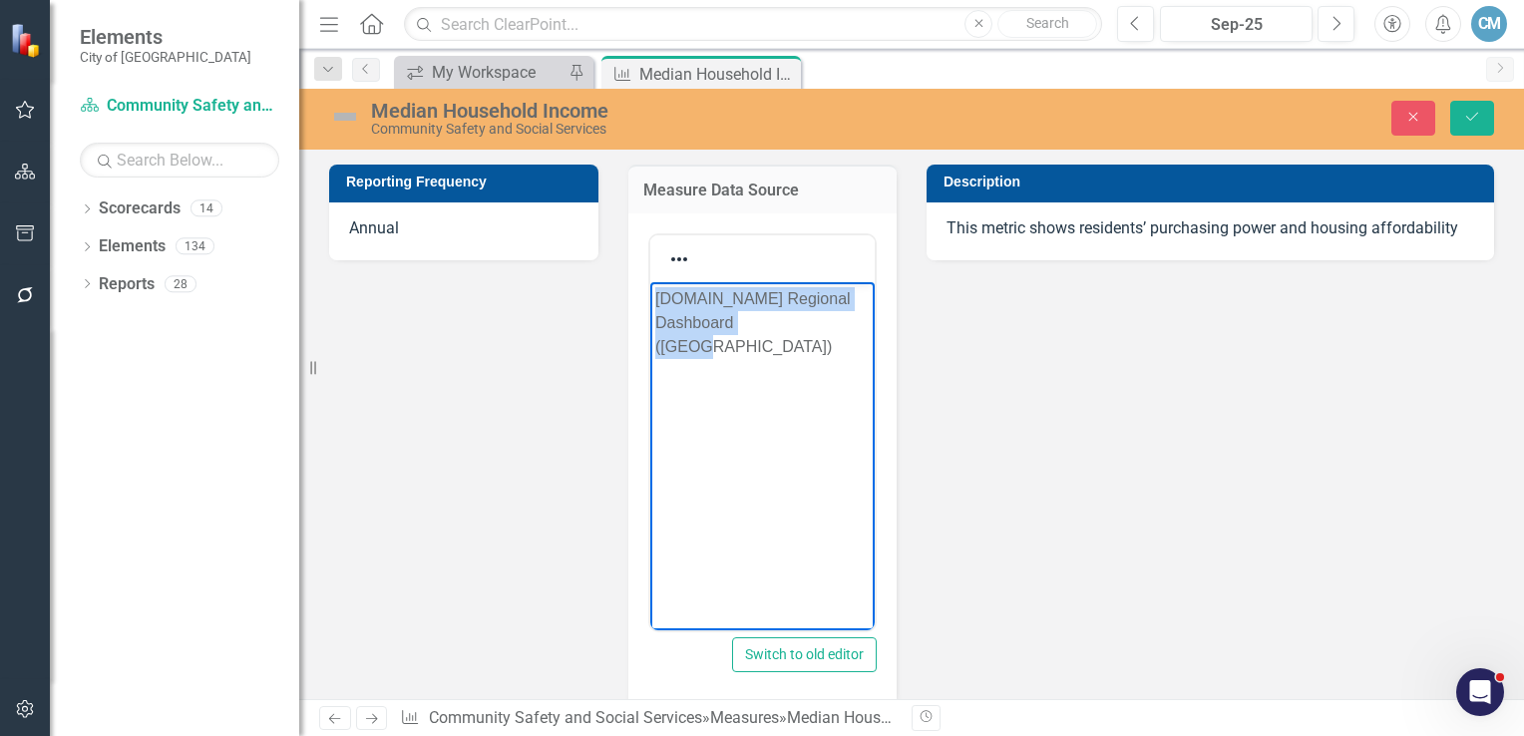
drag, startPoint x: 811, startPoint y: 324, endPoint x: 644, endPoint y: 293, distance: 169.5
click at [649, 293] on html "[DOMAIN_NAME] Regional Dashboard ([GEOGRAPHIC_DATA])" at bounding box center [761, 430] width 225 height 299
click at [671, 259] on icon "Reveal or hide additional toolbar items" at bounding box center [679, 259] width 16 height 4
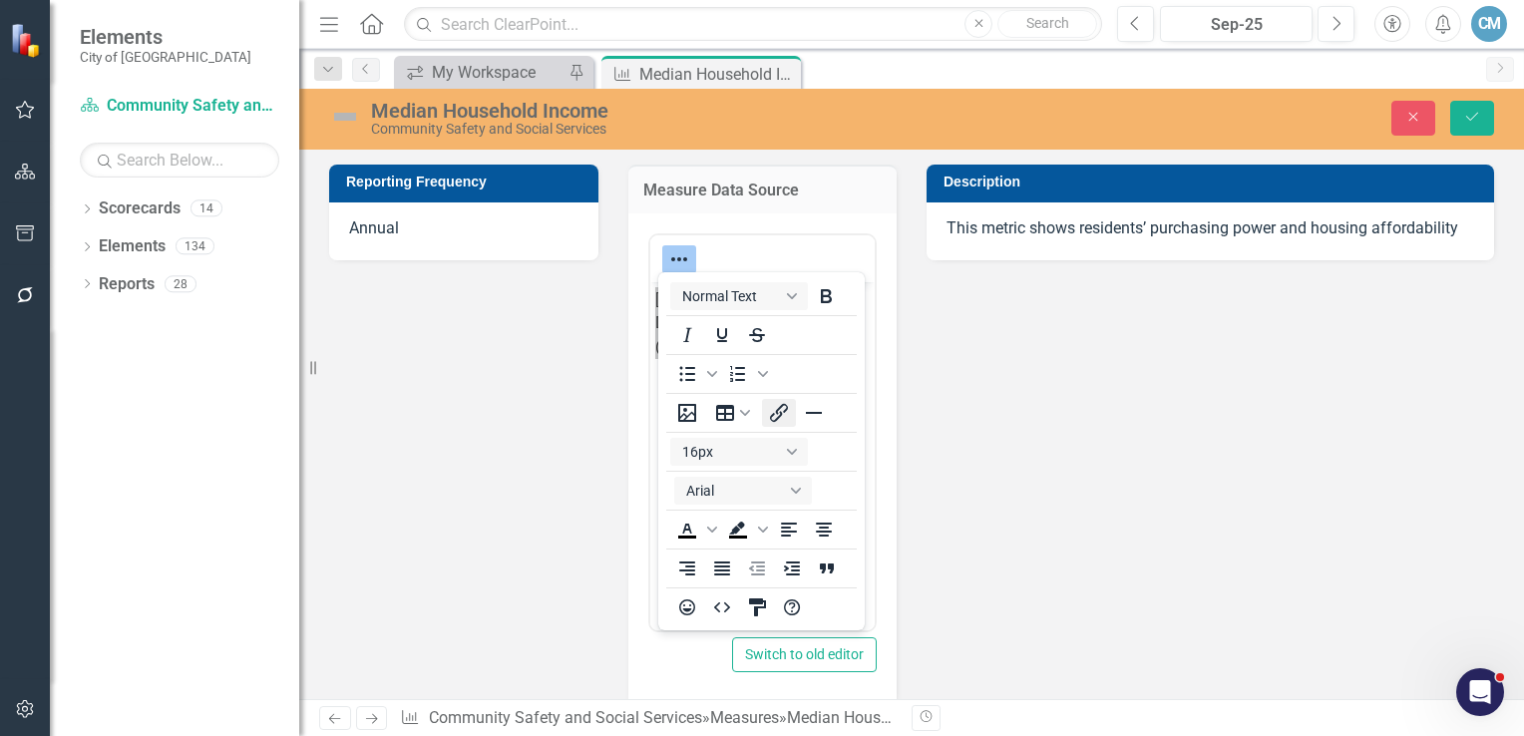
click at [778, 418] on icon "Insert/edit link" at bounding box center [779, 413] width 24 height 24
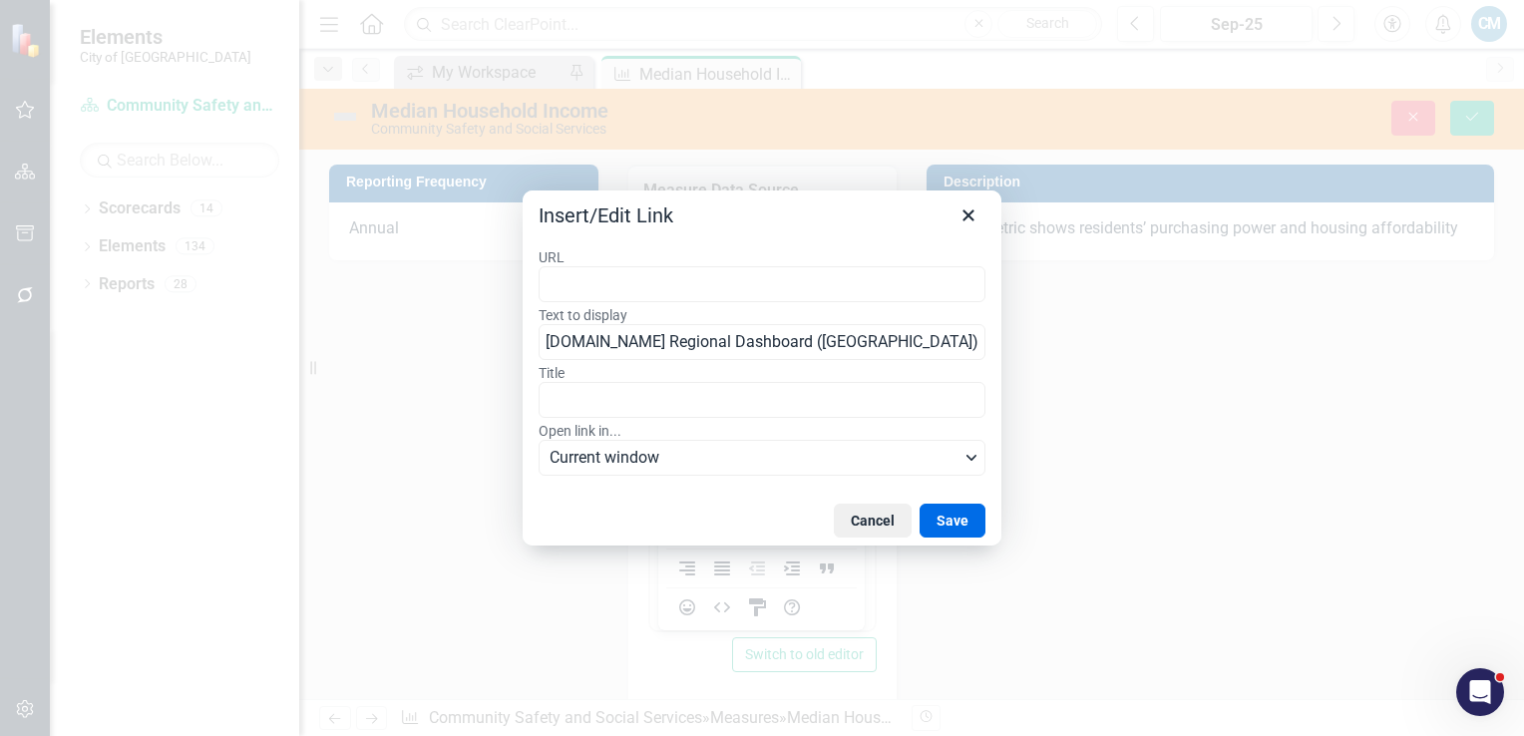
type input "[URL][DOMAIN_NAME]"
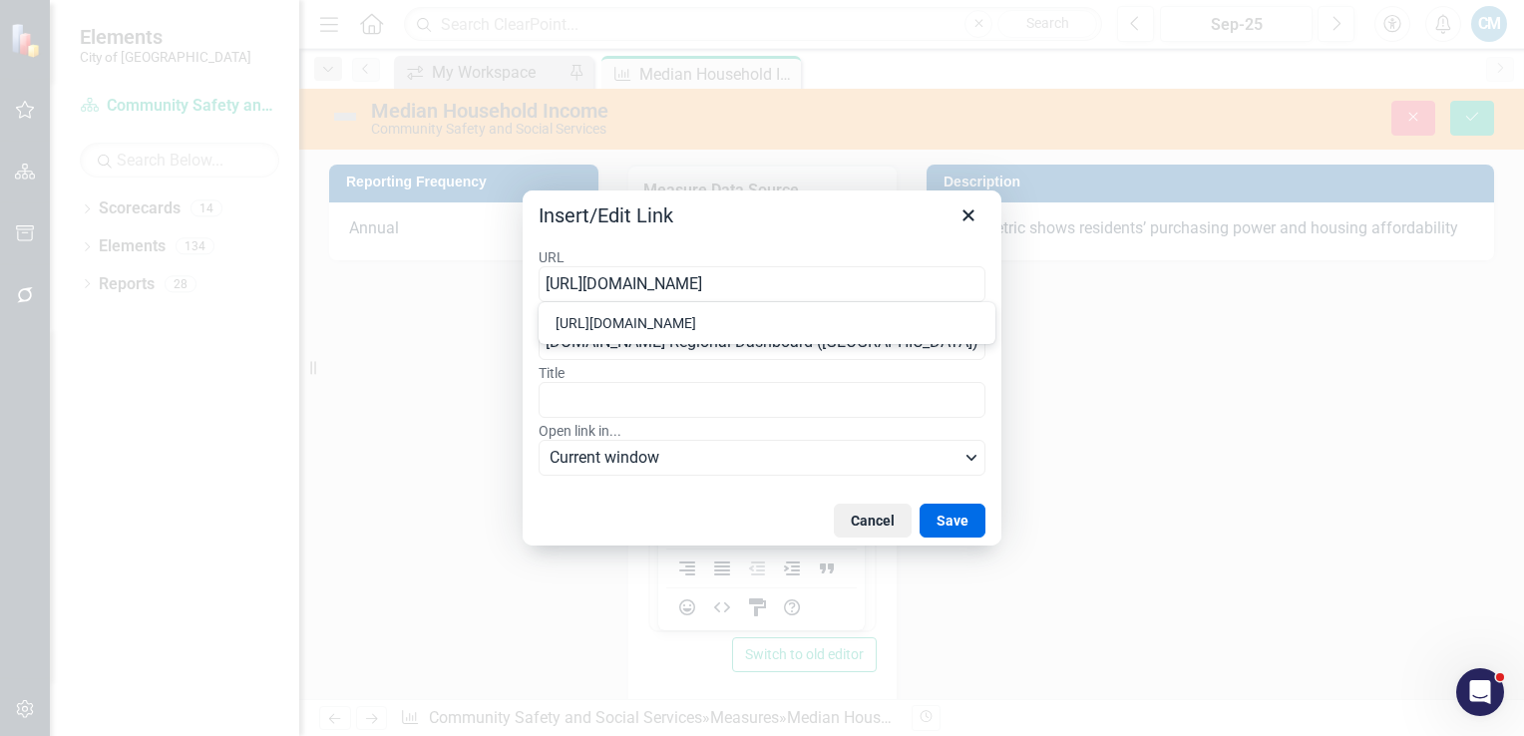
scroll to position [0, 270]
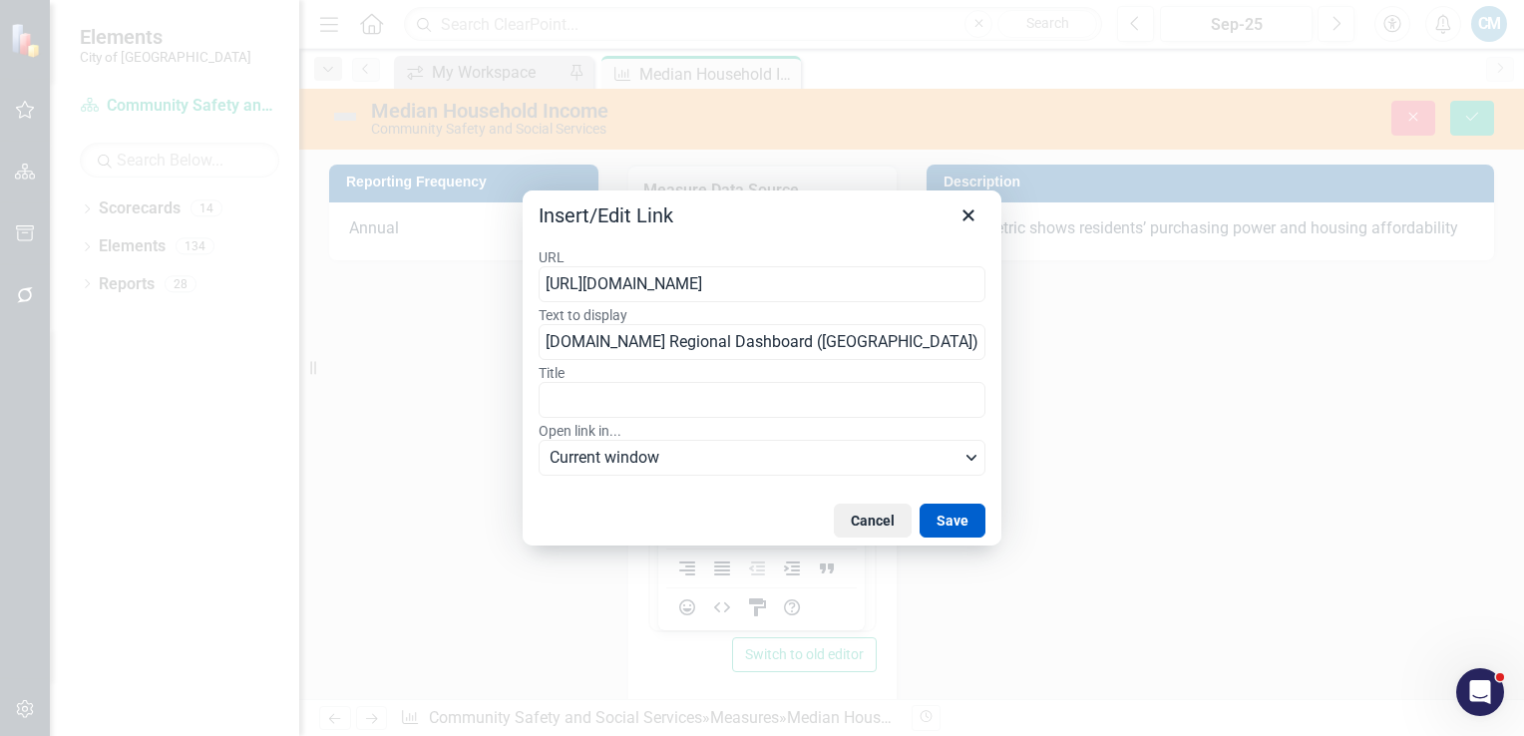
click at [970, 524] on button "Save" at bounding box center [953, 521] width 66 height 34
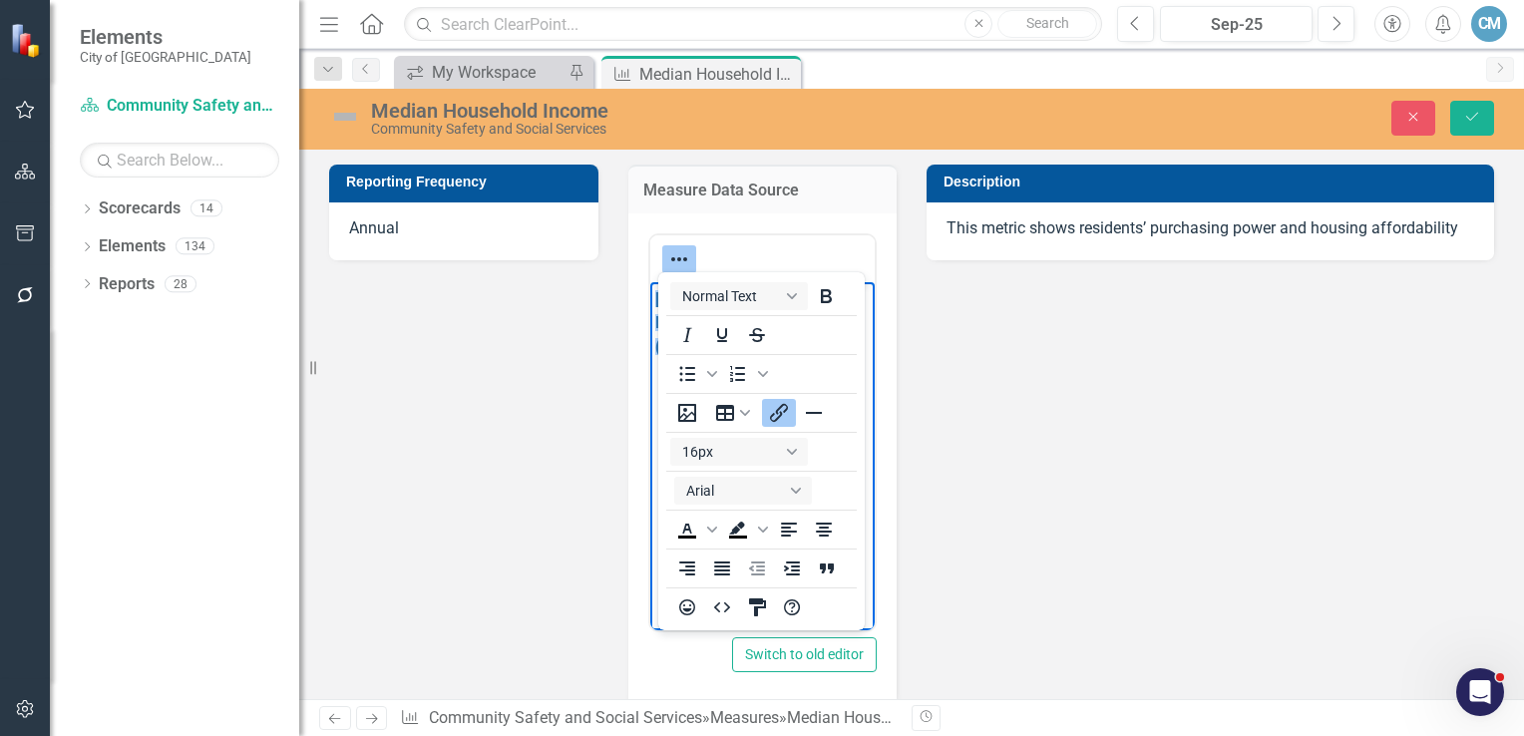
click at [1048, 529] on div "Reporting Frequency Annual Measure Data Source <p>[DOMAIN_NAME] Regional Dashbo…" at bounding box center [911, 543] width 1195 height 807
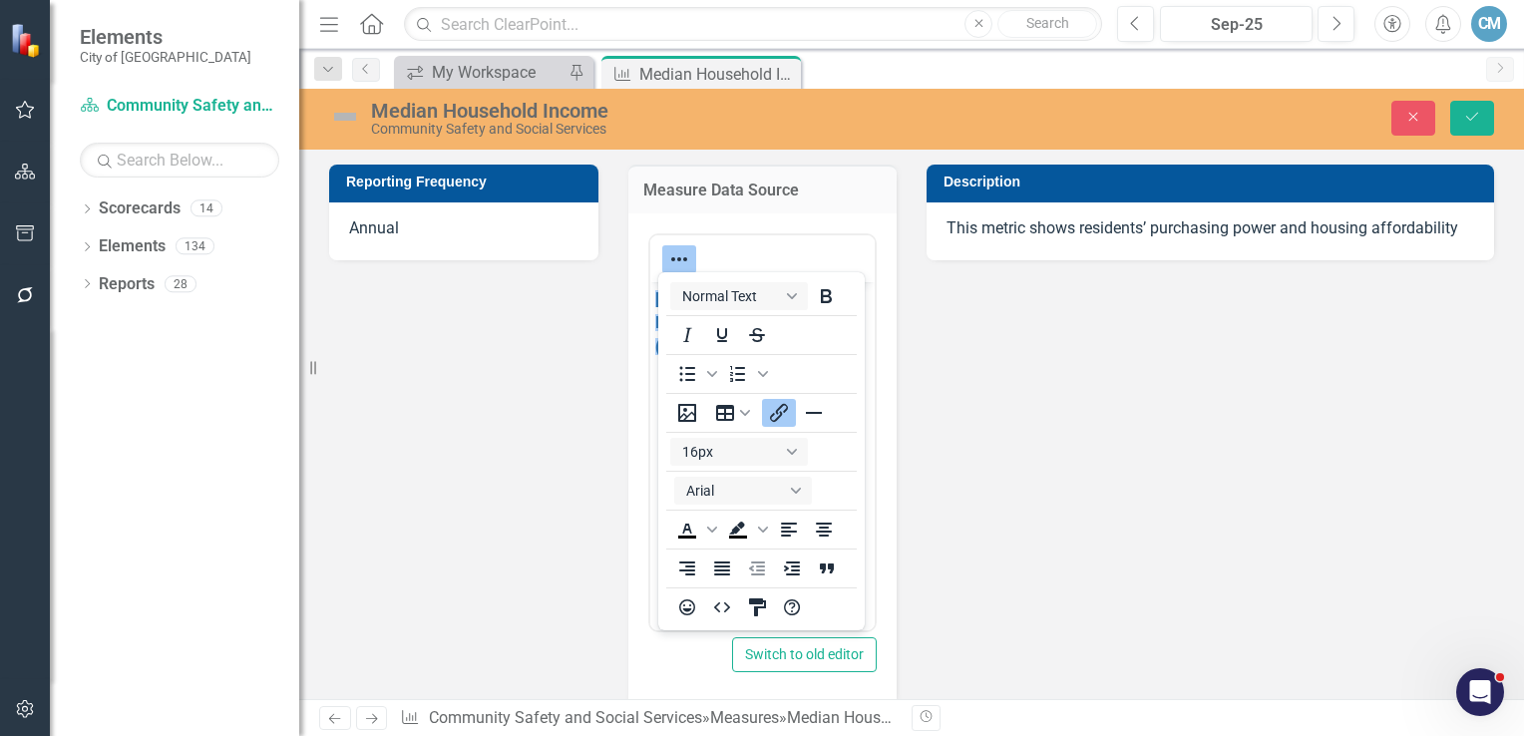
click at [779, 414] on icon "Insert/edit link" at bounding box center [779, 413] width 18 height 18
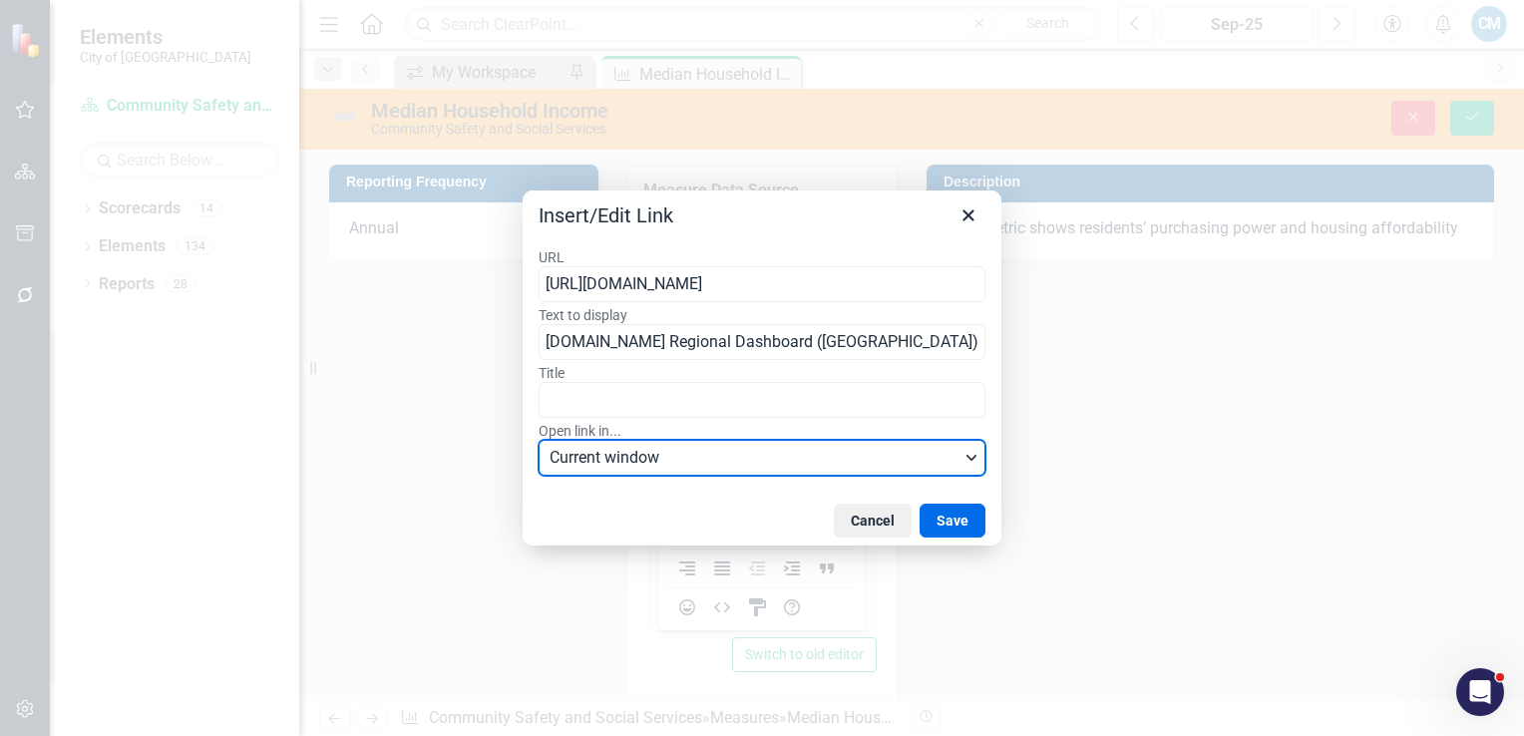
click at [972, 459] on icon "Open link in..." at bounding box center [971, 458] width 10 height 6
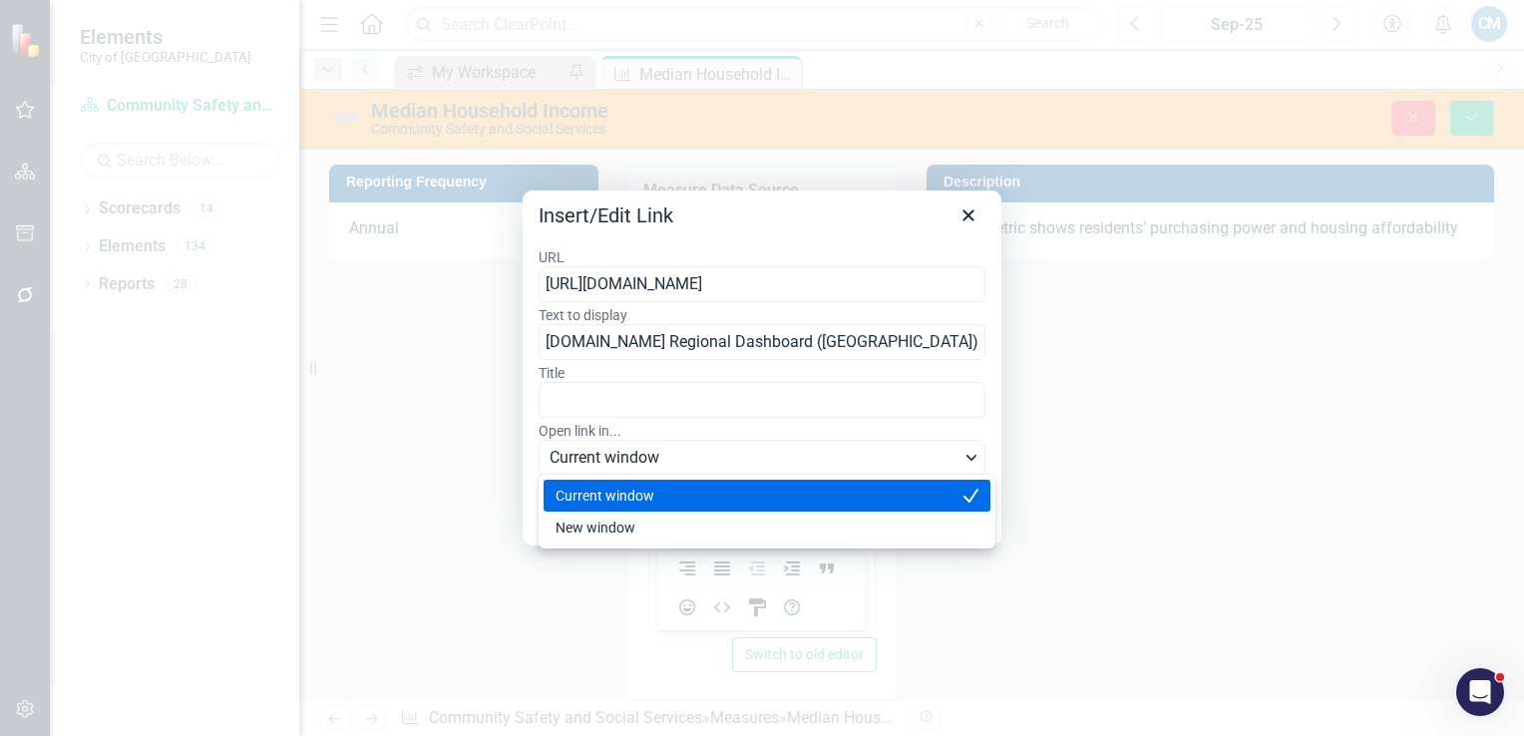
scroll to position [0, 0]
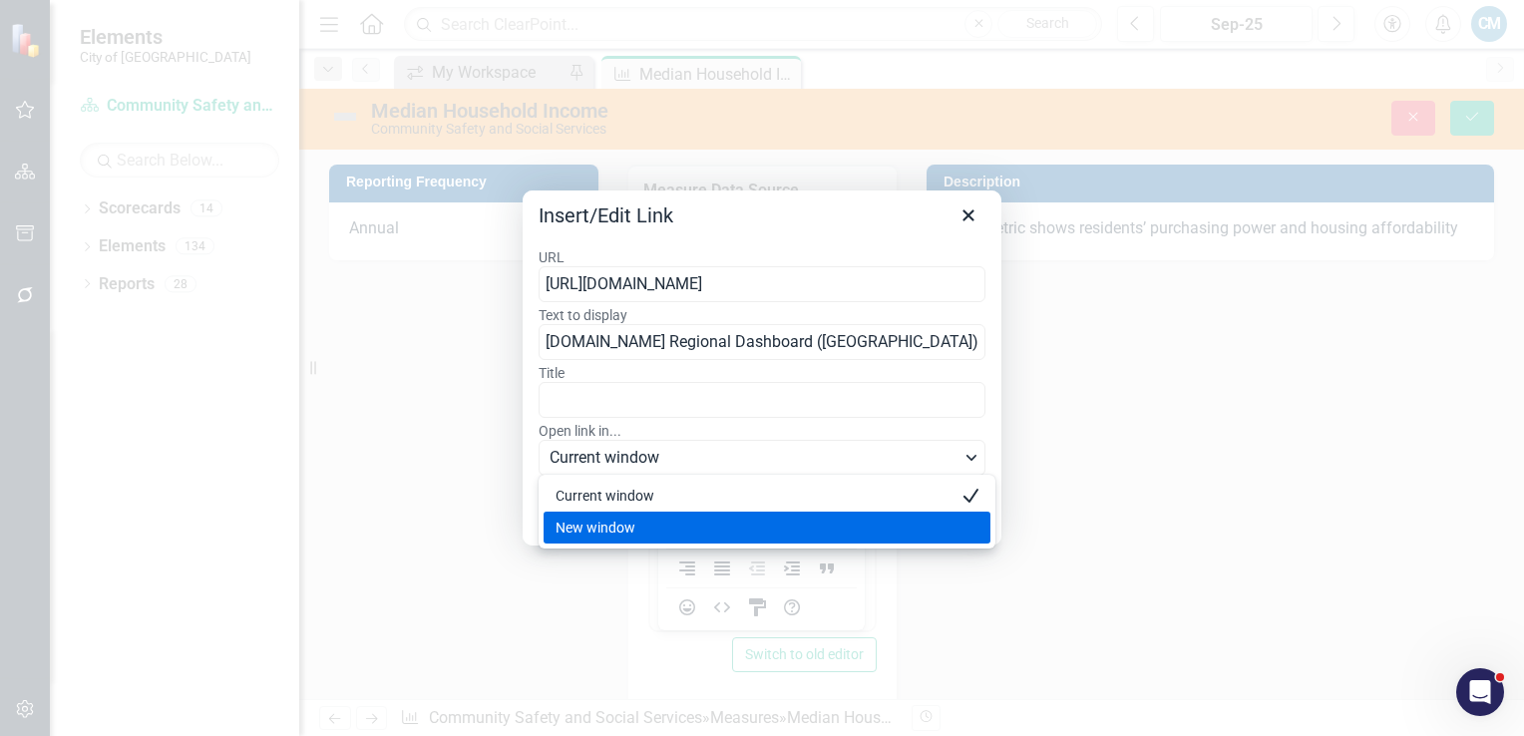
click at [623, 530] on div "New window" at bounding box center [753, 528] width 395 height 24
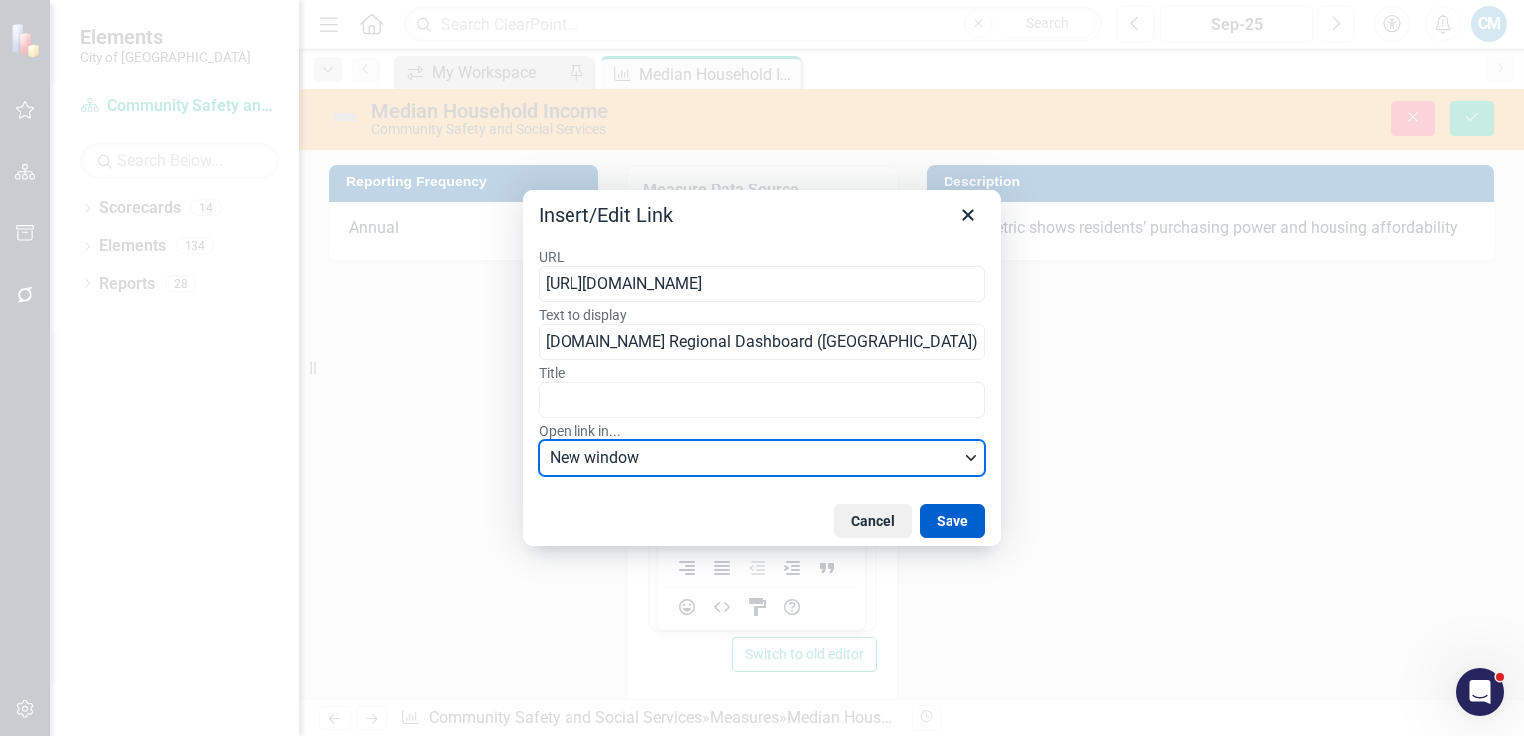
click at [952, 520] on button "Save" at bounding box center [953, 521] width 66 height 34
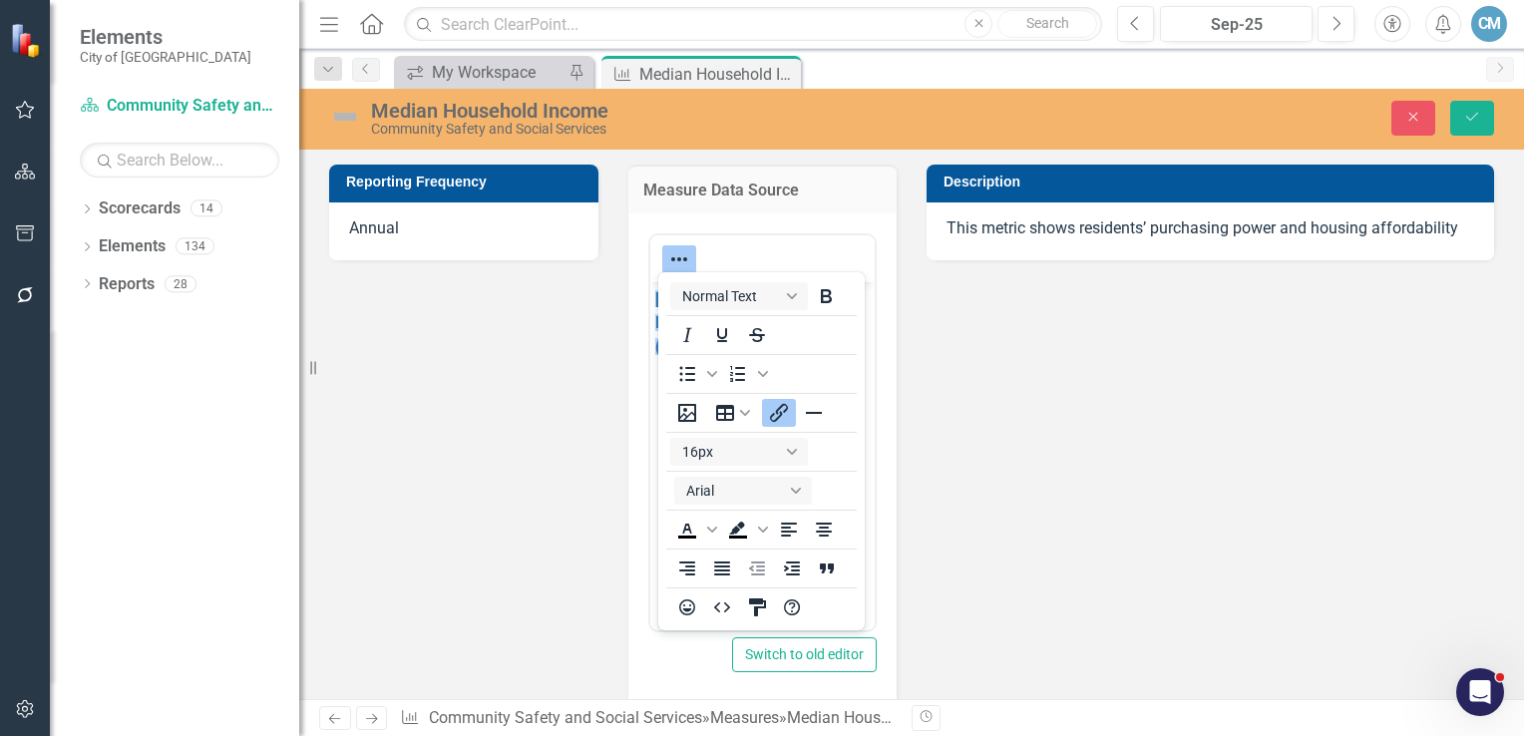
click at [1048, 563] on div "Reporting Frequency Annual Measure Data Source <p>[DOMAIN_NAME] Regional Dashbo…" at bounding box center [911, 543] width 1195 height 807
click at [1482, 117] on button "Save" at bounding box center [1473, 118] width 44 height 35
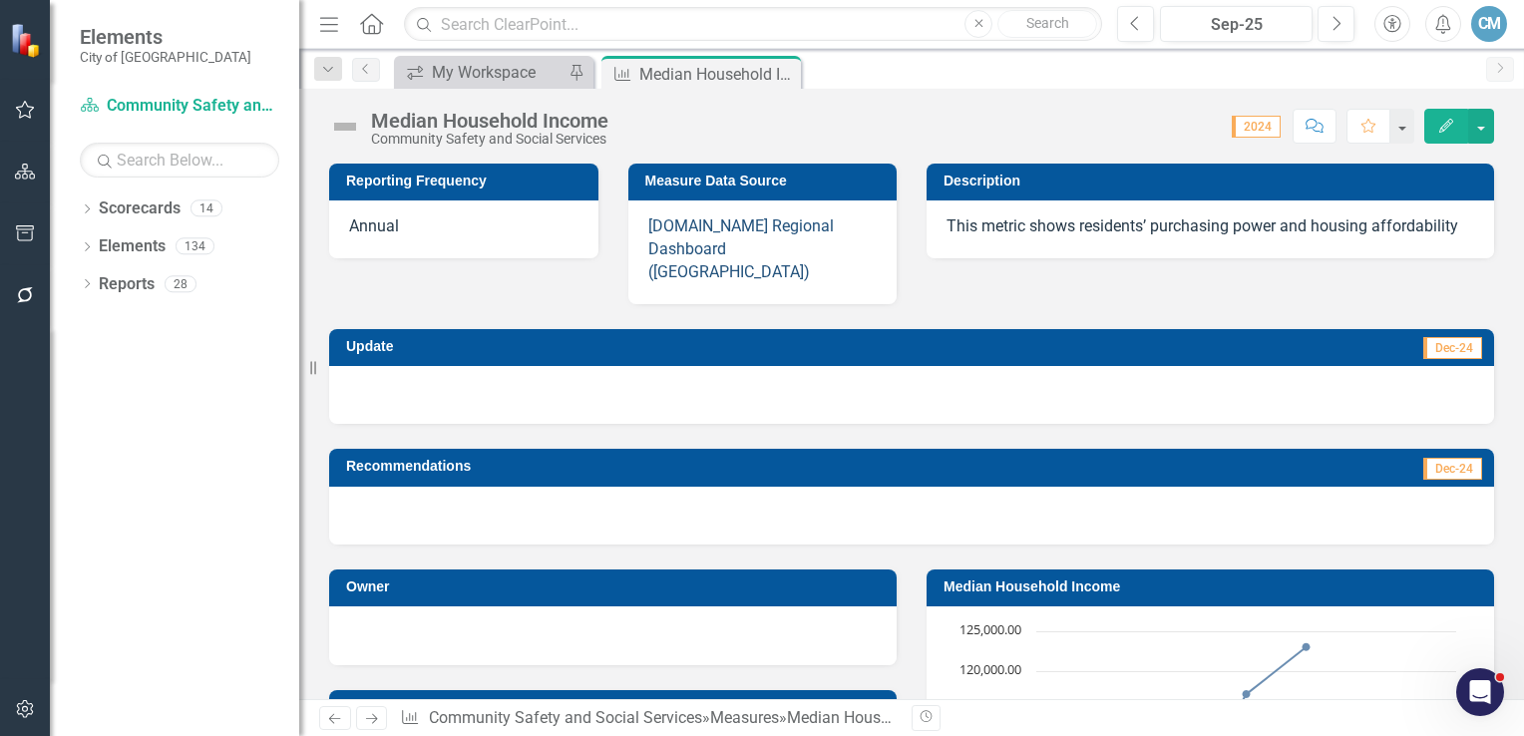
drag, startPoint x: 724, startPoint y: 241, endPoint x: 698, endPoint y: 241, distance: 25.9
drag, startPoint x: 698, startPoint y: 241, endPoint x: 1137, endPoint y: 273, distance: 440.1
click at [1176, 270] on div "Reporting Frequency Annual Measure Data Source [DOMAIN_NAME] Regional Dashboard…" at bounding box center [911, 342] width 1195 height 406
click at [774, 256] on p "[DOMAIN_NAME] Regional Dashboard ([GEOGRAPHIC_DATA])" at bounding box center [762, 249] width 229 height 69
click at [774, 252] on p "[DOMAIN_NAME] Regional Dashboard ([GEOGRAPHIC_DATA])" at bounding box center [762, 249] width 229 height 69
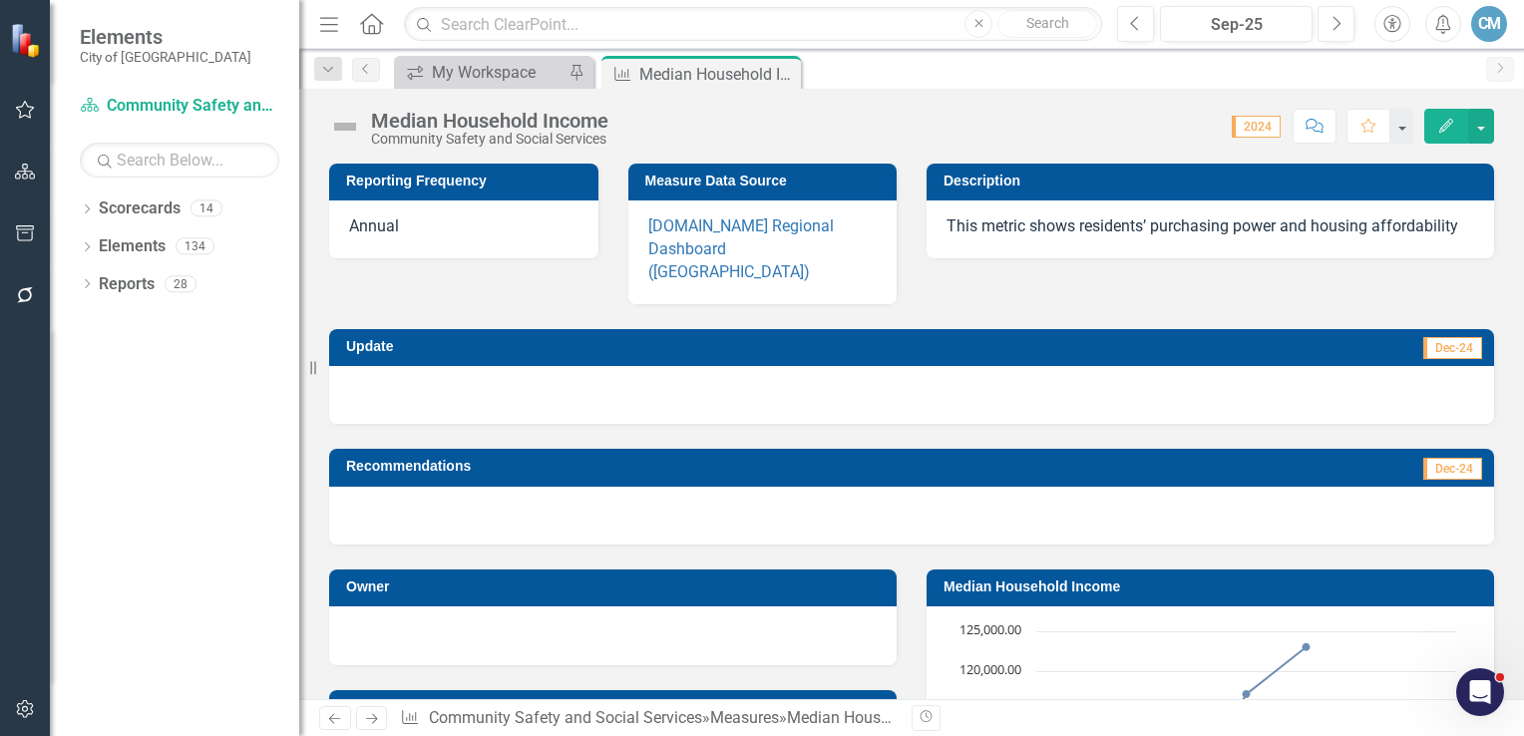
click at [742, 259] on p "[DOMAIN_NAME] Regional Dashboard ([GEOGRAPHIC_DATA])" at bounding box center [762, 249] width 229 height 69
click at [742, 258] on p "[DOMAIN_NAME] Regional Dashboard ([GEOGRAPHIC_DATA])" at bounding box center [762, 249] width 229 height 69
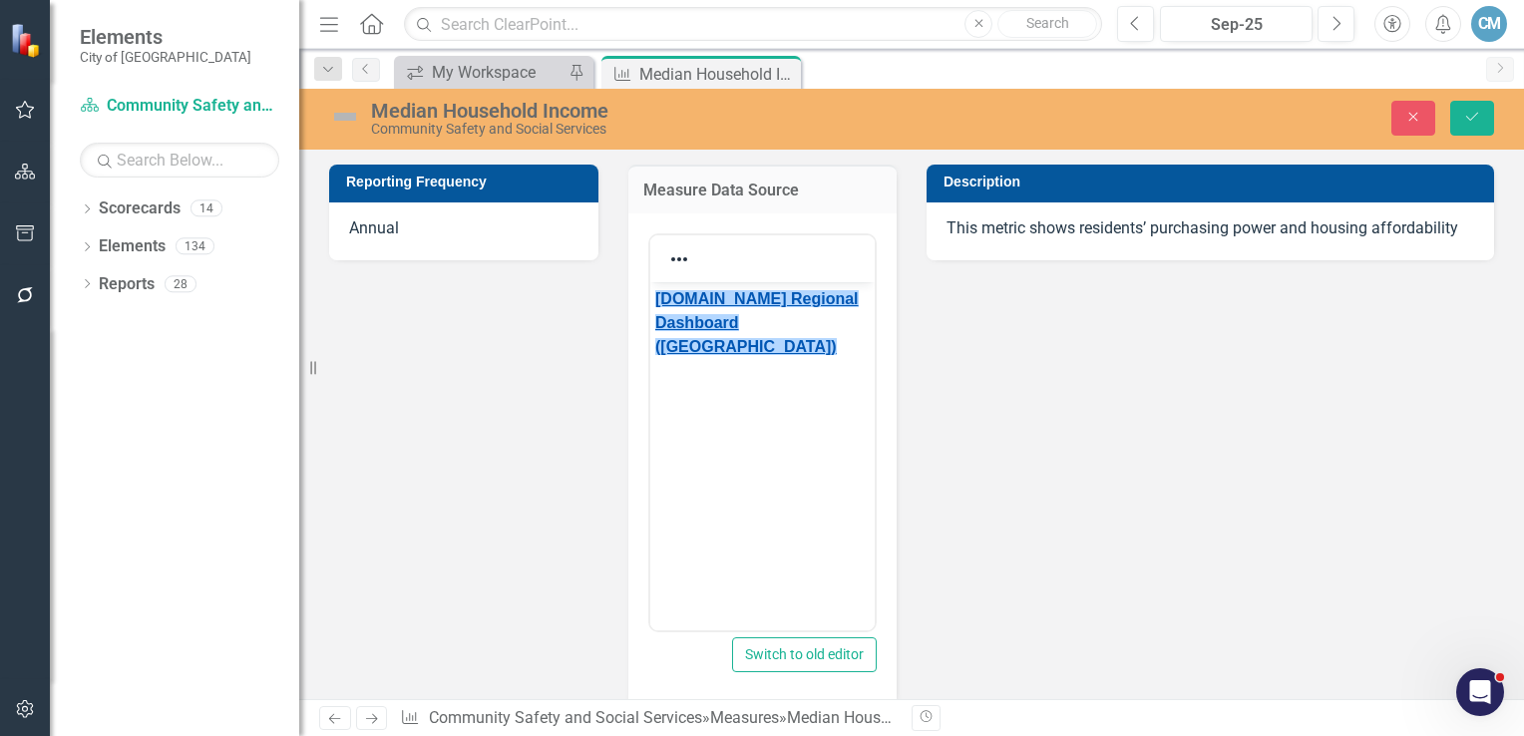
click at [771, 324] on link "﻿[DOMAIN_NAME] Regional Dashboard ([GEOGRAPHIC_DATA])" at bounding box center [756, 321] width 204 height 65
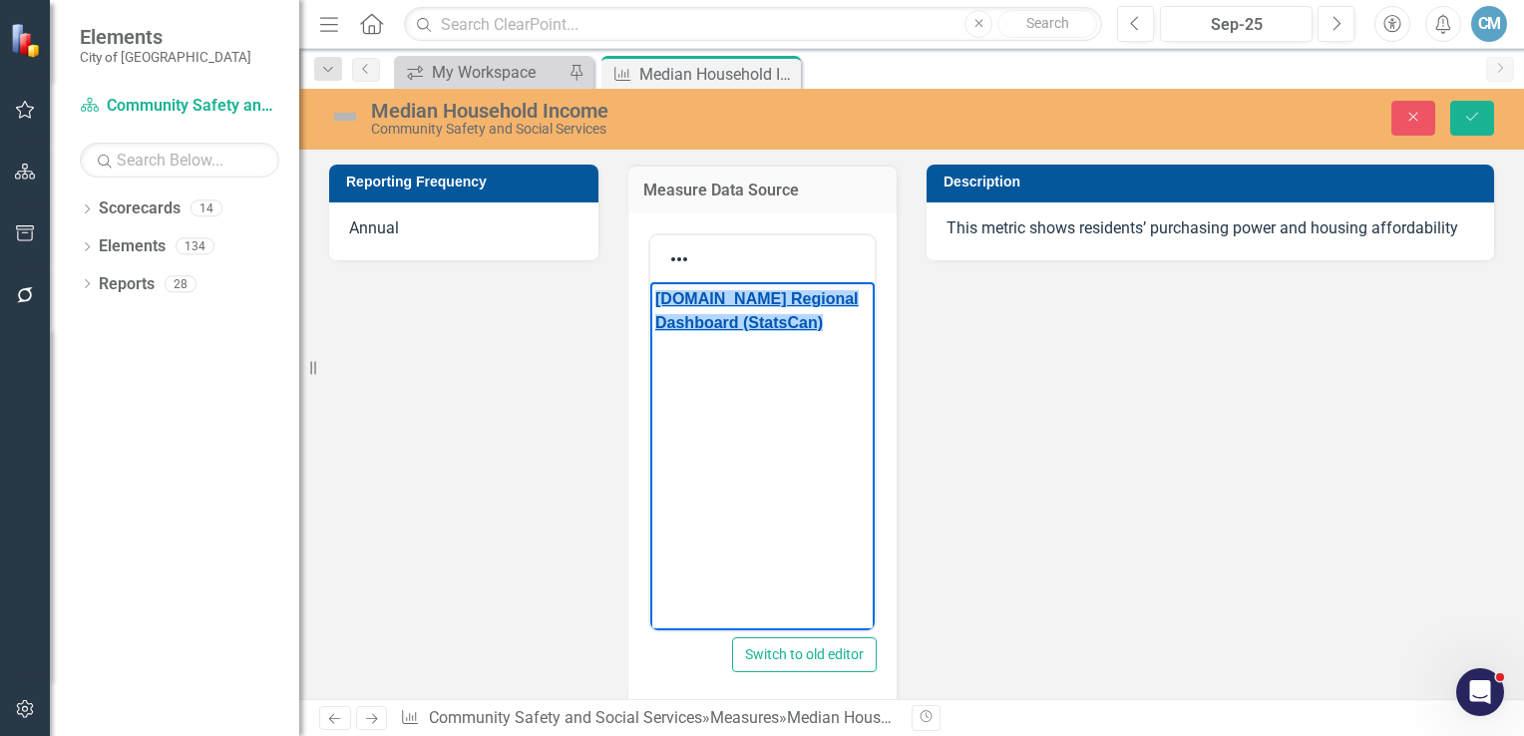
click at [789, 323] on link "[DOMAIN_NAME] Regional Dashboard (StatsCan)" at bounding box center [756, 309] width 204 height 41
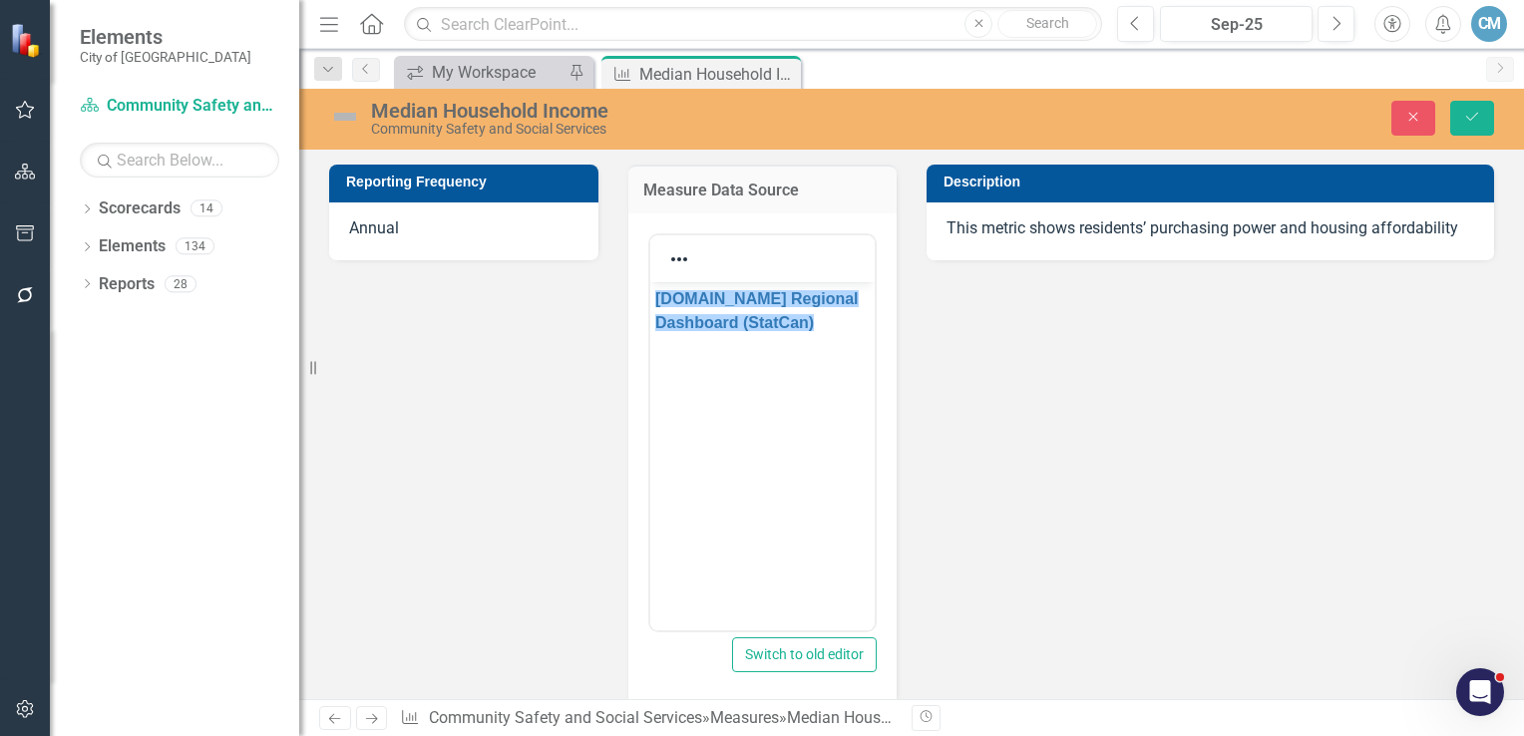
click at [1065, 381] on div "Reporting Frequency Annual Measure Data Source <p><a href="[URL][DOMAIN_NAME]" …" at bounding box center [911, 543] width 1195 height 807
click at [1487, 119] on button "Save" at bounding box center [1473, 118] width 44 height 35
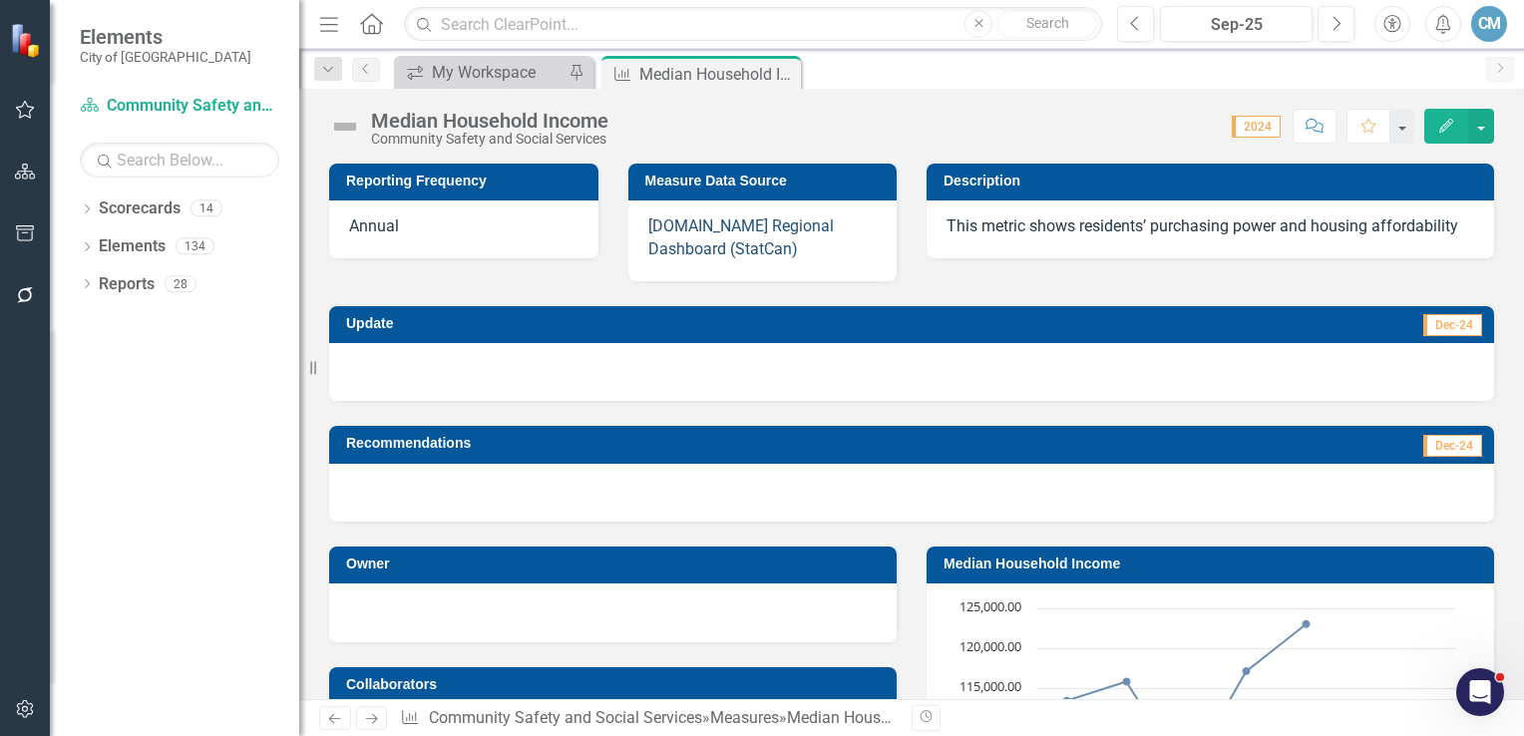
click at [705, 222] on link "[DOMAIN_NAME] Regional Dashboard (StatCan)" at bounding box center [741, 237] width 186 height 42
click at [1489, 28] on div "CM" at bounding box center [1490, 24] width 36 height 36
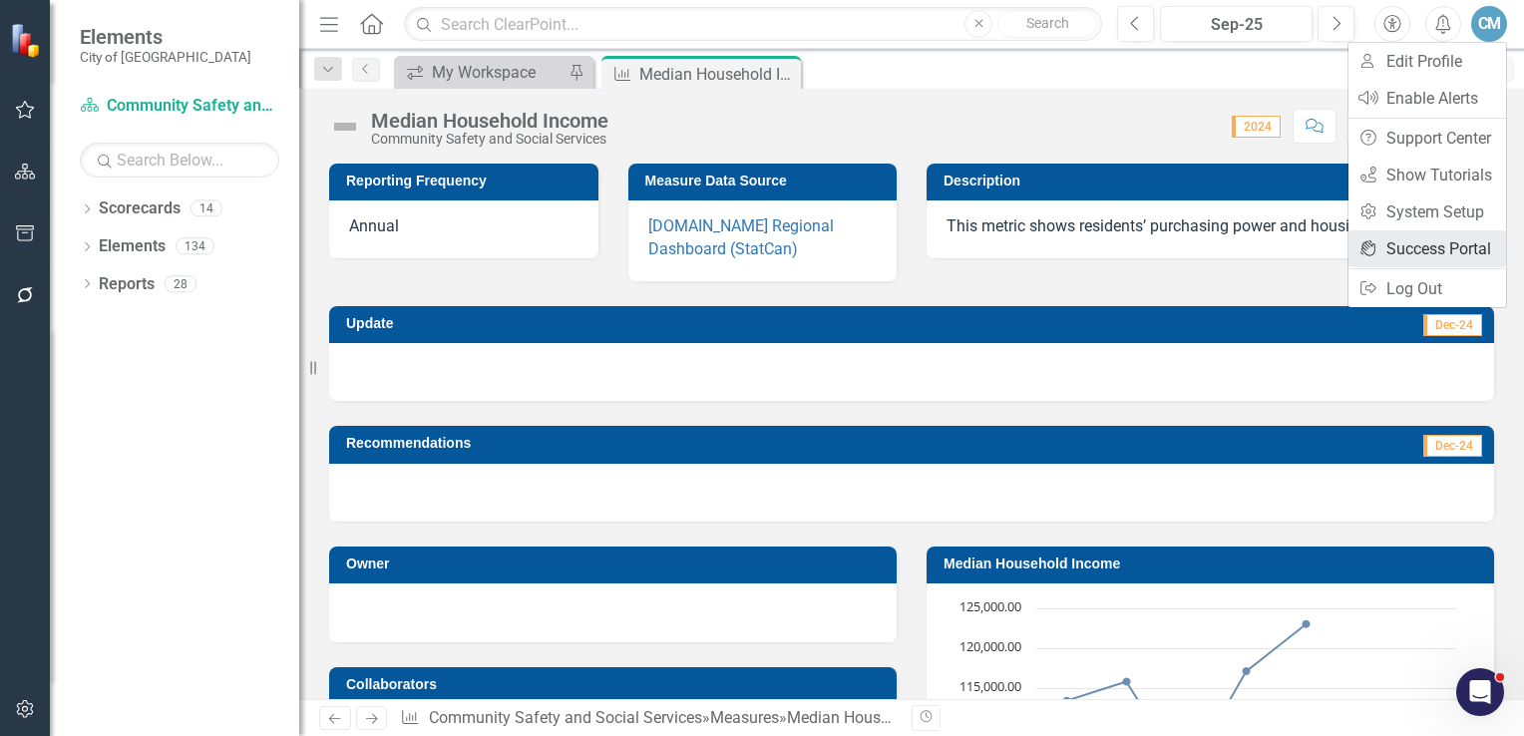
click at [1433, 243] on link "icon.portal Success Portal" at bounding box center [1428, 248] width 158 height 37
